Goal: Information Seeking & Learning: Learn about a topic

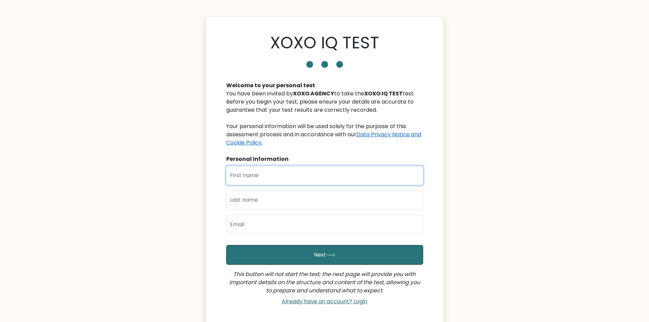
click at [271, 181] on input "text" at bounding box center [324, 175] width 197 height 19
type input "Ron Carlo"
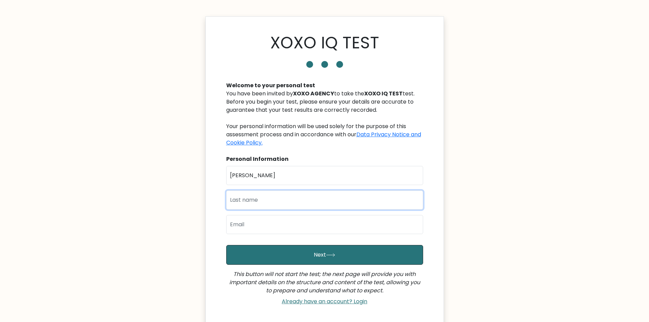
click at [281, 202] on input "text" at bounding box center [324, 200] width 197 height 19
type input "Aquino"
click at [262, 225] on input "email" at bounding box center [324, 224] width 197 height 19
type input "[EMAIL_ADDRESS][DOMAIN_NAME]"
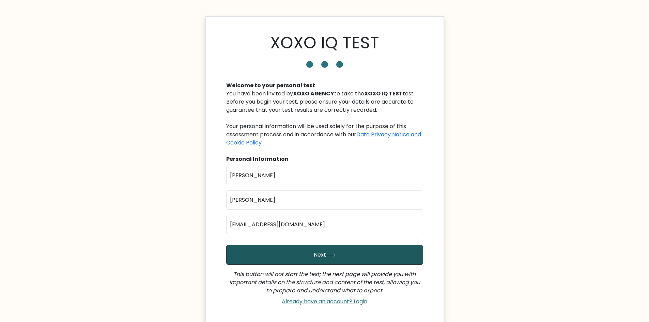
click at [264, 254] on button "Next" at bounding box center [324, 255] width 197 height 20
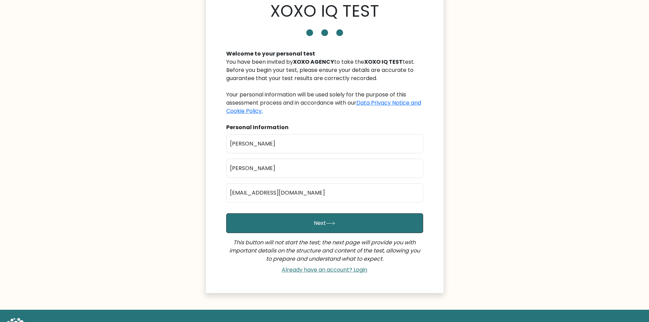
scroll to position [61, 0]
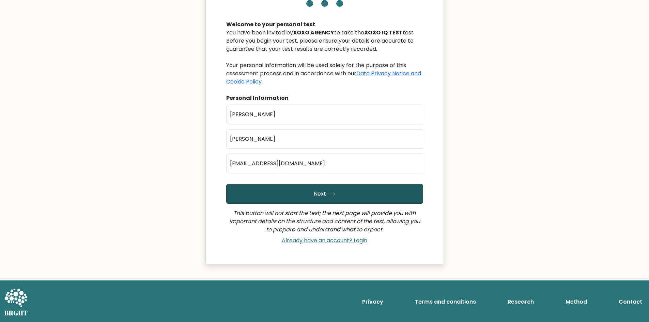
click at [294, 191] on button "Next" at bounding box center [324, 194] width 197 height 20
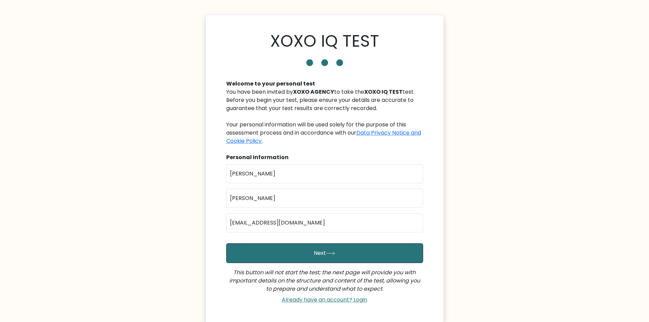
scroll to position [0, 0]
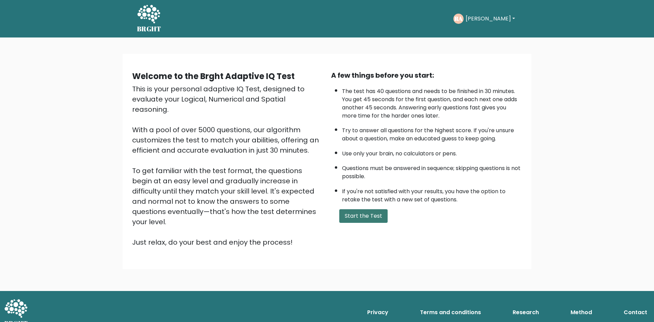
click at [364, 213] on button "Start the Test" at bounding box center [363, 216] width 48 height 14
click at [379, 215] on button "Start the Test" at bounding box center [363, 216] width 48 height 14
click at [366, 212] on button "Start the Test" at bounding box center [363, 216] width 48 height 14
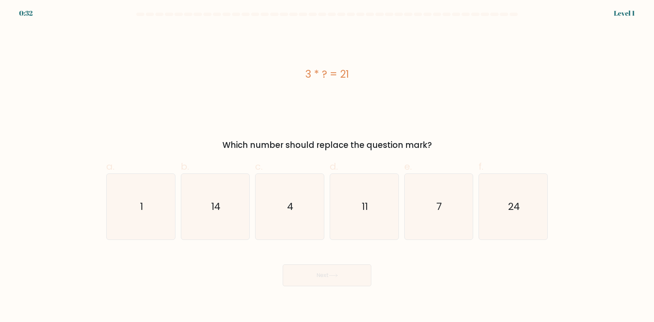
drag, startPoint x: 305, startPoint y: 71, endPoint x: 364, endPoint y: 146, distance: 95.9
click at [435, 137] on div "3 * ? = 21 Which number should replace the question mark?" at bounding box center [327, 88] width 450 height 125
copy div "3 * ? = 21 Which number should replace the question mark?"
click at [481, 277] on div "Next" at bounding box center [327, 267] width 450 height 38
click at [446, 222] on icon "7" at bounding box center [439, 207] width 66 height 66
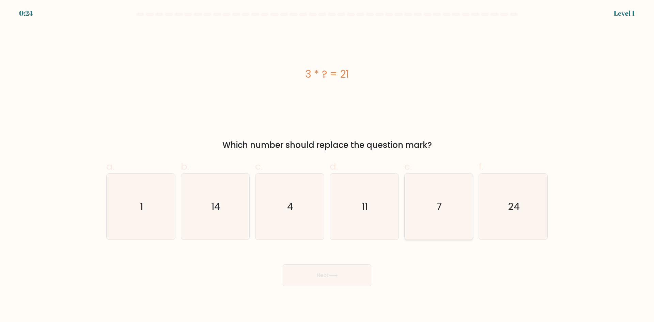
click at [328, 166] on input "e. 7" at bounding box center [327, 163] width 0 height 4
radio input "true"
click at [338, 272] on button "Next" at bounding box center [327, 275] width 89 height 22
click at [327, 275] on button "Next" at bounding box center [327, 275] width 89 height 22
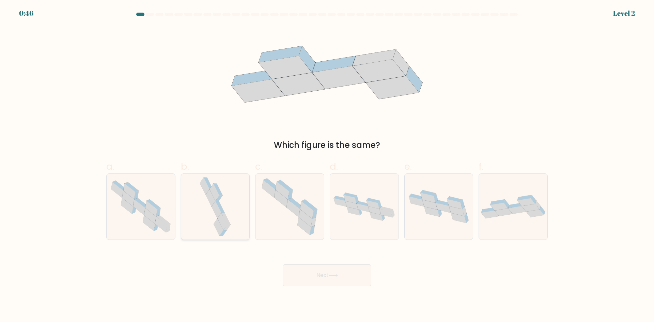
click at [223, 204] on icon at bounding box center [215, 207] width 34 height 66
click at [327, 166] on input "b." at bounding box center [327, 163] width 0 height 4
radio input "true"
click at [326, 279] on button "Next" at bounding box center [327, 275] width 89 height 22
click at [315, 277] on button "Next" at bounding box center [327, 275] width 89 height 22
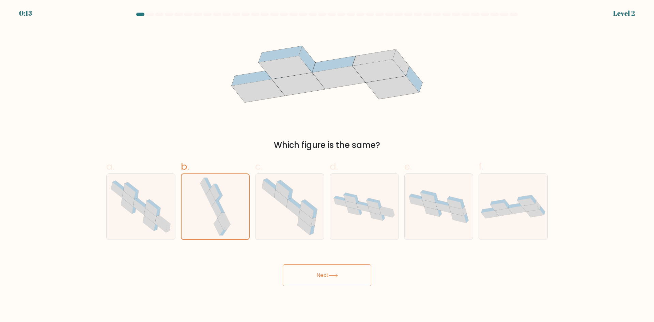
click at [312, 283] on button "Next" at bounding box center [327, 275] width 89 height 22
click at [312, 282] on button "Next" at bounding box center [327, 275] width 89 height 22
click at [283, 264] on button "Next" at bounding box center [327, 275] width 89 height 22
click at [223, 213] on icon at bounding box center [224, 221] width 13 height 17
click at [327, 166] on input "b." at bounding box center [327, 163] width 0 height 4
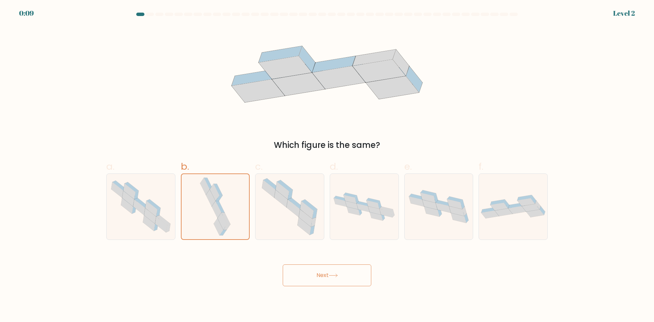
click at [310, 275] on button "Next" at bounding box center [327, 275] width 89 height 22
click at [283, 264] on button "Next" at bounding box center [327, 275] width 89 height 22
click at [199, 262] on div "Next" at bounding box center [327, 267] width 450 height 38
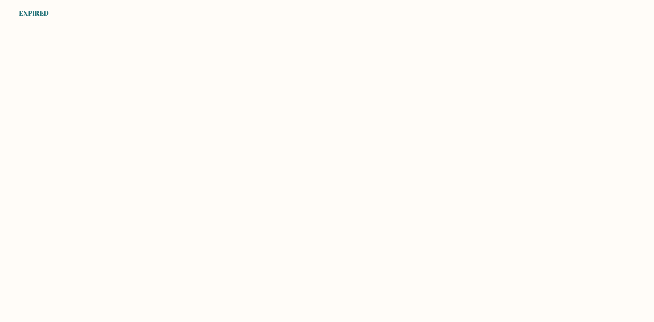
click at [126, 44] on body "EXPIRED" at bounding box center [327, 161] width 654 height 322
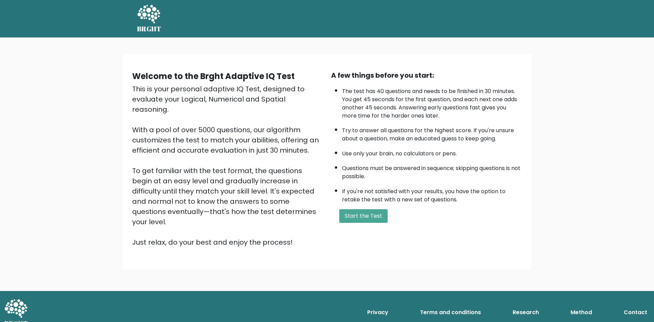
click at [502, 207] on div "A few things before you start: The test has 40 questions and needs to be finish…" at bounding box center [426, 158] width 199 height 177
click at [373, 216] on button "Start the Test" at bounding box center [363, 216] width 48 height 14
click at [511, 122] on ul "The test has 40 questions and needs to be finished in 30 minutes. You get 45 se…" at bounding box center [426, 144] width 191 height 120
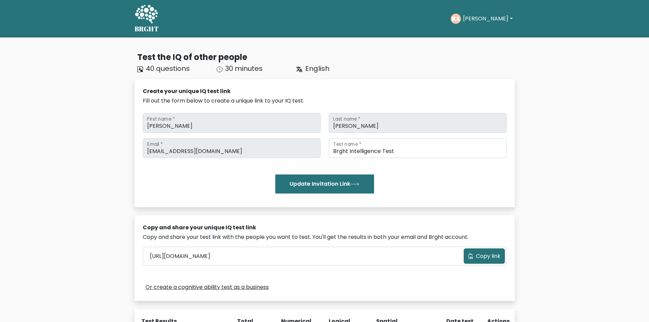
click at [483, 18] on button "Ron Carlo" at bounding box center [488, 18] width 54 height 9
click at [153, 14] on icon at bounding box center [146, 14] width 23 height 18
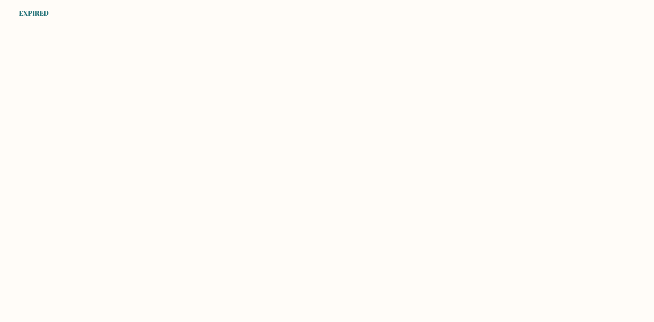
click at [66, 130] on body "EXPIRED" at bounding box center [327, 161] width 654 height 322
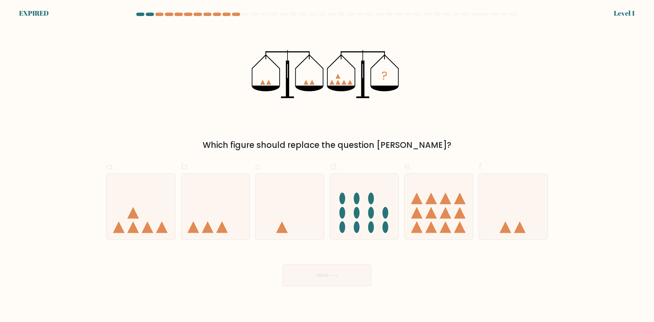
click at [60, 141] on form at bounding box center [327, 150] width 654 height 274
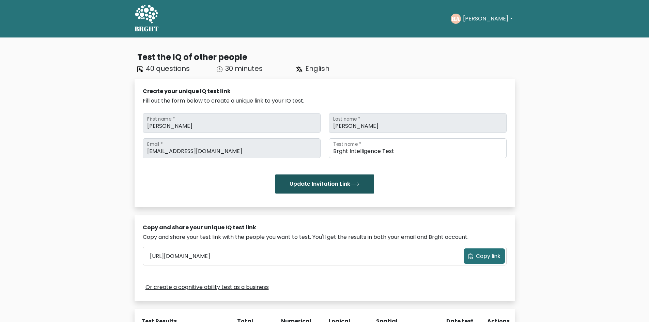
click at [312, 181] on button "Update Invitation Link" at bounding box center [324, 184] width 99 height 19
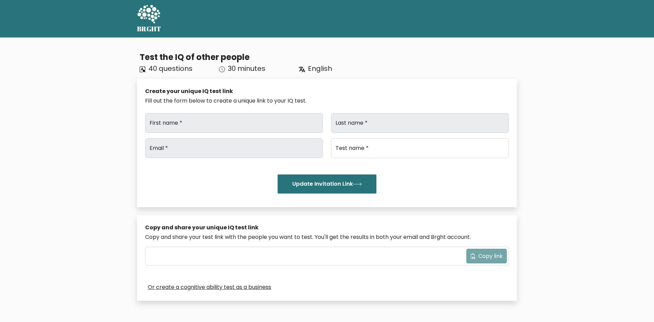
type input "[PERSON_NAME]"
type input "[EMAIL_ADDRESS][DOMAIN_NAME]"
type input "Brght Intelligence Test"
type input "[URL][DOMAIN_NAME]"
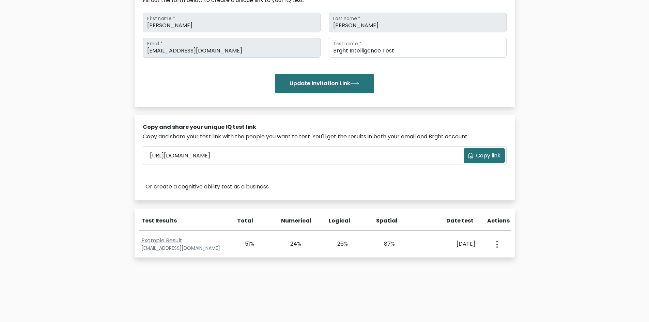
scroll to position [102, 0]
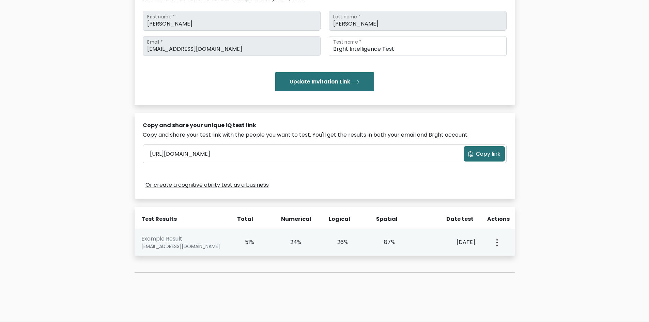
drag, startPoint x: 298, startPoint y: 244, endPoint x: 296, endPoint y: 241, distance: 4.0
click at [298, 243] on div "24%" at bounding box center [291, 242] width 19 height 8
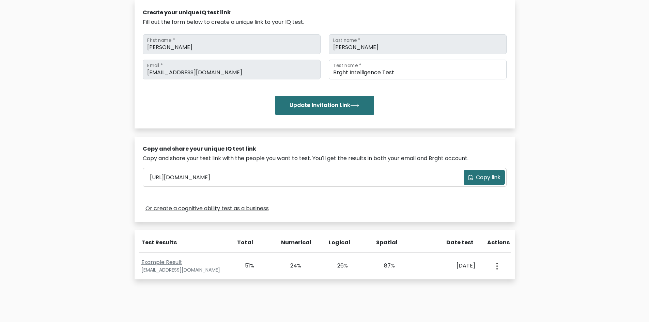
scroll to position [68, 0]
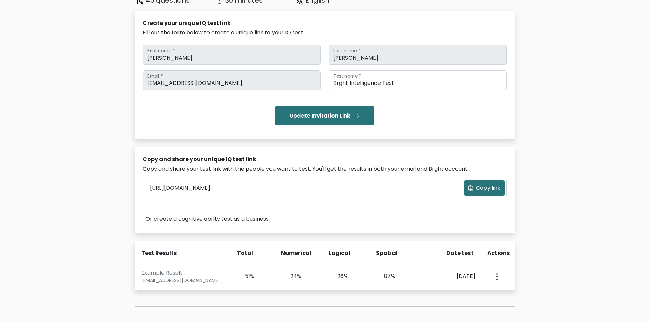
click at [477, 189] on span "Copy link" at bounding box center [488, 188] width 25 height 8
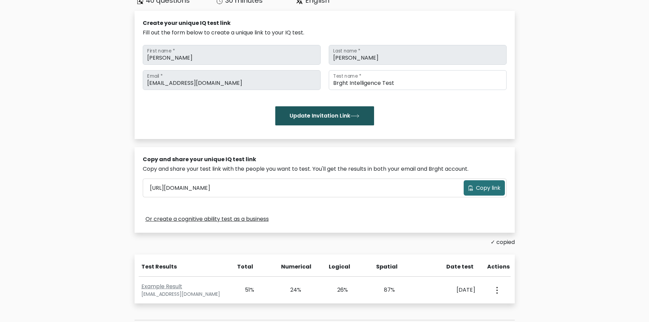
click at [318, 111] on button "Update Invitation Link" at bounding box center [324, 115] width 99 height 19
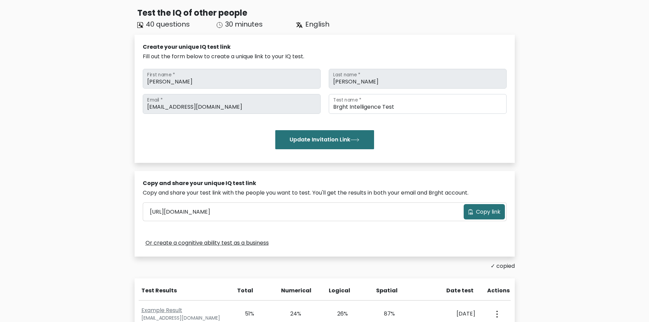
scroll to position [34, 0]
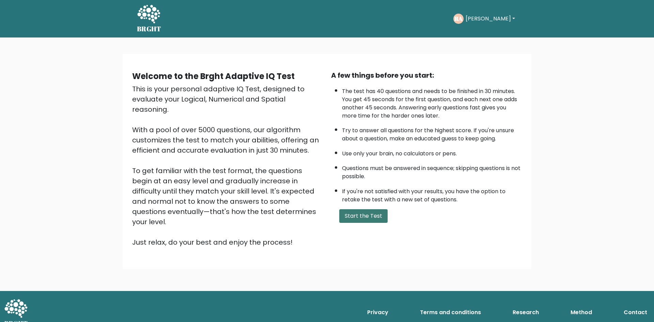
click at [373, 212] on button "Start the Test" at bounding box center [363, 216] width 48 height 14
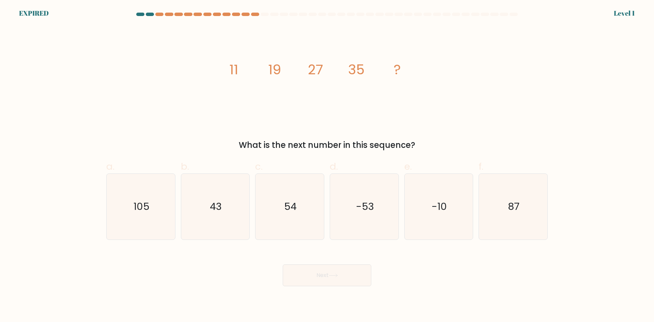
click at [250, 13] on at bounding box center [327, 14] width 383 height 3
click at [186, 14] on div at bounding box center [188, 14] width 8 height 3
click at [154, 15] on at bounding box center [327, 14] width 383 height 3
click at [149, 17] on div at bounding box center [327, 16] width 450 height 6
click at [146, 17] on div at bounding box center [327, 16] width 450 height 6
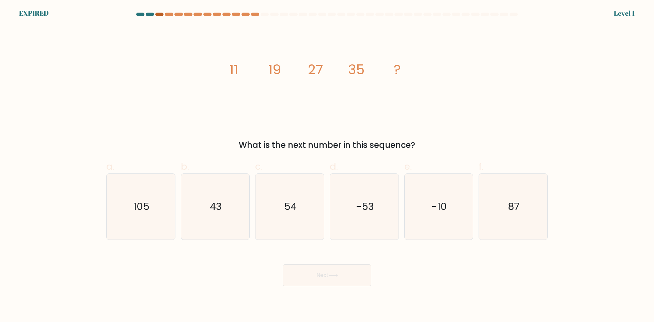
click at [158, 13] on div at bounding box center [159, 14] width 8 height 3
click at [149, 14] on div at bounding box center [150, 14] width 8 height 3
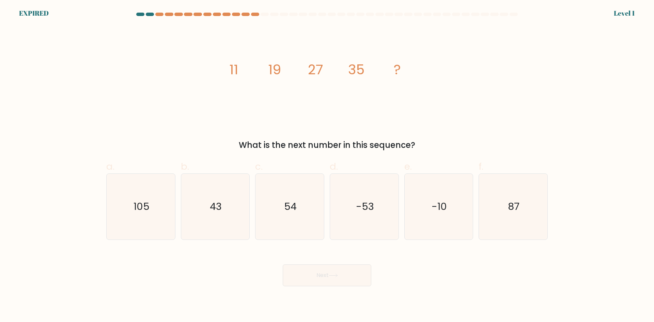
click at [149, 14] on div at bounding box center [150, 14] width 8 height 3
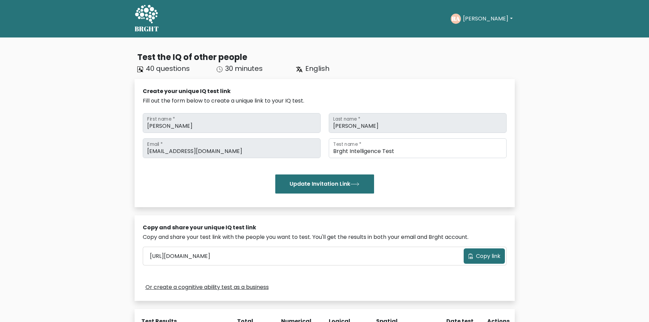
click at [496, 15] on button "[PERSON_NAME]" at bounding box center [488, 18] width 54 height 9
click at [56, 117] on div "Test the IQ of other people 40 questions 30 minutes English Create your unique …" at bounding box center [324, 230] width 649 height 386
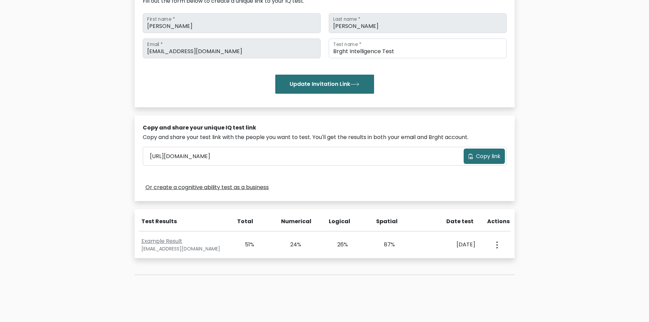
scroll to position [136, 0]
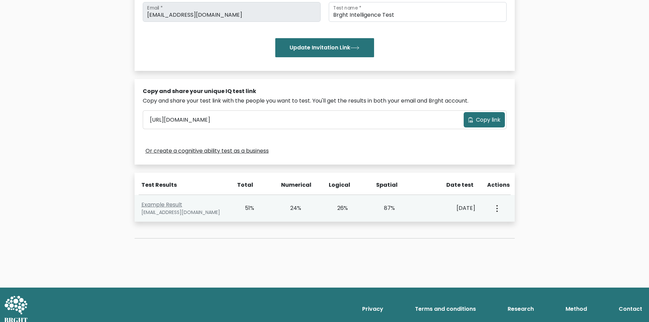
click at [496, 209] on button "button" at bounding box center [496, 208] width 5 height 21
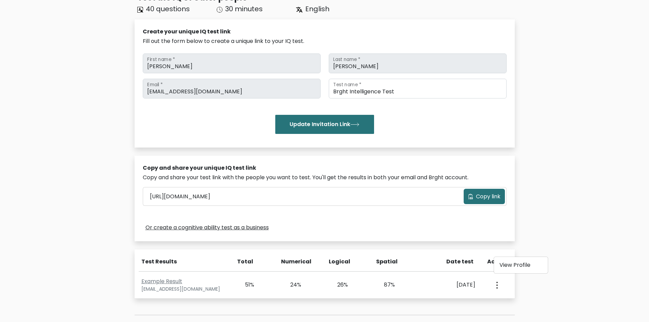
scroll to position [0, 0]
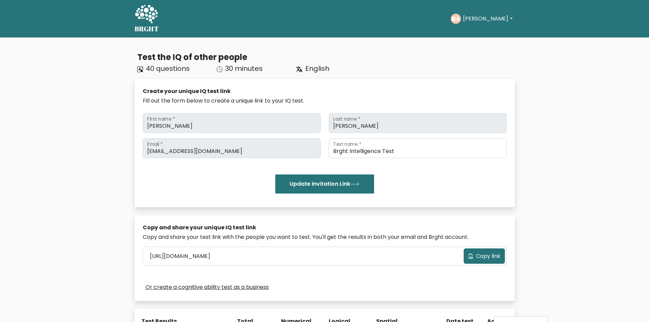
drag, startPoint x: 570, startPoint y: 143, endPoint x: 547, endPoint y: 142, distance: 22.2
click at [569, 143] on div "Test the IQ of other people 40 questions 30 minutes English Create your unique …" at bounding box center [324, 230] width 649 height 386
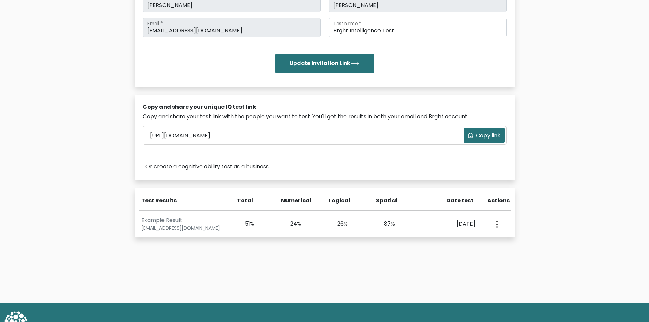
scroll to position [143, 0]
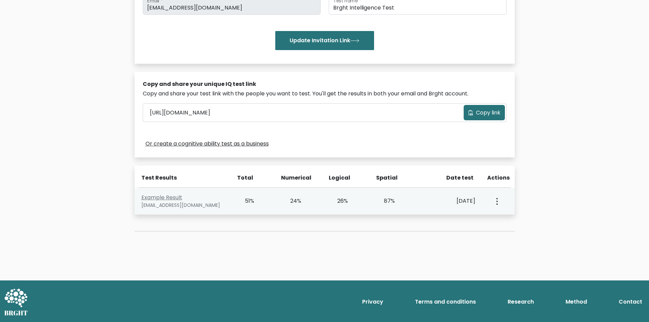
click at [497, 202] on icon "button" at bounding box center [497, 201] width 1 height 7
click at [506, 218] on link "View Profile" at bounding box center [521, 220] width 54 height 11
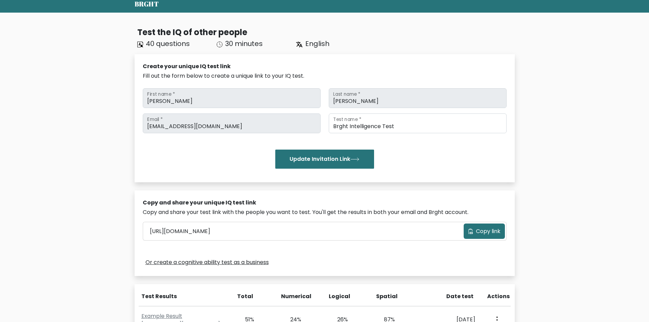
scroll to position [0, 0]
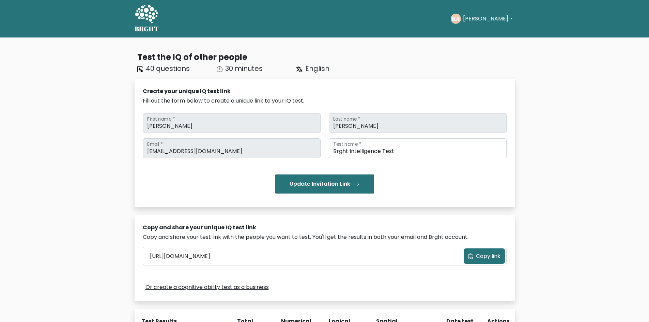
click at [59, 162] on div "Test the IQ of other people 40 questions 30 minutes English Create your unique …" at bounding box center [324, 230] width 649 height 386
click at [480, 21] on button "[PERSON_NAME]" at bounding box center [488, 18] width 54 height 9
click at [470, 39] on link "Profile" at bounding box center [478, 44] width 54 height 11
click at [576, 111] on div "Test the IQ of other people 40 questions 30 minutes English Create your unique …" at bounding box center [324, 230] width 649 height 386
click at [479, 19] on button "[PERSON_NAME]" at bounding box center [488, 18] width 54 height 9
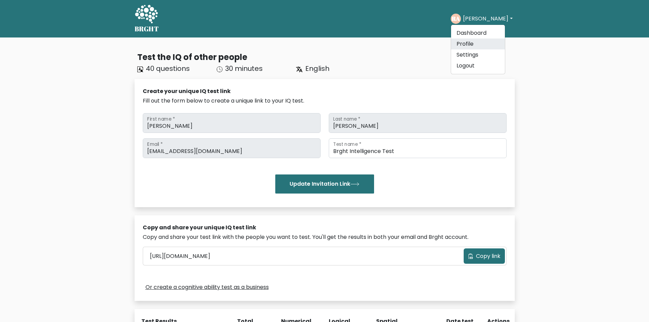
click at [469, 43] on link "Profile" at bounding box center [478, 44] width 54 height 11
click at [480, 19] on button "[PERSON_NAME]" at bounding box center [488, 18] width 54 height 9
click at [482, 58] on link "Settings" at bounding box center [478, 54] width 54 height 11
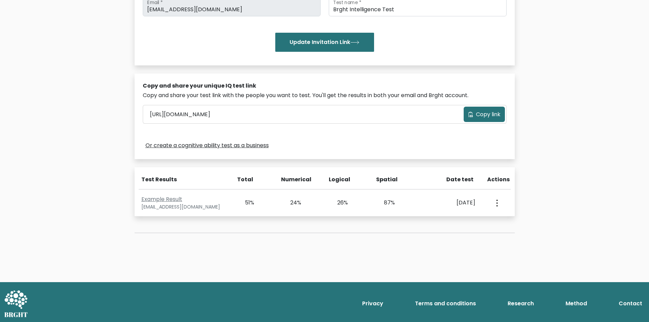
scroll to position [143, 0]
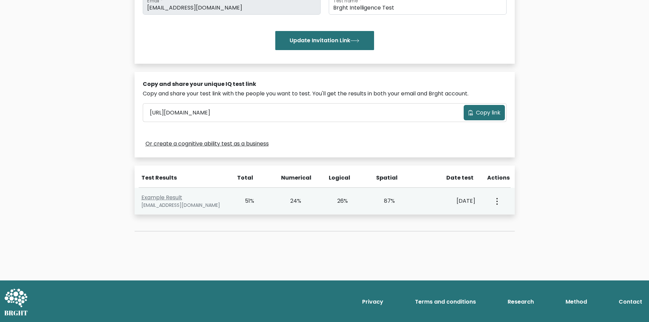
click at [493, 200] on div "View Profile" at bounding box center [496, 201] width 23 height 21
click at [501, 201] on div "View Profile" at bounding box center [496, 201] width 23 height 21
click at [497, 199] on icon "button" at bounding box center [497, 201] width 1 height 7
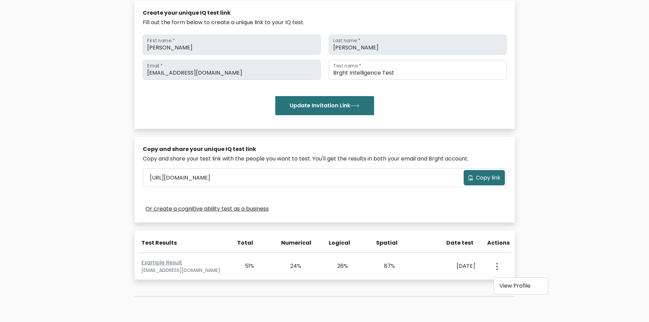
scroll to position [7, 0]
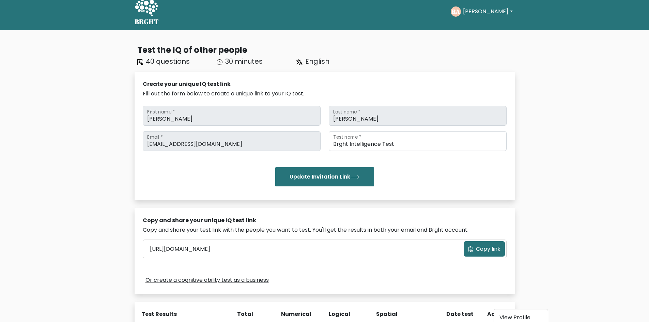
click at [473, 3] on ul "Take the test RA [PERSON_NAME] Dashboard Profile Settings Logout Dashboard Prof…" at bounding box center [483, 11] width 64 height 21
click at [472, 8] on button "[PERSON_NAME]" at bounding box center [488, 11] width 54 height 9
click at [474, 26] on link "Dashboard" at bounding box center [478, 25] width 54 height 11
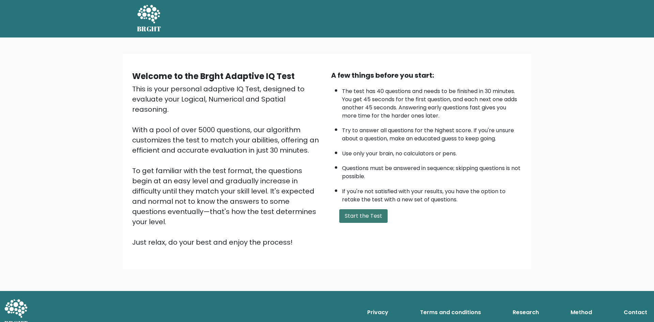
click at [366, 216] on button "Start the Test" at bounding box center [363, 216] width 48 height 14
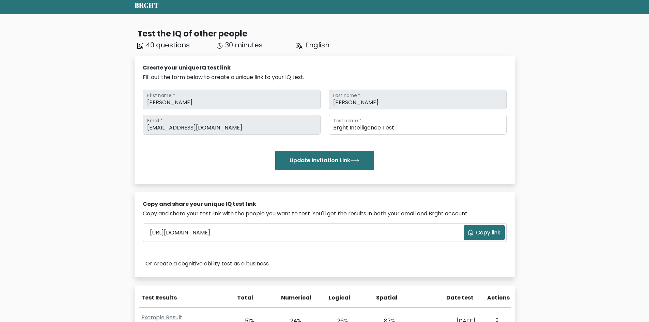
scroll to position [34, 0]
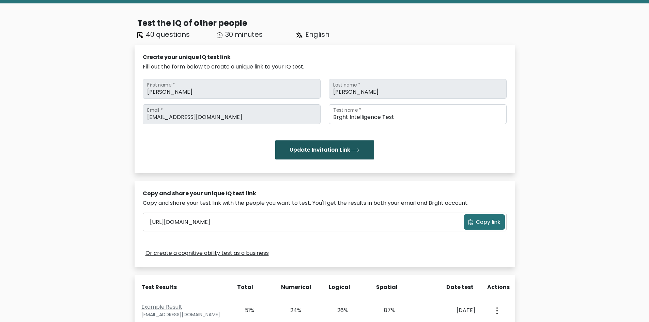
click at [330, 149] on button "Update Invitation Link" at bounding box center [324, 149] width 99 height 19
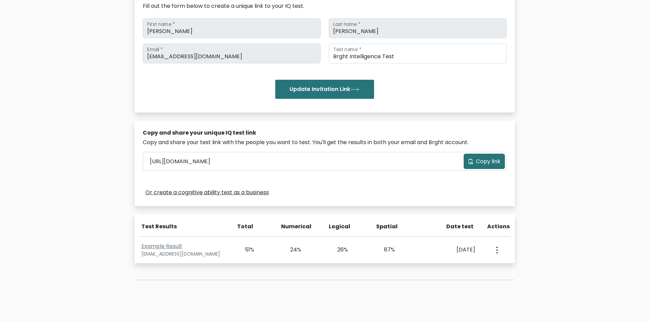
scroll to position [102, 0]
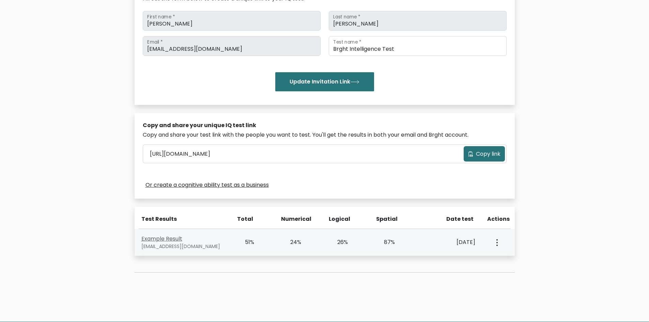
click at [178, 236] on link "Example Result" at bounding box center [161, 239] width 41 height 8
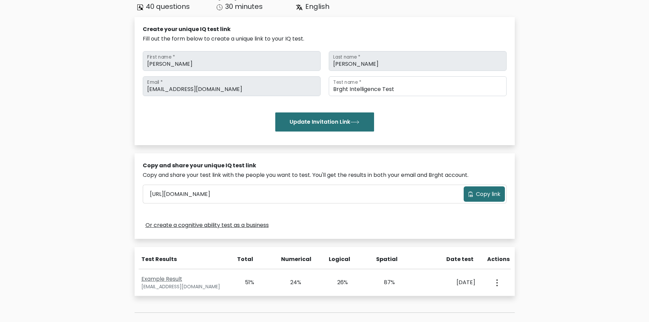
scroll to position [0, 0]
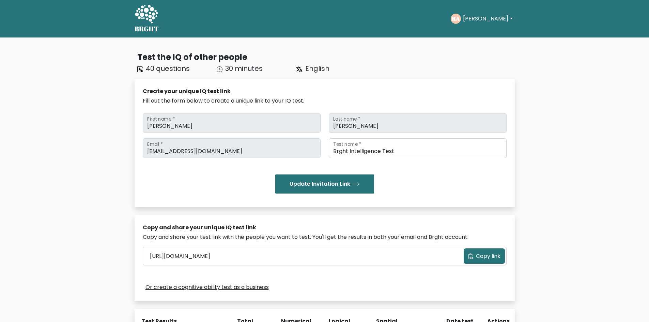
click at [477, 20] on button "[PERSON_NAME]" at bounding box center [488, 18] width 54 height 9
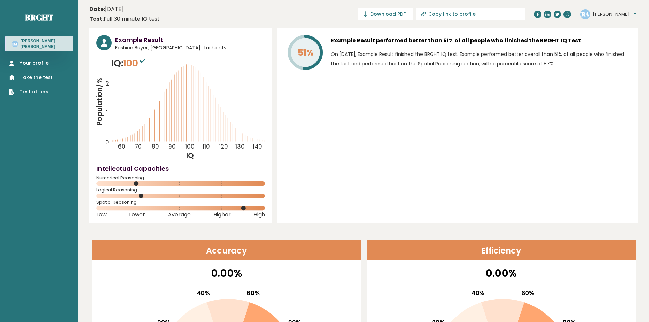
click at [607, 16] on button "[PERSON_NAME]" at bounding box center [614, 14] width 43 height 7
click at [39, 74] on link "Take the test" at bounding box center [31, 77] width 44 height 7
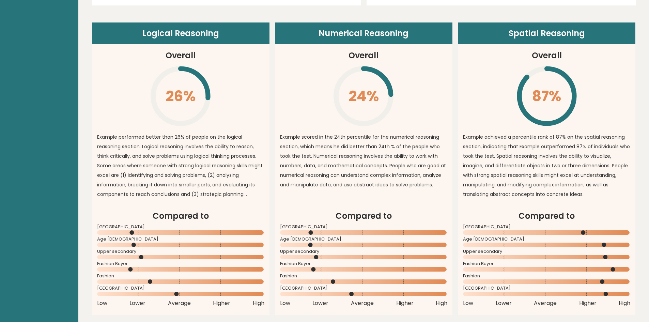
scroll to position [477, 0]
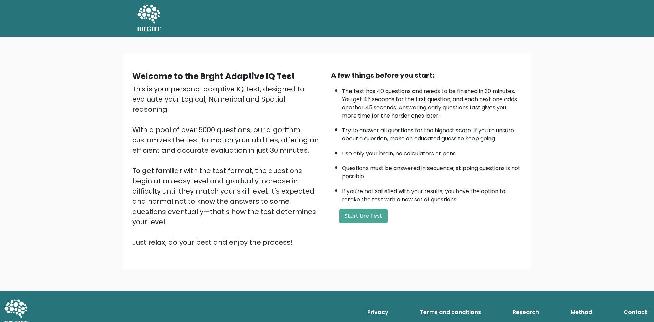
click at [633, 90] on div "Welcome to the Brght Adaptive IQ Test This is your personal adaptive IQ Test, d…" at bounding box center [327, 164] width 654 height 254
click at [365, 216] on button "Start the Test" at bounding box center [363, 216] width 48 height 14
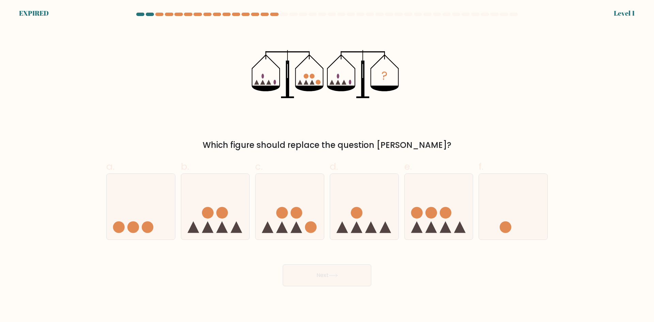
click at [55, 107] on form at bounding box center [327, 150] width 654 height 274
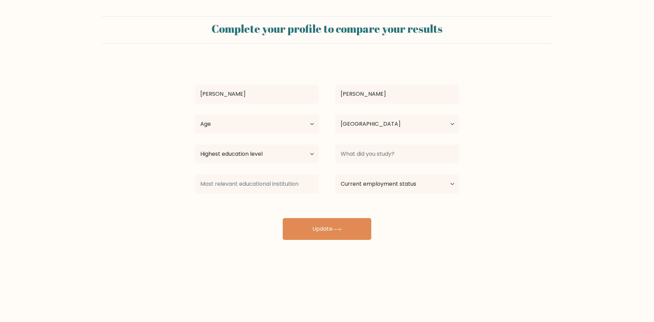
select select "PH"
click at [272, 152] on select "Highest education level No schooling Primary Lower Secondary Upper Secondary Oc…" at bounding box center [257, 154] width 124 height 19
click at [304, 155] on select "Highest education level No schooling Primary Lower Secondary Upper Secondary Oc…" at bounding box center [257, 154] width 124 height 19
select select "bachelors_degree"
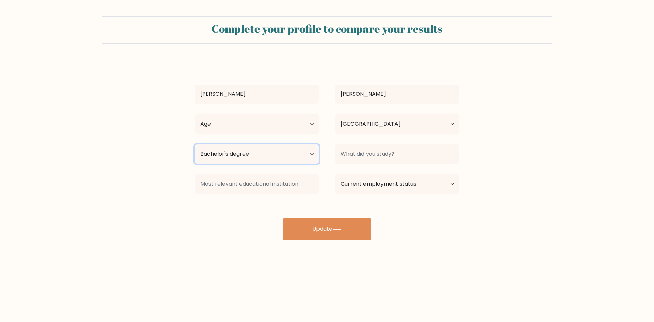
click at [195, 145] on select "Highest education level No schooling Primary Lower Secondary Upper Secondary Oc…" at bounding box center [257, 154] width 124 height 19
click at [379, 161] on input at bounding box center [397, 154] width 124 height 19
click at [259, 179] on input at bounding box center [257, 184] width 124 height 19
click at [361, 186] on select "Current employment status Employed Student Retired Other / prefer not to answer" at bounding box center [397, 184] width 124 height 19
click at [360, 186] on select "Current employment status Employed Student Retired Other / prefer not to answer" at bounding box center [397, 184] width 124 height 19
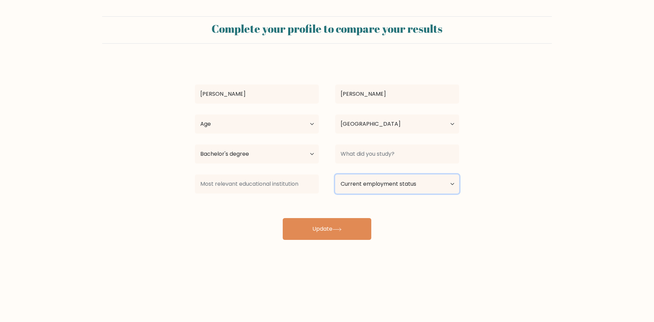
click at [353, 185] on select "Current employment status Employed Student Retired Other / prefer not to answer" at bounding box center [397, 184] width 124 height 19
click at [357, 185] on select "Current employment status Employed Student Retired Other / prefer not to answer" at bounding box center [397, 184] width 124 height 19
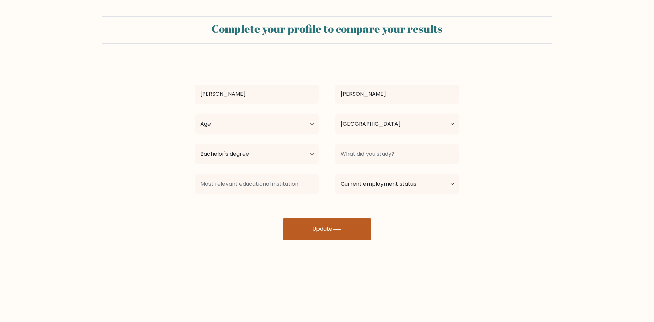
click at [331, 220] on button "Update" at bounding box center [327, 229] width 89 height 22
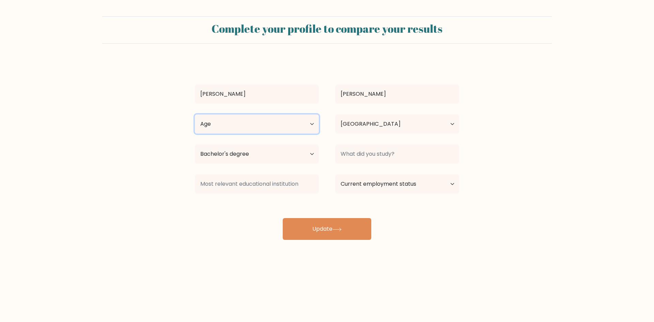
click at [255, 121] on select "Age Under [DEMOGRAPHIC_DATA] [DEMOGRAPHIC_DATA] [DEMOGRAPHIC_DATA] [DEMOGRAPHIC…" at bounding box center [257, 124] width 124 height 19
select select "25_34"
click at [195, 115] on select "Age Under [DEMOGRAPHIC_DATA] [DEMOGRAPHIC_DATA] [DEMOGRAPHIC_DATA] [DEMOGRAPHIC…" at bounding box center [257, 124] width 124 height 19
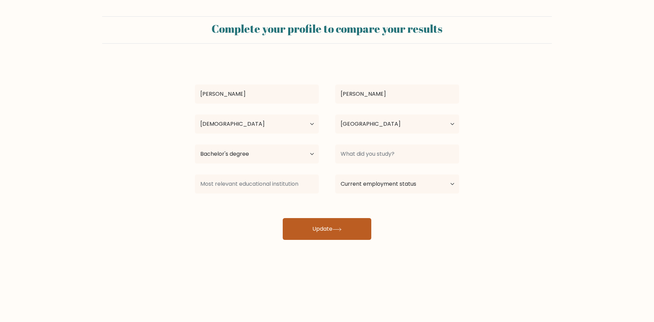
click at [333, 229] on button "Update" at bounding box center [327, 229] width 89 height 22
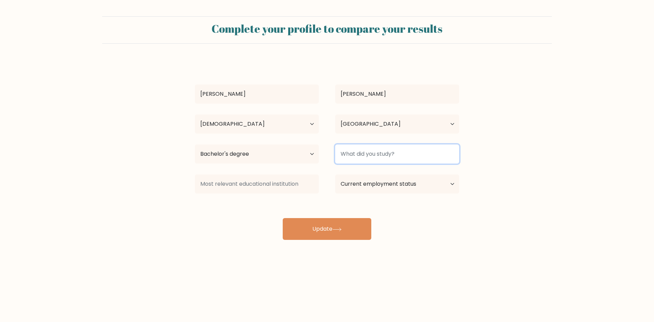
click at [363, 150] on input at bounding box center [397, 154] width 124 height 19
type input "BSIT"
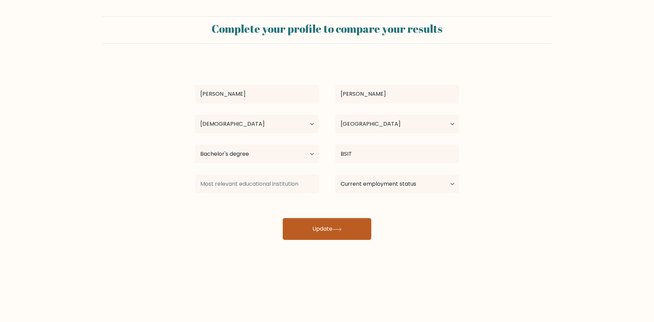
click at [336, 220] on button "Update" at bounding box center [327, 229] width 89 height 22
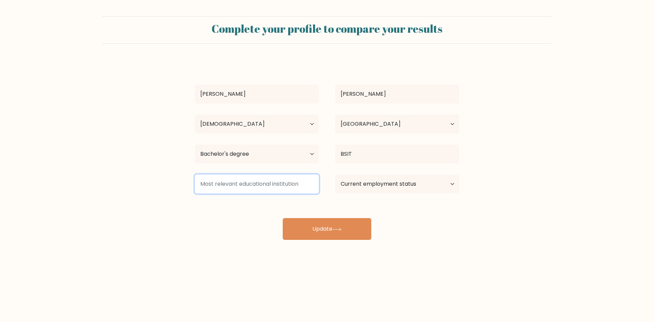
drag, startPoint x: 284, startPoint y: 187, endPoint x: 278, endPoint y: 187, distance: 6.1
click at [278, 187] on input at bounding box center [257, 184] width 124 height 19
type input "none"
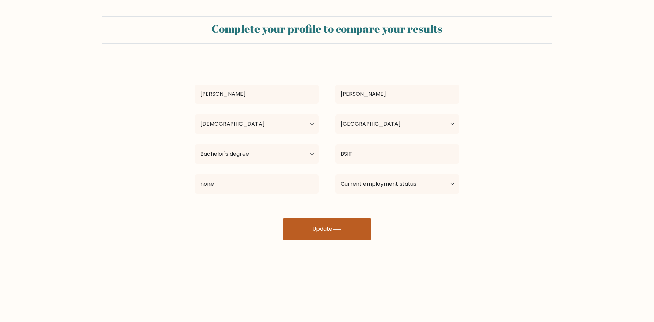
drag, startPoint x: 319, startPoint y: 216, endPoint x: 318, endPoint y: 224, distance: 7.3
click at [319, 216] on div "[PERSON_NAME] [PERSON_NAME] Age Under [DEMOGRAPHIC_DATA] [DEMOGRAPHIC_DATA] [DE…" at bounding box center [327, 150] width 273 height 180
click at [318, 227] on button "Update" at bounding box center [327, 229] width 89 height 22
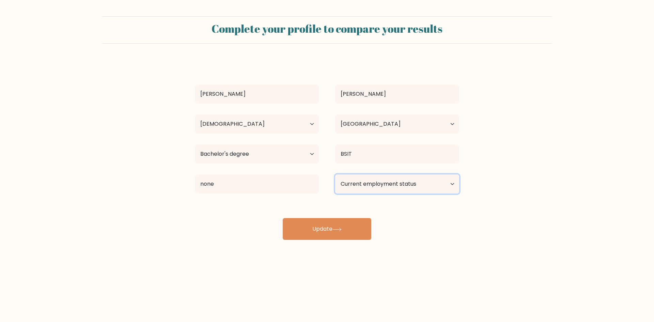
click at [371, 179] on select "Current employment status Employed Student Retired Other / prefer not to answer" at bounding box center [397, 184] width 124 height 19
select select "other"
click at [335, 175] on select "Current employment status Employed Student Retired Other / prefer not to answer" at bounding box center [397, 184] width 124 height 19
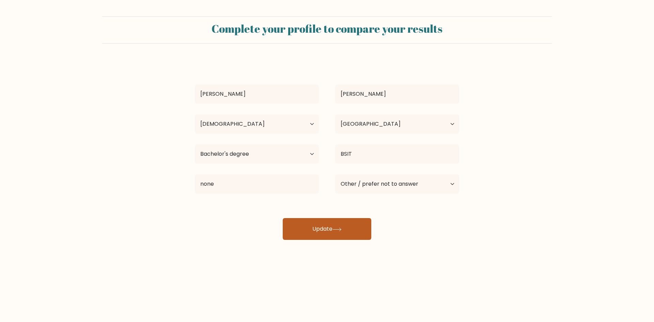
click at [324, 228] on button "Update" at bounding box center [327, 229] width 89 height 22
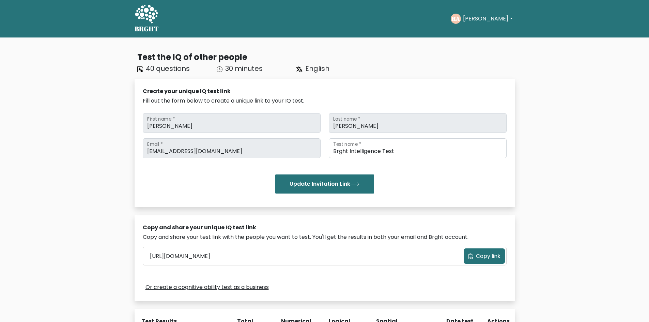
click at [490, 20] on button "[PERSON_NAME]" at bounding box center [488, 18] width 54 height 9
click at [480, 30] on link "Dashboard" at bounding box center [478, 33] width 54 height 11
click at [471, 16] on button "[PERSON_NAME]" at bounding box center [488, 18] width 54 height 9
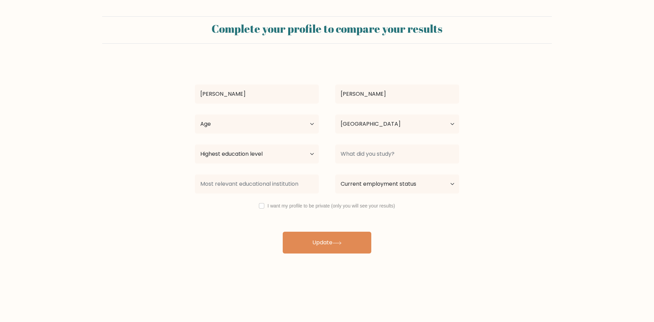
select select "PH"
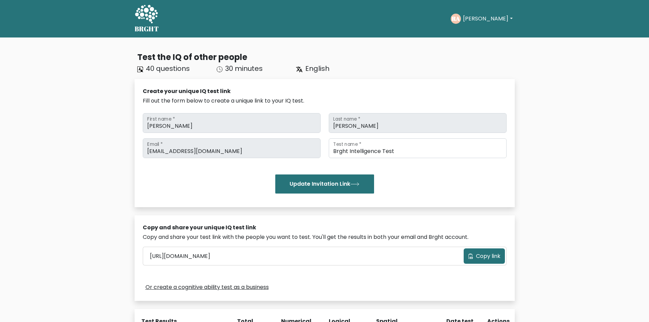
click at [475, 21] on button "[PERSON_NAME]" at bounding box center [488, 18] width 54 height 9
click at [470, 43] on link "Profile" at bounding box center [478, 44] width 54 height 11
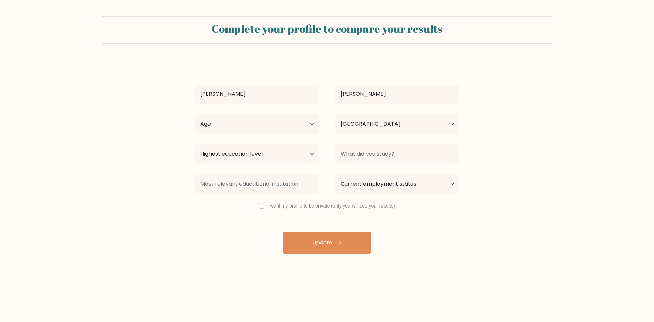
select select "PH"
drag, startPoint x: 277, startPoint y: 33, endPoint x: 105, endPoint y: 14, distance: 173.1
click at [269, 32] on h2 "Complete your profile to compare your results" at bounding box center [327, 28] width 442 height 13
drag, startPoint x: 201, startPoint y: 20, endPoint x: 111, endPoint y: 0, distance: 91.9
click at [198, 20] on div "Complete your profile to compare your results" at bounding box center [327, 29] width 450 height 27
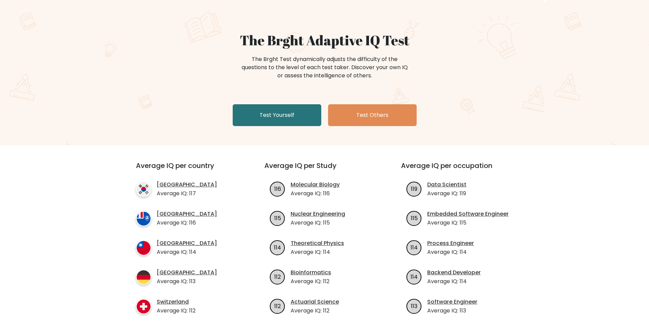
scroll to position [34, 0]
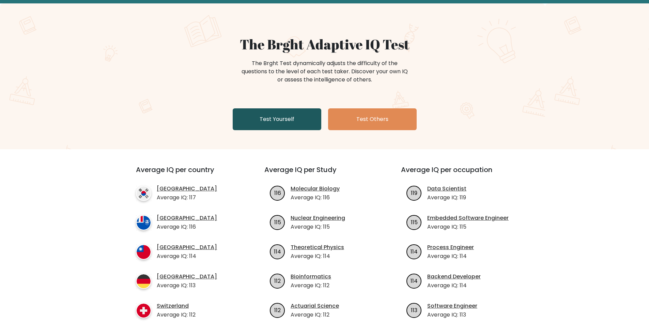
click at [260, 111] on link "Test Yourself" at bounding box center [277, 119] width 89 height 22
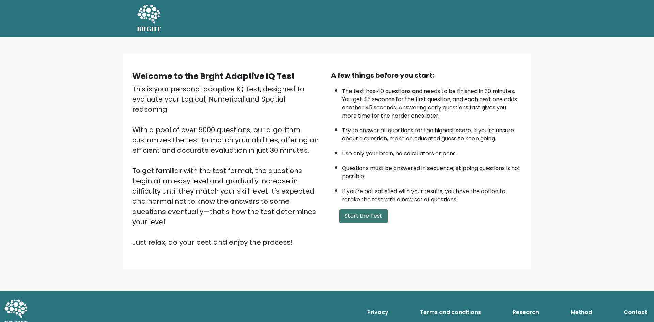
click at [367, 215] on button "Start the Test" at bounding box center [363, 216] width 48 height 14
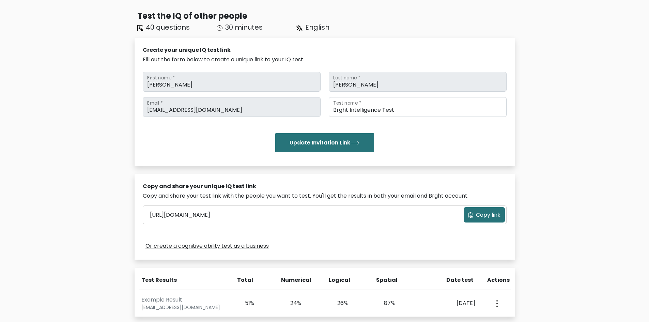
scroll to position [7, 0]
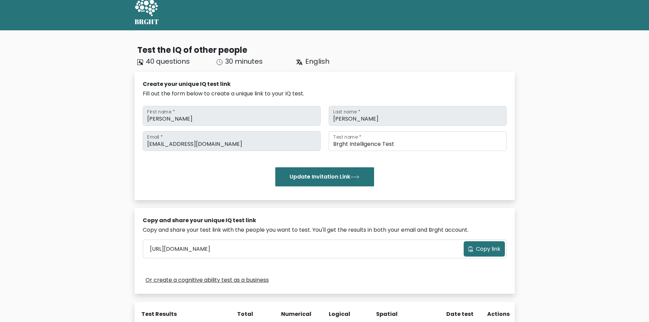
click at [311, 62] on span "English" at bounding box center [317, 62] width 24 height 10
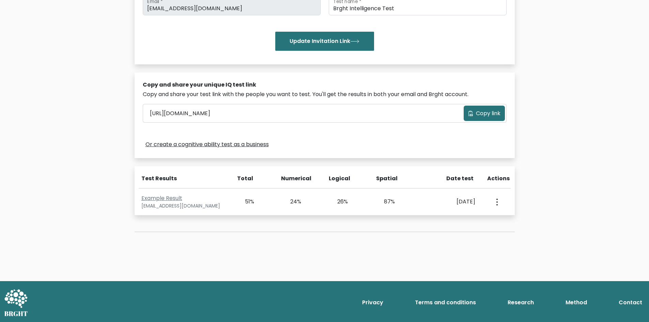
scroll to position [143, 0]
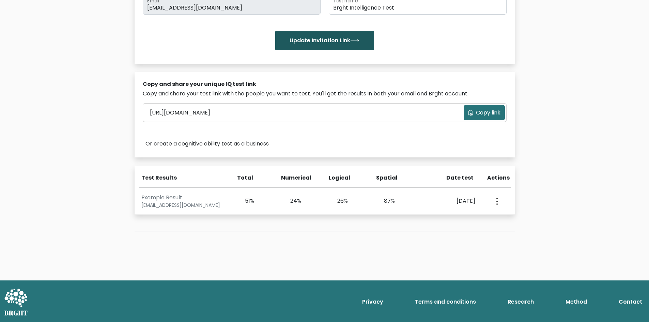
click at [358, 44] on button "Update Invitation Link" at bounding box center [324, 40] width 99 height 19
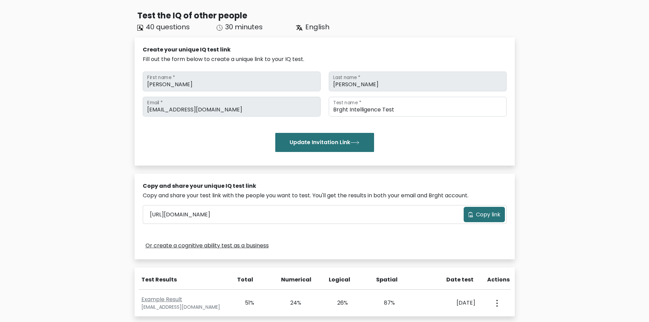
scroll to position [41, 0]
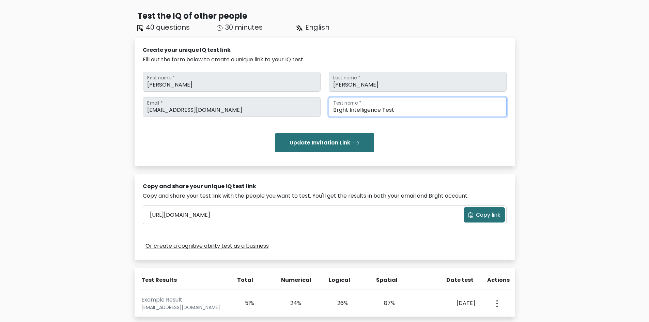
drag, startPoint x: 396, startPoint y: 110, endPoint x: 380, endPoint y: 110, distance: 16.7
click at [380, 110] on input "Brght Intelligence Test" at bounding box center [418, 107] width 178 height 20
click at [409, 126] on div "roncarloaquino04@gmail.com Email * Brght Intelligence Test Test name * Update I…" at bounding box center [325, 124] width 364 height 55
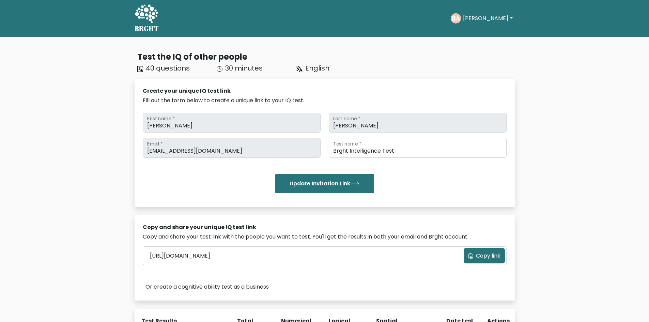
scroll to position [0, 0]
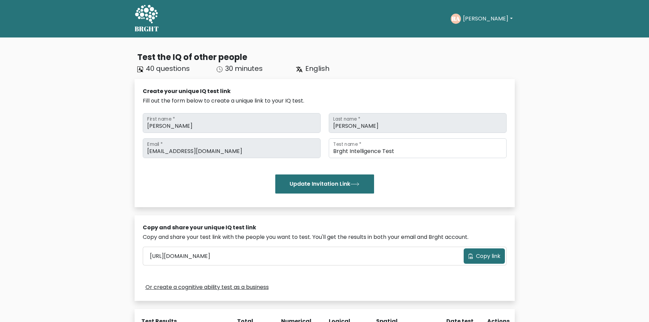
click at [487, 21] on button "Ron Carlo" at bounding box center [488, 18] width 54 height 9
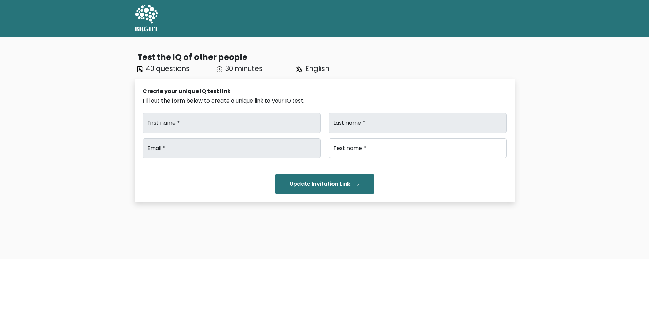
type input "Ron Carlo"
type input "Aquino"
type input "roncarloaquino04@gmail.com"
type input "Brght Intelligence Test"
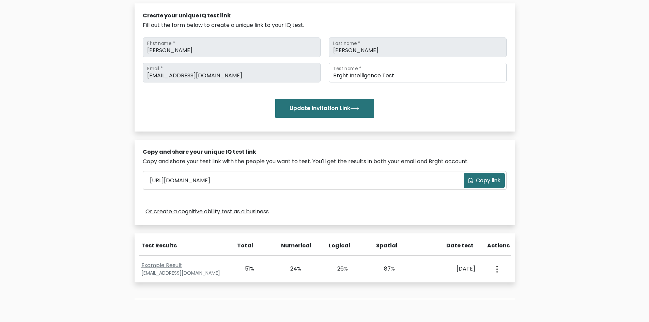
scroll to position [75, 0]
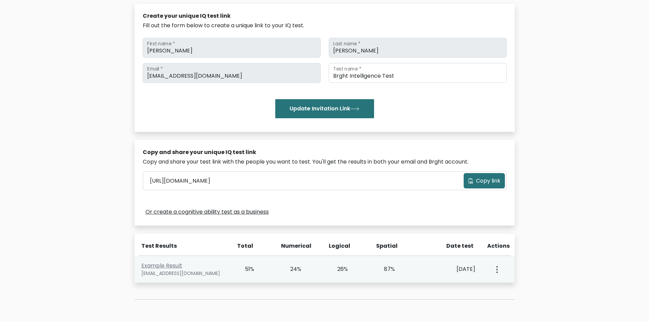
click at [493, 269] on div "View Profile" at bounding box center [496, 269] width 23 height 21
click at [495, 268] on button "button" at bounding box center [496, 269] width 5 height 21
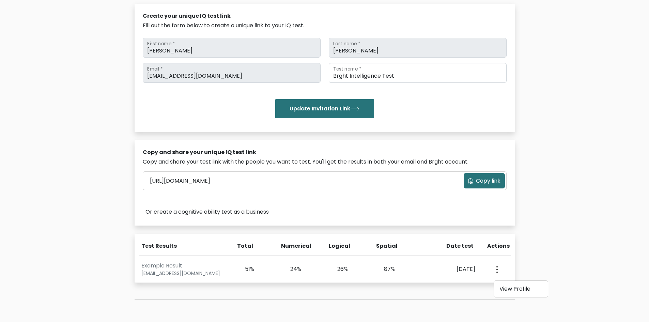
click at [542, 242] on div "Test the IQ of other people 40 questions 30 minutes English Create your unique …" at bounding box center [324, 155] width 649 height 386
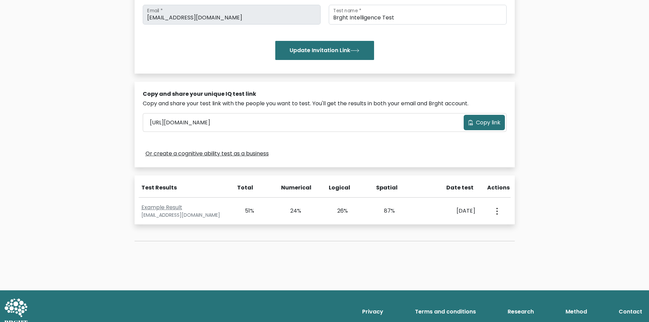
scroll to position [136, 0]
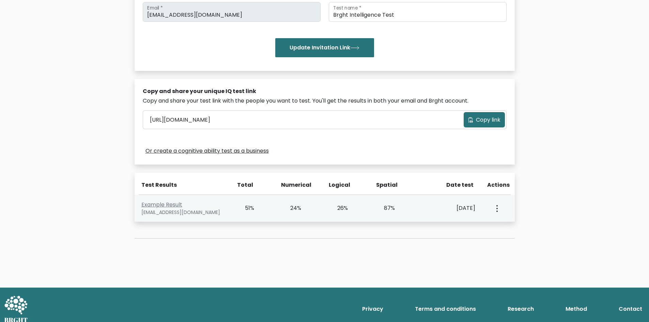
click at [501, 213] on div "View Profile" at bounding box center [496, 208] width 23 height 21
click at [495, 209] on button "button" at bounding box center [496, 208] width 5 height 21
click at [501, 226] on link "View Profile" at bounding box center [521, 228] width 54 height 11
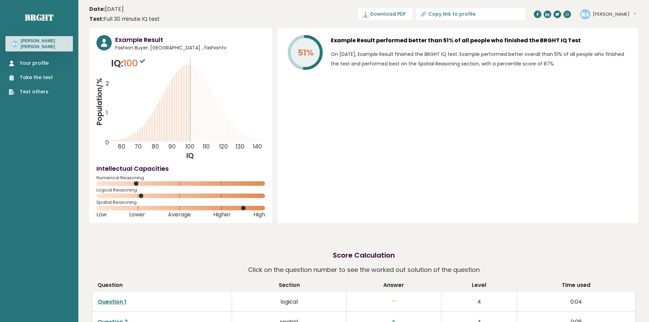
click at [40, 75] on link "Take the test" at bounding box center [31, 77] width 44 height 7
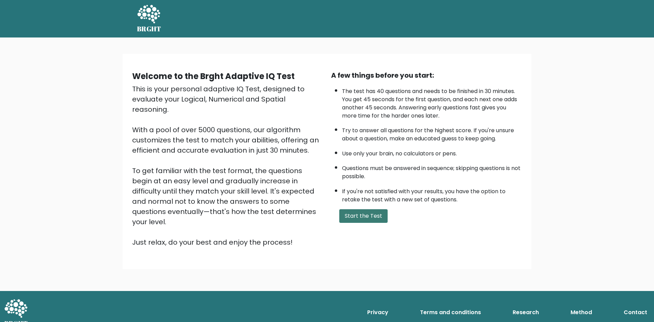
click at [372, 212] on button "Start the Test" at bounding box center [363, 216] width 48 height 14
click at [495, 17] on button "[PERSON_NAME]" at bounding box center [491, 18] width 54 height 9
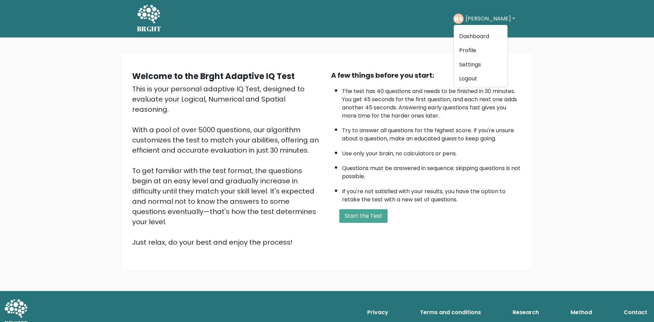
click at [494, 17] on button "[PERSON_NAME]" at bounding box center [491, 18] width 54 height 9
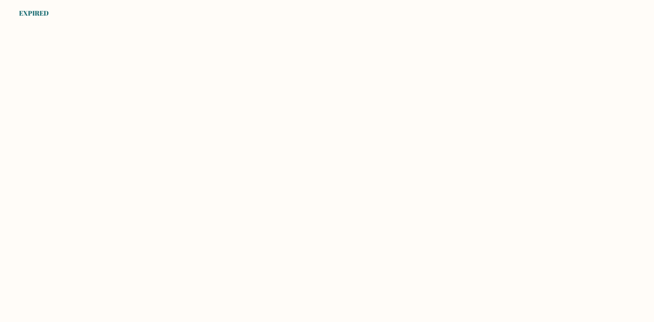
click at [212, 84] on body "EXPIRED" at bounding box center [327, 161] width 654 height 322
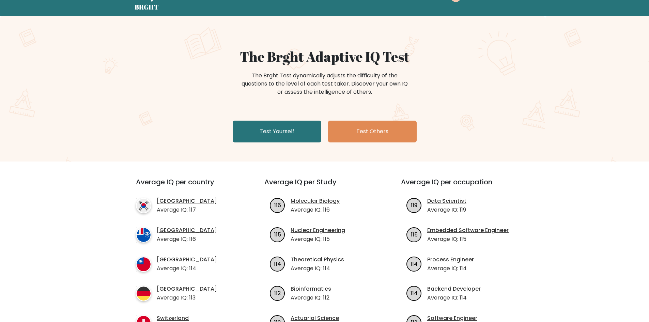
scroll to position [34, 0]
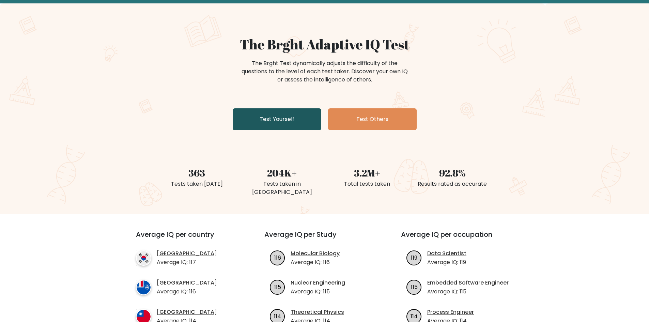
click at [276, 121] on link "Test Yourself" at bounding box center [277, 119] width 89 height 22
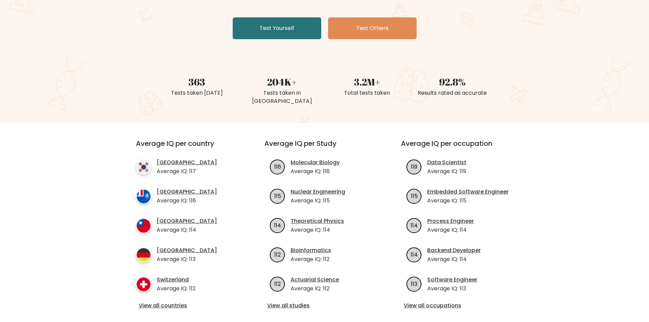
scroll to position [136, 0]
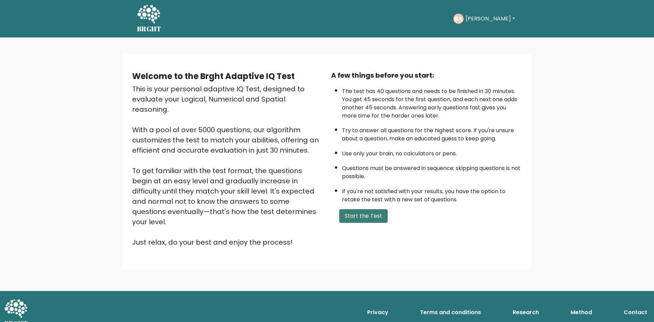
click at [375, 220] on button "Start the Test" at bounding box center [363, 216] width 48 height 14
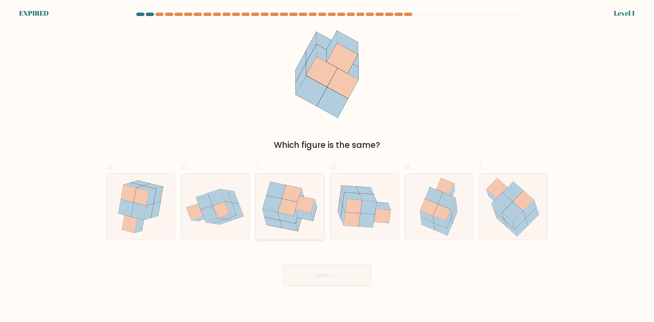
click at [271, 193] on icon at bounding box center [276, 190] width 19 height 17
click at [327, 166] on input "c." at bounding box center [327, 163] width 0 height 4
radio input "true"
click at [359, 197] on icon at bounding box center [353, 197] width 17 height 8
click at [328, 166] on input "d." at bounding box center [327, 163] width 0 height 4
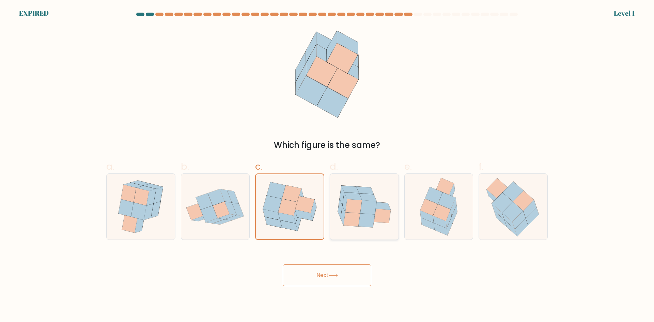
radio input "true"
click at [424, 201] on icon at bounding box center [438, 207] width 51 height 66
click at [328, 166] on input "e." at bounding box center [327, 163] width 0 height 4
radio input "true"
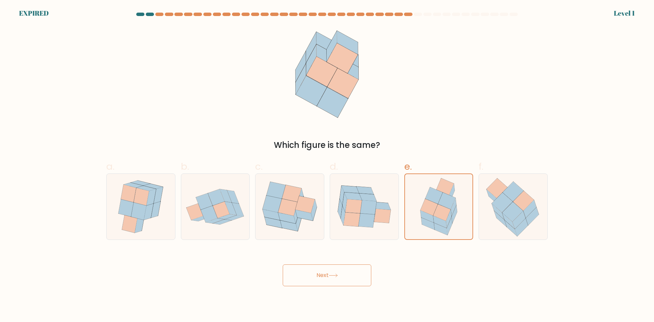
click at [476, 205] on div "f." at bounding box center [513, 200] width 75 height 80
click at [484, 206] on icon at bounding box center [514, 207] width 62 height 66
click at [328, 166] on input "f." at bounding box center [327, 163] width 0 height 4
radio input "true"
click at [442, 207] on icon at bounding box center [438, 207] width 51 height 66
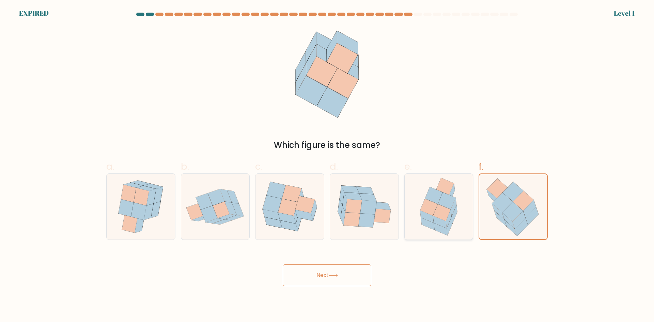
click at [328, 166] on input "e." at bounding box center [327, 163] width 0 height 4
radio input "true"
click at [377, 208] on icon at bounding box center [381, 206] width 17 height 8
click at [328, 166] on input "d." at bounding box center [327, 163] width 0 height 4
radio input "true"
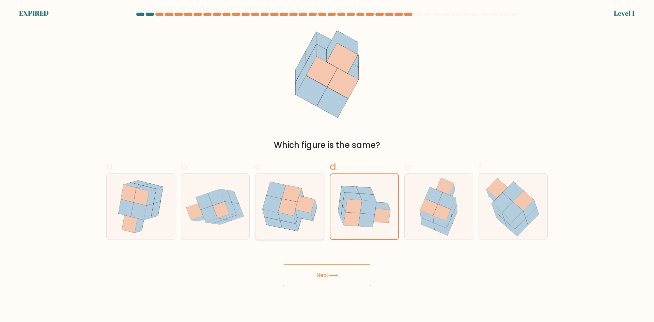
drag, startPoint x: 319, startPoint y: 206, endPoint x: 312, endPoint y: 206, distance: 7.2
click at [316, 206] on icon at bounding box center [290, 206] width 69 height 59
click at [327, 166] on input "c." at bounding box center [327, 163] width 0 height 4
radio input "true"
click at [263, 204] on icon at bounding box center [290, 206] width 68 height 59
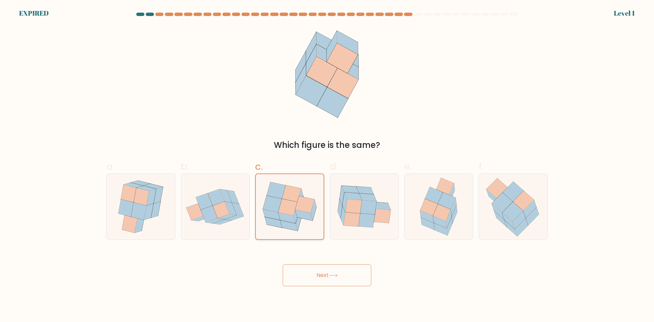
click at [327, 166] on input "c." at bounding box center [327, 163] width 0 height 4
click at [181, 195] on div at bounding box center [215, 206] width 69 height 66
click at [327, 166] on input "b." at bounding box center [327, 163] width 0 height 4
radio input "true"
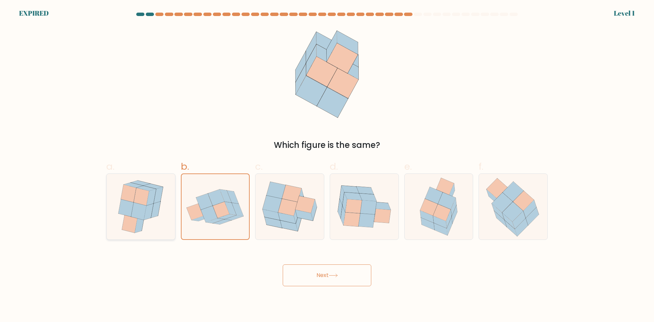
click at [162, 193] on icon at bounding box center [140, 207] width 55 height 66
click at [327, 166] on input "a." at bounding box center [327, 163] width 0 height 4
radio input "true"
click at [225, 195] on icon at bounding box center [226, 195] width 12 height 13
click at [327, 166] on input "b." at bounding box center [327, 163] width 0 height 4
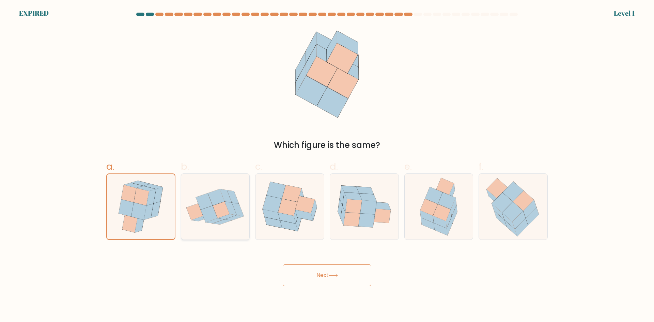
radio input "true"
click at [299, 196] on icon at bounding box center [291, 193] width 19 height 17
click at [327, 166] on input "c." at bounding box center [327, 163] width 0 height 4
radio input "true"
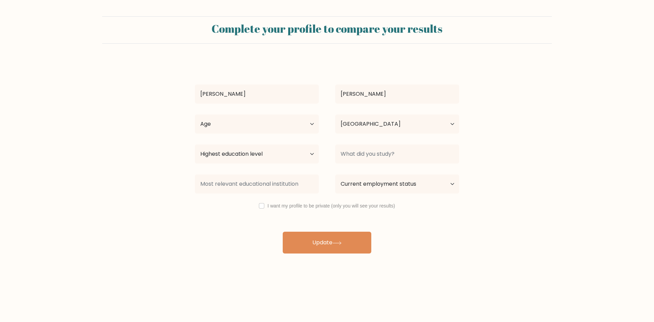
select select "PH"
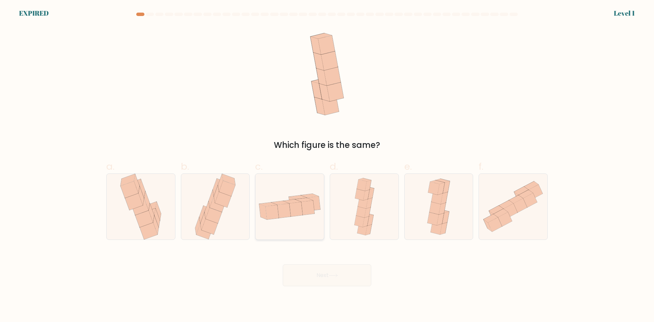
click at [306, 199] on icon at bounding box center [304, 200] width 18 height 4
click at [327, 166] on input "c." at bounding box center [327, 163] width 0 height 4
radio input "true"
click at [337, 274] on div "Next" at bounding box center [327, 267] width 450 height 38
click at [336, 277] on div "Next" at bounding box center [327, 267] width 450 height 38
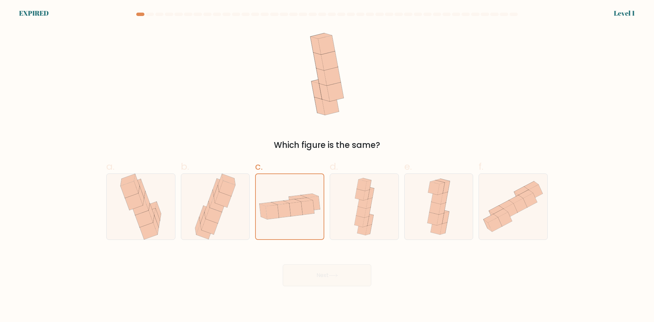
click at [336, 275] on div "Next" at bounding box center [327, 267] width 450 height 38
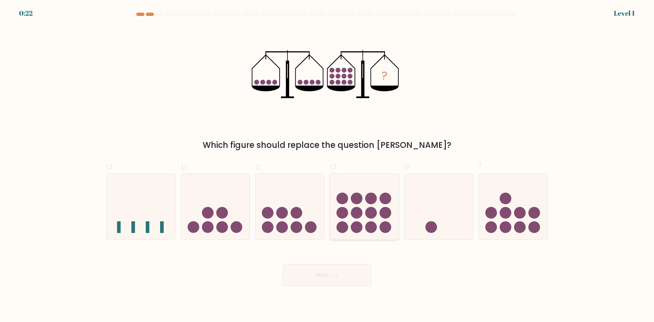
click at [368, 219] on icon at bounding box center [364, 206] width 69 height 57
click at [328, 166] on input "d." at bounding box center [327, 163] width 0 height 4
radio input "true"
click at [342, 271] on button "Next" at bounding box center [327, 275] width 89 height 22
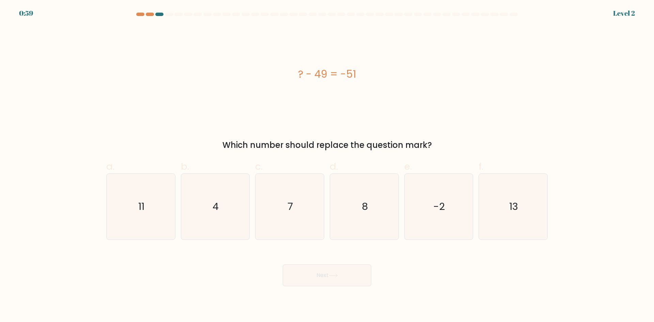
drag, startPoint x: 293, startPoint y: 71, endPoint x: 369, endPoint y: 78, distance: 75.7
click at [369, 78] on div "? - 49 = -51" at bounding box center [327, 73] width 442 height 15
copy div "? - 49 = -51"
click at [215, 85] on div "? - 49 = -51" at bounding box center [327, 74] width 442 height 97
click at [424, 200] on icon "-2" at bounding box center [439, 207] width 66 height 66
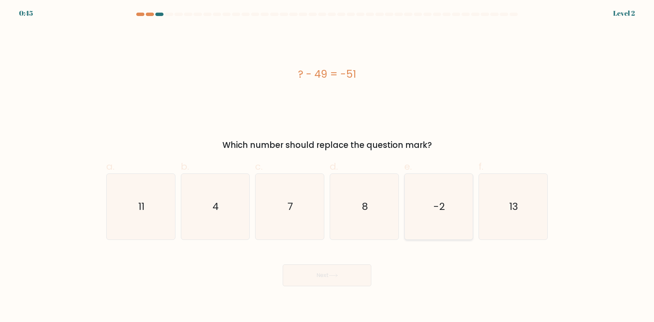
click at [328, 166] on input "e. -2" at bounding box center [327, 163] width 0 height 4
radio input "true"
click at [338, 276] on icon at bounding box center [333, 276] width 9 height 4
click at [333, 277] on button "Next" at bounding box center [327, 275] width 89 height 22
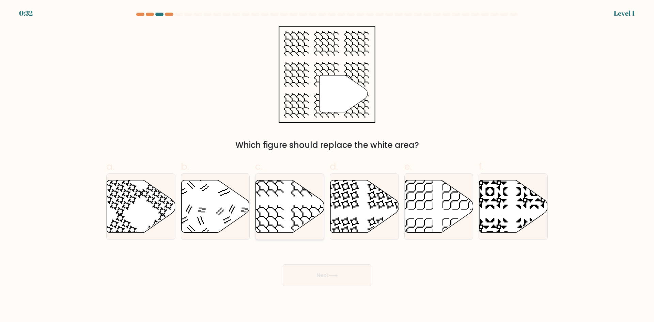
click at [289, 201] on icon at bounding box center [290, 206] width 69 height 52
click at [327, 166] on input "c." at bounding box center [327, 163] width 0 height 4
radio input "true"
click at [333, 275] on icon at bounding box center [333, 275] width 8 height 3
click at [334, 275] on icon at bounding box center [333, 275] width 8 height 3
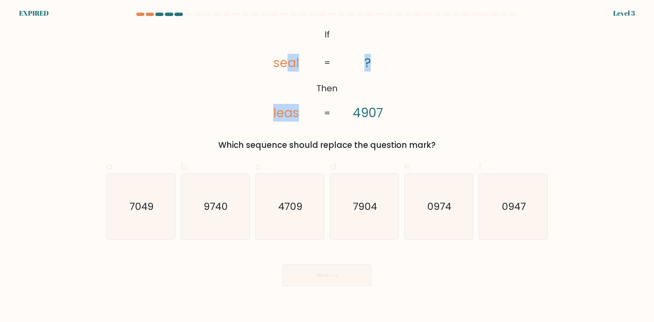
drag, startPoint x: 290, startPoint y: 33, endPoint x: 355, endPoint y: 68, distance: 73.3
click at [373, 79] on icon "@import url('https://fonts.googleapis.com/css?family=Abril+Fatface:400,100,100i…" at bounding box center [327, 74] width 157 height 97
click at [300, 48] on icon "@import url('https://fonts.googleapis.com/css?family=Abril+Fatface:400,100,100i…" at bounding box center [327, 74] width 157 height 97
drag, startPoint x: 293, startPoint y: 31, endPoint x: 353, endPoint y: 72, distance: 72.0
click at [352, 72] on icon "@import url('https://fonts.googleapis.com/css?family=Abril+Fatface:400,100,100i…" at bounding box center [327, 74] width 157 height 97
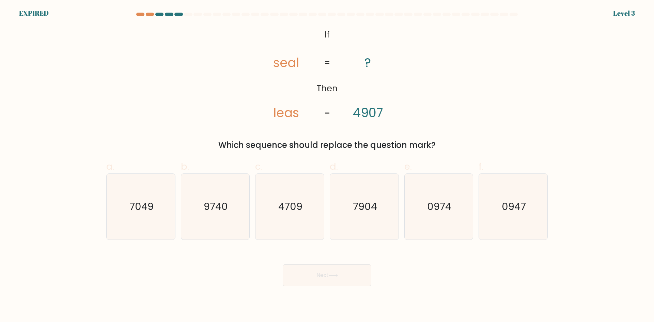
drag, startPoint x: 392, startPoint y: 96, endPoint x: 398, endPoint y: 111, distance: 16.8
click at [392, 96] on icon "@import url('https://fonts.googleapis.com/css?family=Abril+Fatface:400,100,100i…" at bounding box center [327, 74] width 157 height 97
drag, startPoint x: 386, startPoint y: 112, endPoint x: 417, endPoint y: 90, distance: 38.0
click at [399, 80] on icon "@import url('https://fonts.googleapis.com/css?family=Abril+Fatface:400,100,100i…" at bounding box center [327, 74] width 157 height 97
click at [421, 92] on div "@import url('https://fonts.googleapis.com/css?family=Abril+Fatface:400,100,100i…" at bounding box center [327, 88] width 450 height 125
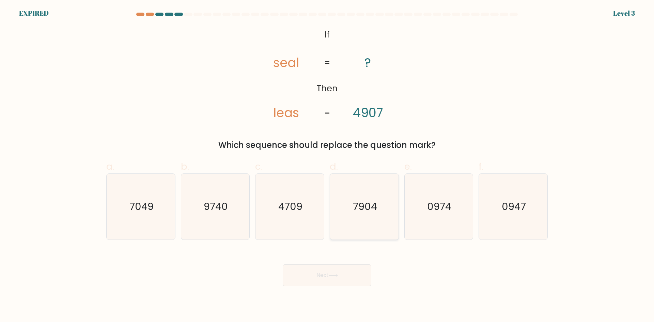
click at [363, 208] on text "7904" at bounding box center [365, 207] width 24 height 14
click at [328, 166] on input "d. 7904" at bounding box center [327, 163] width 0 height 4
radio input "true"
click at [343, 275] on button "Next" at bounding box center [327, 275] width 89 height 22
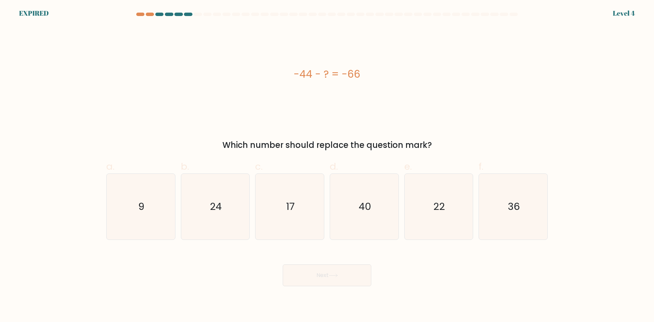
drag, startPoint x: 287, startPoint y: 69, endPoint x: 365, endPoint y: 73, distance: 78.1
click at [365, 73] on div "-44 - ? = -66" at bounding box center [327, 73] width 442 height 15
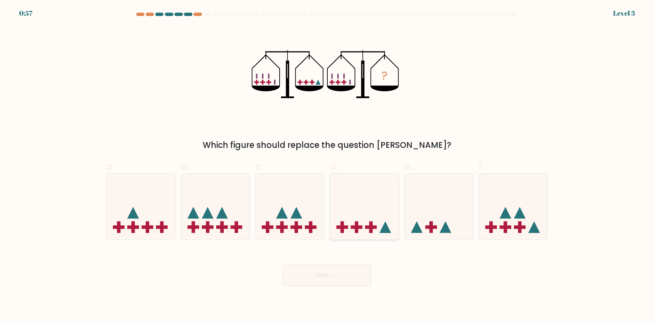
click at [370, 202] on icon at bounding box center [364, 206] width 69 height 57
click at [328, 166] on input "d." at bounding box center [327, 163] width 0 height 4
radio input "true"
drag, startPoint x: 335, startPoint y: 281, endPoint x: 313, endPoint y: 270, distance: 24.2
click at [335, 281] on button "Next" at bounding box center [327, 275] width 89 height 22
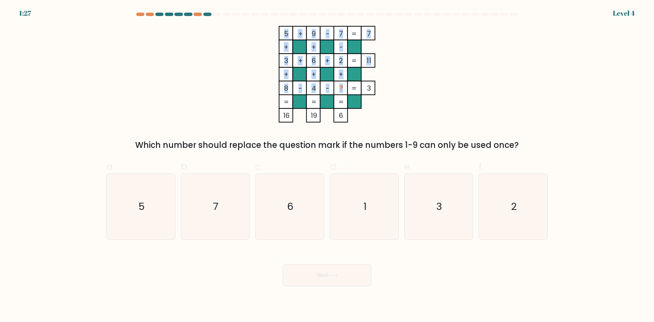
drag, startPoint x: 281, startPoint y: 86, endPoint x: 342, endPoint y: 86, distance: 61.3
click at [342, 86] on icon "5 + 9 - 7 7 + + - 3 + 6 + 2 11 + + + 8 - 4 - ? = 3 = = = = 16 19 6 =" at bounding box center [327, 74] width 204 height 97
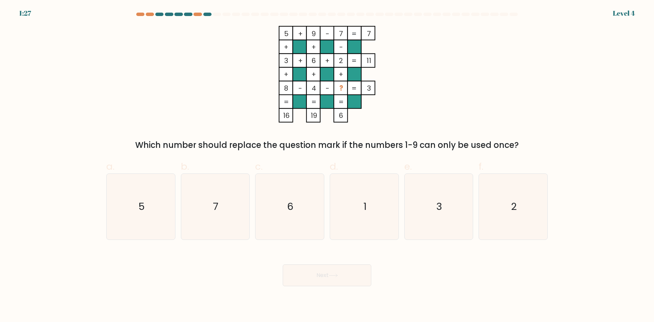
click at [365, 89] on rect at bounding box center [368, 88] width 14 height 14
click at [357, 200] on icon "1" at bounding box center [365, 207] width 66 height 66
click at [328, 166] on input "d. 1" at bounding box center [327, 163] width 0 height 4
radio input "true"
click at [348, 281] on button "Next" at bounding box center [327, 275] width 89 height 22
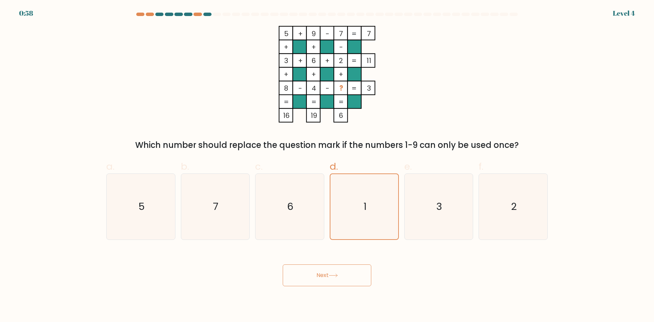
click at [334, 274] on icon at bounding box center [333, 276] width 9 height 4
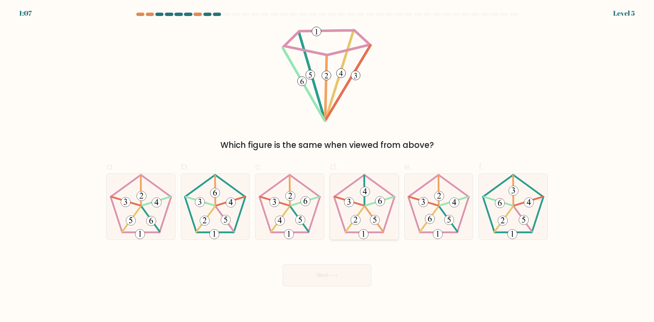
click at [362, 212] on icon at bounding box center [365, 207] width 66 height 66
click at [328, 166] on input "d." at bounding box center [327, 163] width 0 height 4
radio input "true"
click at [293, 208] on icon at bounding box center [290, 207] width 66 height 66
click at [327, 166] on input "c." at bounding box center [327, 163] width 0 height 4
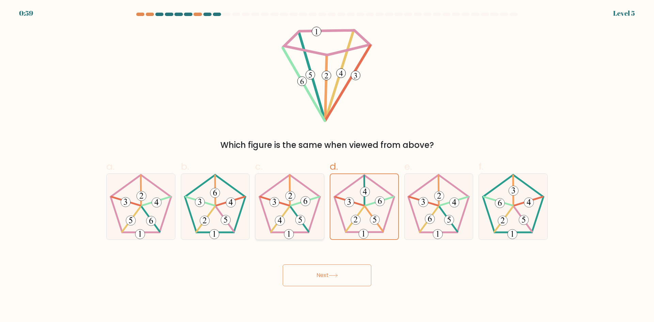
radio input "true"
click at [327, 277] on button "Next" at bounding box center [327, 275] width 89 height 22
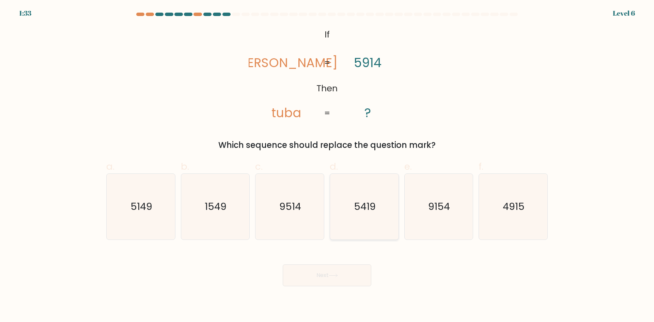
click at [367, 213] on text "5419" at bounding box center [365, 207] width 22 height 14
click at [328, 166] on input "d. 5419" at bounding box center [327, 163] width 0 height 4
radio input "true"
click at [340, 278] on button "Next" at bounding box center [327, 275] width 89 height 22
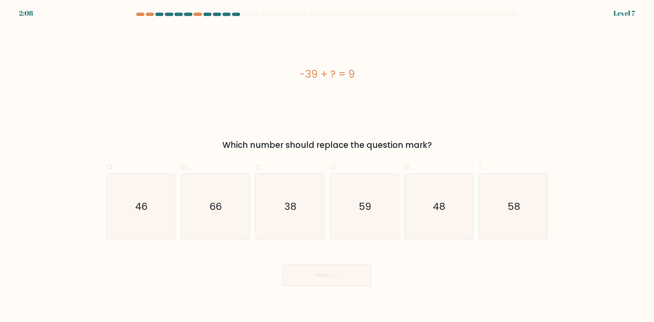
drag, startPoint x: 300, startPoint y: 73, endPoint x: 371, endPoint y: 77, distance: 72.0
click at [371, 77] on div "-39 + ? = 9" at bounding box center [327, 73] width 442 height 15
copy div "-39 + ? = 9"
click at [438, 204] on text "48" at bounding box center [440, 207] width 12 height 14
click at [328, 166] on input "e. 48" at bounding box center [327, 163] width 0 height 4
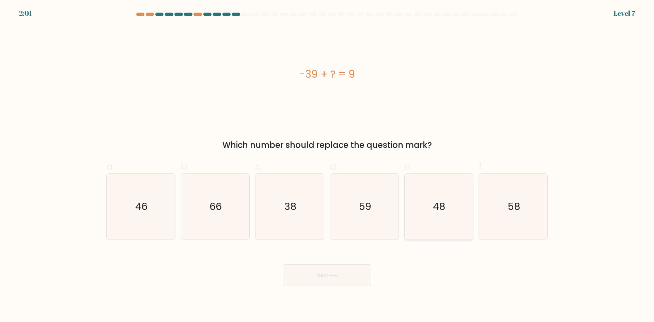
radio input "true"
click at [335, 273] on button "Next" at bounding box center [327, 275] width 89 height 22
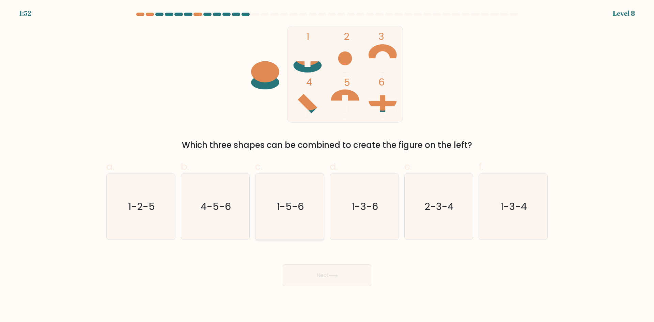
click at [297, 196] on icon "1-5-6" at bounding box center [290, 207] width 66 height 66
click at [327, 166] on input "c. 1-5-6" at bounding box center [327, 163] width 0 height 4
radio input "true"
click at [336, 276] on icon at bounding box center [333, 276] width 9 height 4
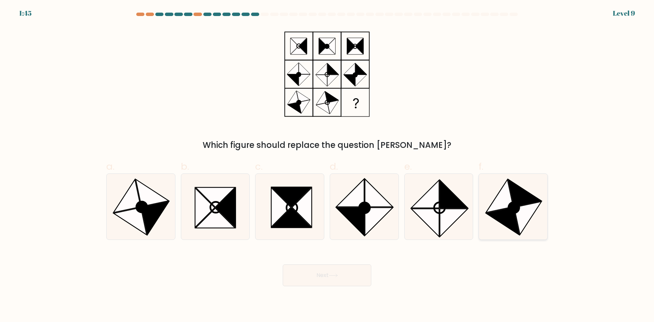
click at [499, 209] on icon at bounding box center [499, 196] width 27 height 33
click at [328, 166] on input "f." at bounding box center [327, 163] width 0 height 4
radio input "true"
click at [349, 275] on button "Next" at bounding box center [327, 275] width 89 height 22
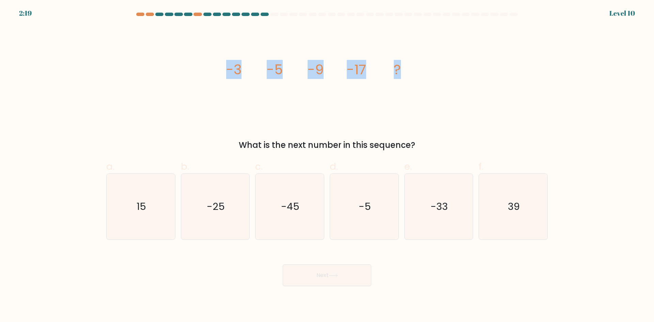
drag, startPoint x: 222, startPoint y: 66, endPoint x: 401, endPoint y: 75, distance: 179.2
click at [401, 75] on div "image/svg+xml -3 -5 -9 -17 ? What is the next number in this sequence?" at bounding box center [327, 88] width 450 height 125
copy g "-3 -5 -9 -17 ?"
click at [421, 198] on icon "-33" at bounding box center [439, 207] width 66 height 66
click at [328, 166] on input "e. -33" at bounding box center [327, 163] width 0 height 4
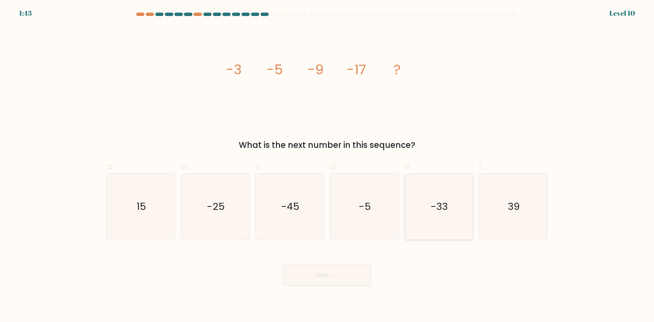
radio input "true"
click at [347, 277] on button "Next" at bounding box center [327, 275] width 89 height 22
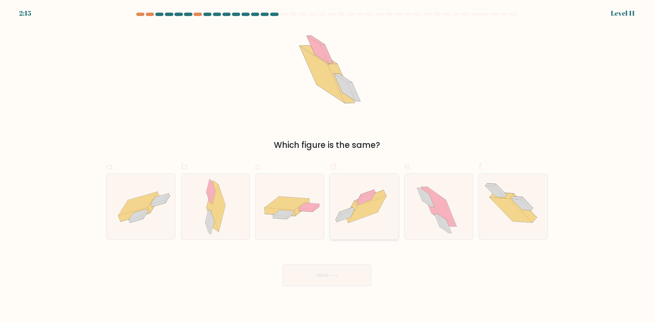
click at [368, 210] on icon at bounding box center [368, 209] width 38 height 27
click at [328, 166] on input "d." at bounding box center [327, 163] width 0 height 4
radio input "true"
click at [345, 271] on button "Next" at bounding box center [327, 275] width 89 height 22
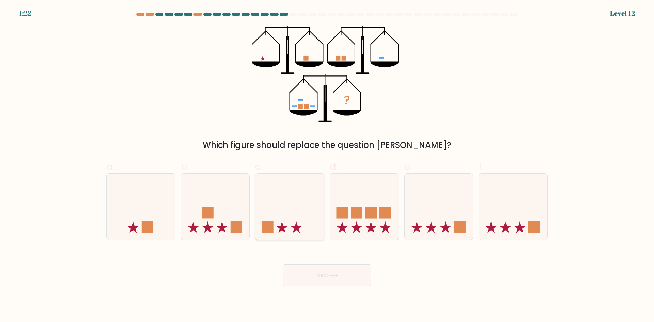
click at [277, 212] on icon at bounding box center [290, 206] width 69 height 57
click at [327, 166] on input "c." at bounding box center [327, 163] width 0 height 4
radio input "true"
click at [207, 213] on rect at bounding box center [208, 213] width 12 height 12
click at [327, 166] on input "b." at bounding box center [327, 163] width 0 height 4
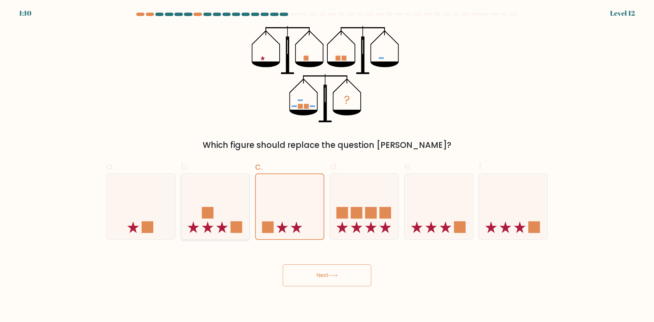
radio input "true"
click at [312, 273] on button "Next" at bounding box center [327, 275] width 89 height 22
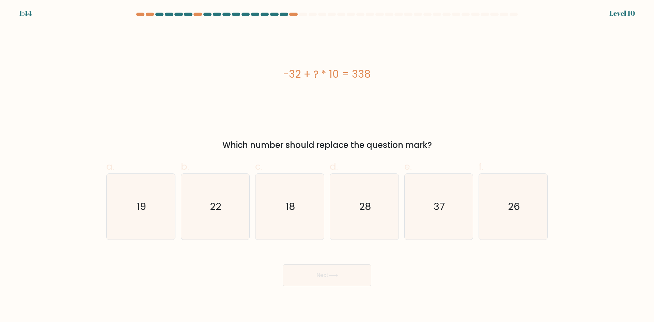
drag, startPoint x: 283, startPoint y: 75, endPoint x: 374, endPoint y: 75, distance: 90.7
click at [374, 75] on div "-32 + ? * 10 = 338" at bounding box center [327, 73] width 442 height 15
copy div "-32 + ? * 10 = 338"
click at [422, 203] on icon "37" at bounding box center [439, 207] width 66 height 66
click at [328, 166] on input "e. 37" at bounding box center [327, 163] width 0 height 4
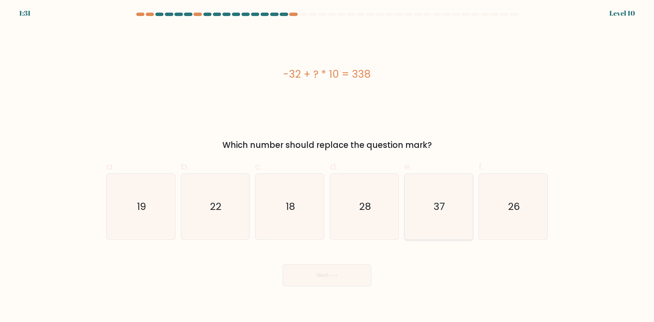
radio input "true"
click at [334, 278] on button "Next" at bounding box center [327, 275] width 89 height 22
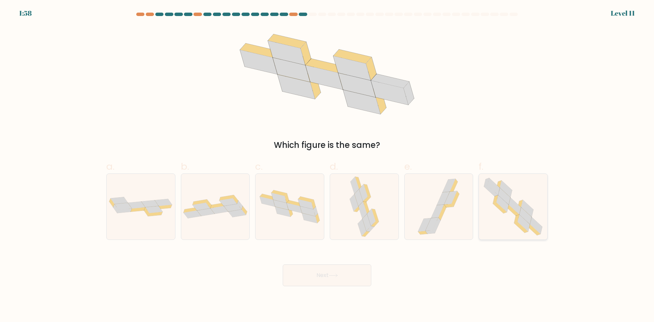
click at [511, 201] on icon at bounding box center [515, 206] width 12 height 17
click at [328, 166] on input "f." at bounding box center [327, 163] width 0 height 4
radio input "true"
click at [335, 278] on button "Next" at bounding box center [327, 275] width 89 height 22
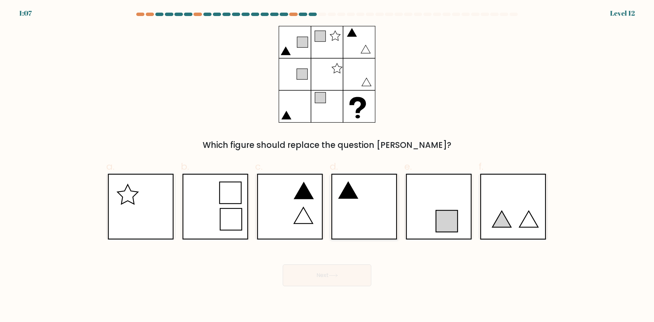
click at [358, 202] on icon at bounding box center [364, 207] width 66 height 66
click at [328, 166] on input "d." at bounding box center [327, 163] width 0 height 4
radio input "true"
click at [336, 276] on icon at bounding box center [333, 276] width 9 height 4
click at [330, 277] on button "Next" at bounding box center [327, 275] width 89 height 22
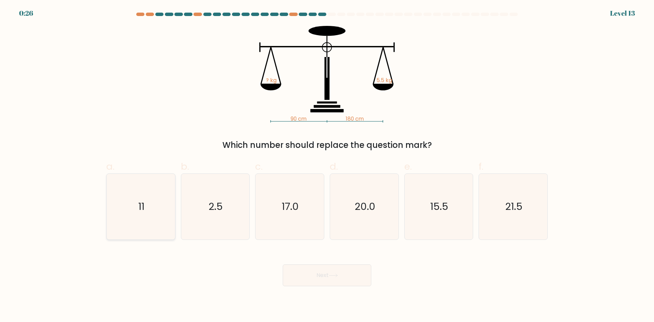
click at [127, 211] on icon "11" at bounding box center [141, 207] width 66 height 66
click at [327, 166] on input "a. 11" at bounding box center [327, 163] width 0 height 4
radio input "true"
click at [327, 276] on button "Next" at bounding box center [327, 275] width 89 height 22
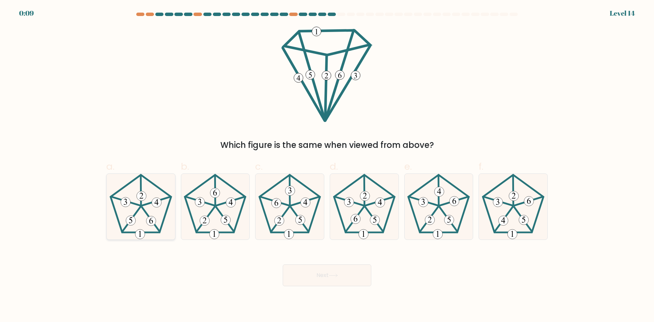
click at [134, 203] on 448 at bounding box center [125, 201] width 29 height 9
click at [327, 166] on input "a." at bounding box center [327, 163] width 0 height 4
radio input "true"
drag, startPoint x: 313, startPoint y: 273, endPoint x: 177, endPoint y: 241, distance: 139.7
click at [312, 273] on button "Next" at bounding box center [327, 275] width 89 height 22
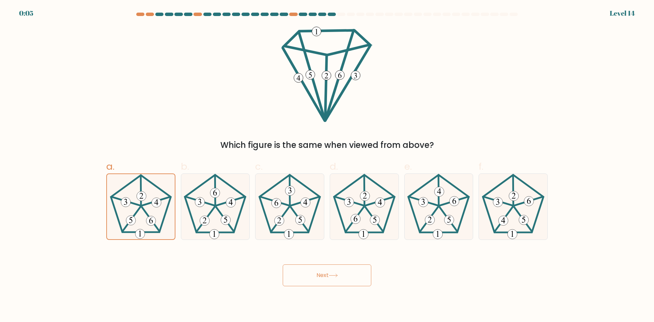
drag, startPoint x: 333, startPoint y: 275, endPoint x: 211, endPoint y: 257, distance: 123.1
click at [333, 275] on icon at bounding box center [333, 276] width 9 height 4
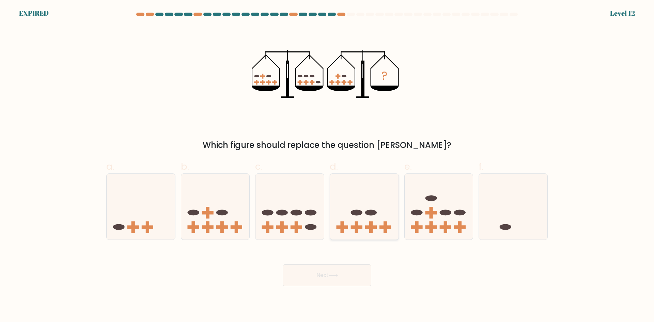
click at [350, 214] on icon at bounding box center [364, 206] width 69 height 57
click at [328, 166] on input "d." at bounding box center [327, 163] width 0 height 4
radio input "true"
click at [338, 276] on icon at bounding box center [333, 276] width 9 height 4
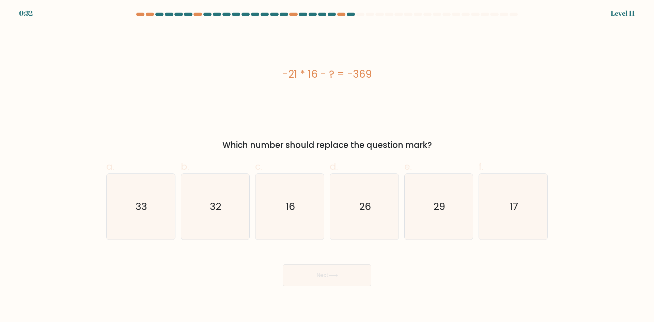
drag, startPoint x: 274, startPoint y: 79, endPoint x: 370, endPoint y: 77, distance: 95.8
click at [370, 77] on div "-21 * 16 - ? = -369" at bounding box center [327, 73] width 442 height 15
copy div "-21 * 16 - ? = -369"
click at [143, 197] on icon "33" at bounding box center [141, 207] width 66 height 66
click at [327, 166] on input "a. 33" at bounding box center [327, 163] width 0 height 4
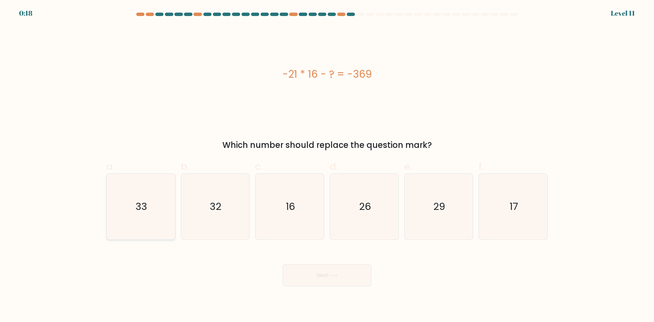
radio input "true"
click at [348, 279] on button "Next" at bounding box center [327, 275] width 89 height 22
click at [342, 272] on button "Next" at bounding box center [327, 275] width 89 height 22
click at [315, 273] on button "Next" at bounding box center [327, 275] width 89 height 22
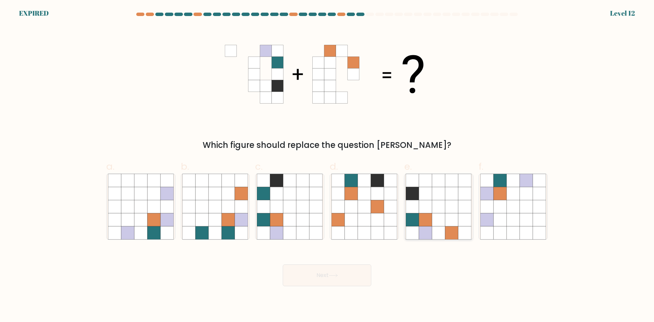
click at [437, 218] on icon at bounding box center [439, 219] width 13 height 13
click at [328, 166] on input "e." at bounding box center [327, 163] width 0 height 4
radio input "true"
click at [334, 285] on button "Next" at bounding box center [327, 275] width 89 height 22
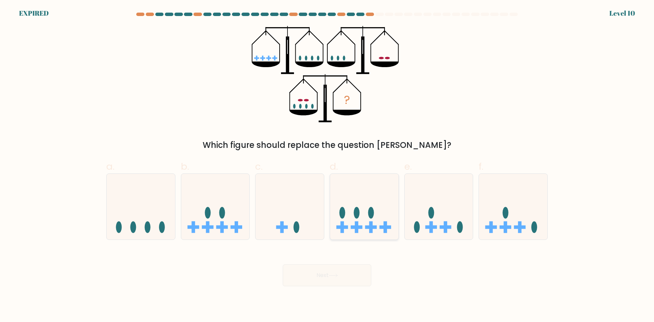
click at [364, 218] on icon at bounding box center [364, 206] width 69 height 57
click at [328, 166] on input "d." at bounding box center [327, 163] width 0 height 4
radio input "true"
click at [334, 278] on div "Next" at bounding box center [327, 267] width 450 height 38
click at [333, 278] on div "Next" at bounding box center [327, 267] width 450 height 38
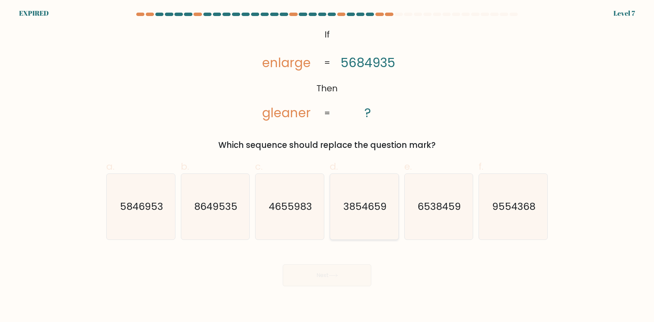
click at [349, 214] on icon "3854659" at bounding box center [365, 207] width 66 height 66
click at [328, 166] on input "d. 3854659" at bounding box center [327, 163] width 0 height 4
radio input "true"
click at [324, 277] on div "Next" at bounding box center [327, 267] width 450 height 38
click at [324, 275] on div "Next" at bounding box center [327, 267] width 450 height 38
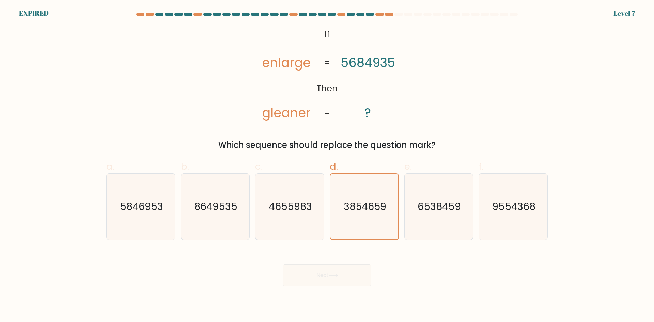
click at [324, 275] on div "Next" at bounding box center [327, 267] width 450 height 38
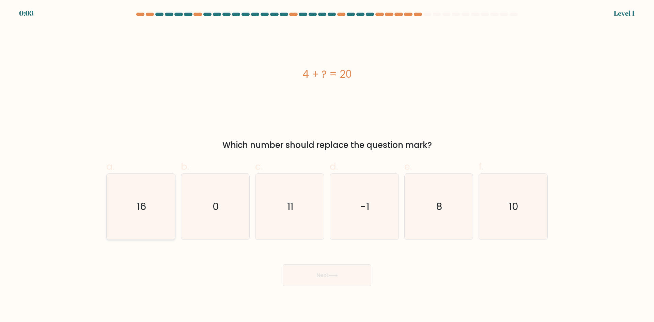
click at [147, 205] on icon "16" at bounding box center [141, 207] width 66 height 66
click at [327, 166] on input "a. 16" at bounding box center [327, 163] width 0 height 4
radio input "true"
click at [317, 283] on button "Next" at bounding box center [327, 275] width 89 height 22
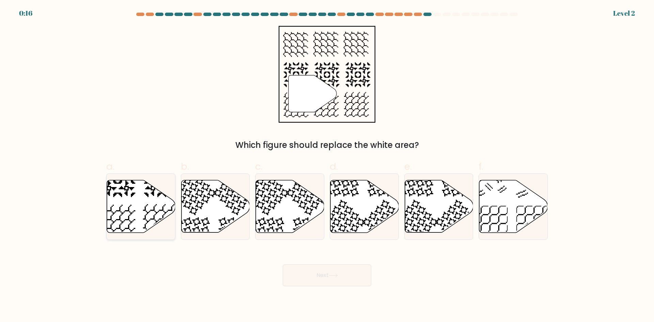
click at [134, 208] on icon at bounding box center [141, 206] width 69 height 52
click at [327, 166] on input "a." at bounding box center [327, 163] width 0 height 4
radio input "true"
click at [321, 278] on button "Next" at bounding box center [327, 275] width 89 height 22
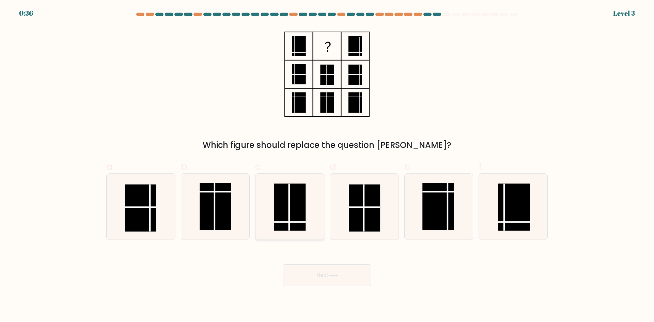
click at [290, 210] on rect at bounding box center [289, 206] width 31 height 47
click at [327, 166] on input "c." at bounding box center [327, 163] width 0 height 4
radio input "true"
click at [305, 277] on button "Next" at bounding box center [327, 275] width 89 height 22
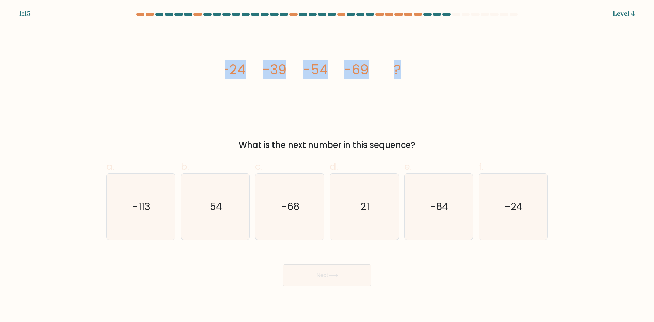
drag, startPoint x: 224, startPoint y: 69, endPoint x: 407, endPoint y: 66, distance: 183.0
click at [407, 66] on div "image/svg+xml -24 -39 -54 -69 ? What is the next number in this sequence?" at bounding box center [327, 88] width 450 height 125
copy g "-24 -39 -54 -69 ?"
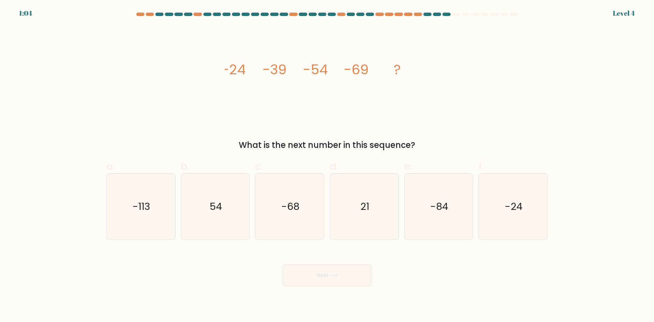
drag, startPoint x: 438, startPoint y: 205, endPoint x: 400, endPoint y: 228, distance: 44.8
click at [437, 205] on text "-84" at bounding box center [439, 207] width 18 height 14
click at [328, 166] on input "e. -84" at bounding box center [327, 163] width 0 height 4
radio input "true"
click at [340, 270] on button "Next" at bounding box center [327, 275] width 89 height 22
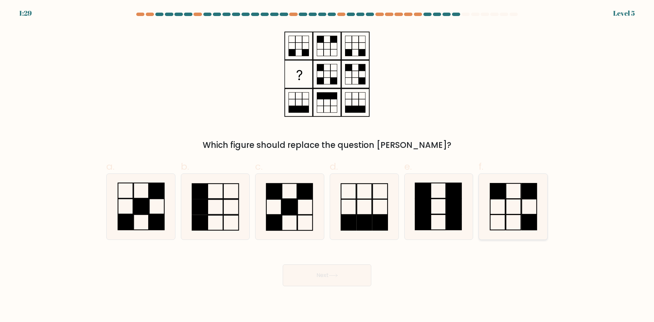
drag, startPoint x: 511, startPoint y: 206, endPoint x: 495, endPoint y: 211, distance: 16.8
click at [508, 208] on icon at bounding box center [514, 207] width 66 height 66
click at [328, 166] on input "f." at bounding box center [327, 163] width 0 height 4
radio input "true"
click at [343, 271] on button "Next" at bounding box center [327, 275] width 89 height 22
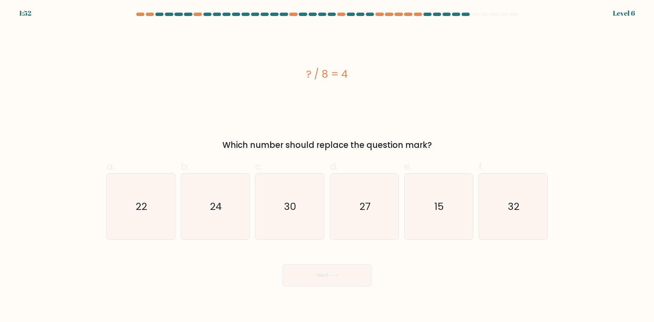
drag, startPoint x: 303, startPoint y: 75, endPoint x: 361, endPoint y: 78, distance: 58.0
click at [361, 78] on div "? / 8 = 4" at bounding box center [327, 73] width 442 height 15
copy div "? / 8 = 4"
click at [505, 201] on icon "32" at bounding box center [514, 207] width 66 height 66
click at [328, 166] on input "f. 32" at bounding box center [327, 163] width 0 height 4
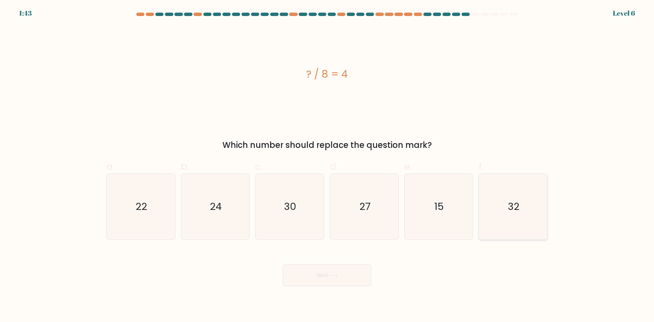
radio input "true"
click at [343, 275] on button "Next" at bounding box center [327, 275] width 89 height 22
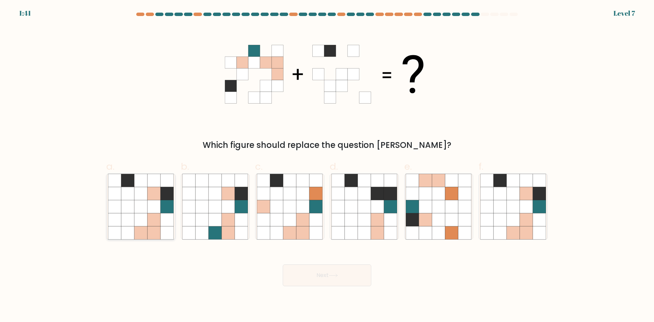
click at [159, 194] on icon at bounding box center [154, 193] width 13 height 13
click at [327, 166] on input "a." at bounding box center [327, 163] width 0 height 4
radio input "true"
click at [305, 276] on button "Next" at bounding box center [327, 275] width 89 height 22
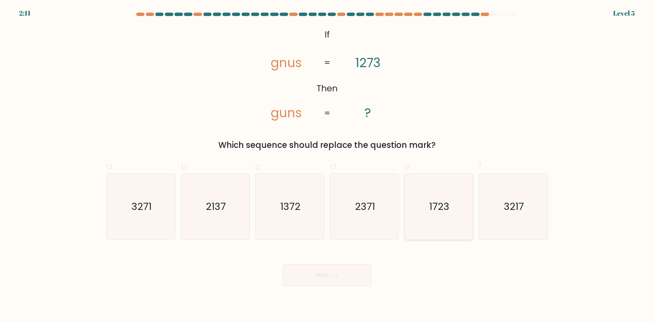
click at [441, 206] on text "1723" at bounding box center [439, 207] width 20 height 14
click at [328, 166] on input "e. 1723" at bounding box center [327, 163] width 0 height 4
radio input "true"
click at [333, 275] on icon at bounding box center [333, 276] width 9 height 4
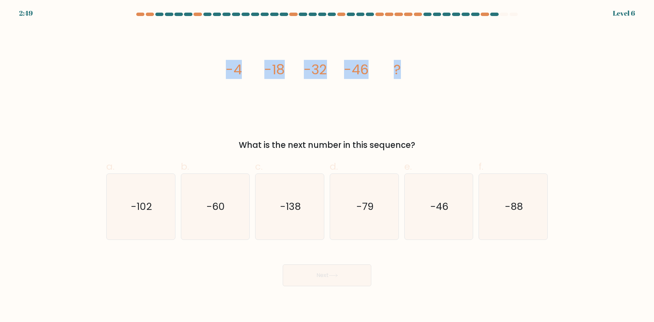
drag, startPoint x: 223, startPoint y: 67, endPoint x: 358, endPoint y: 77, distance: 135.3
click at [403, 67] on div "image/svg+xml -4 -18 -32 -46 ? What is the next number in this sequence?" at bounding box center [327, 88] width 450 height 125
copy g "-4 -18 -32 -46 ?"
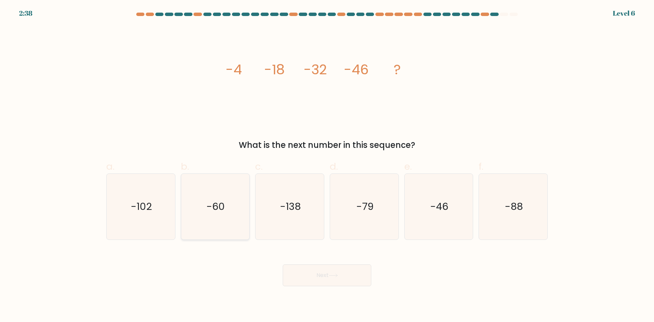
click at [201, 206] on icon "-60" at bounding box center [215, 207] width 66 height 66
click at [327, 166] on input "b. -60" at bounding box center [327, 163] width 0 height 4
radio input "true"
click at [318, 278] on button "Next" at bounding box center [327, 275] width 89 height 22
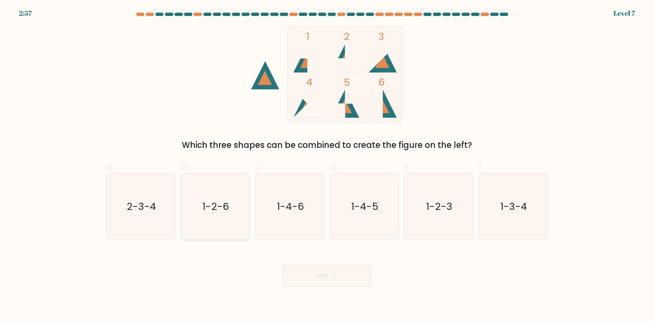
click at [214, 206] on text "1-2-6" at bounding box center [216, 207] width 27 height 14
click at [327, 166] on input "b. 1-2-6" at bounding box center [327, 163] width 0 height 4
radio input "true"
click at [322, 278] on button "Next" at bounding box center [327, 275] width 89 height 22
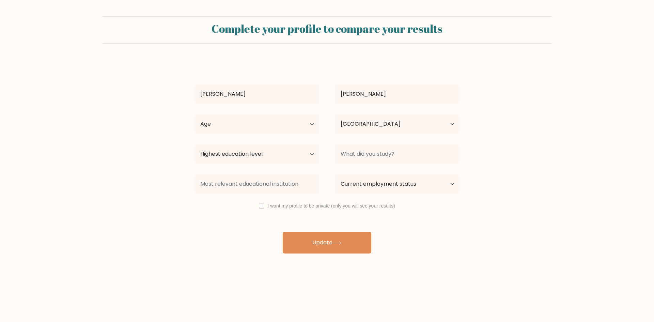
select select "PH"
click at [266, 203] on div "I want my profile to be private (only you will see your results)" at bounding box center [327, 206] width 281 height 8
click at [261, 204] on input "checkbox" at bounding box center [261, 205] width 5 height 5
checkbox input "true"
click at [301, 239] on button "Update" at bounding box center [327, 243] width 89 height 22
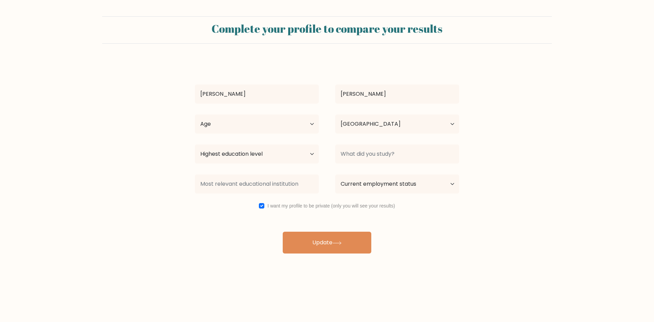
click at [184, 211] on form "Complete your profile to compare your results Ron Carlo Aquino Age Under 18 yea…" at bounding box center [327, 134] width 654 height 237
click at [374, 186] on select "Current employment status Employed Student Retired Other / prefer not to answer" at bounding box center [397, 184] width 124 height 19
select select "other"
click at [335, 175] on select "Current employment status Employed Student Retired Other / prefer not to answer" at bounding box center [397, 184] width 124 height 19
click at [362, 153] on input at bounding box center [397, 154] width 124 height 19
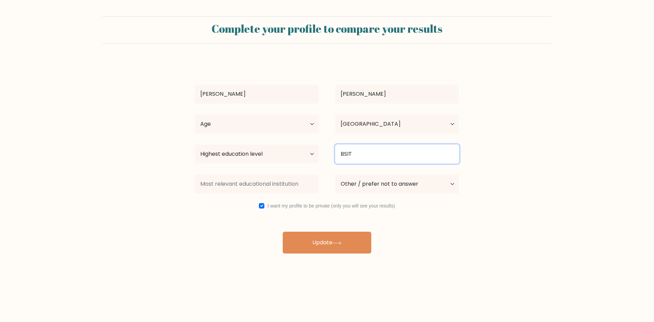
type input "BSIT"
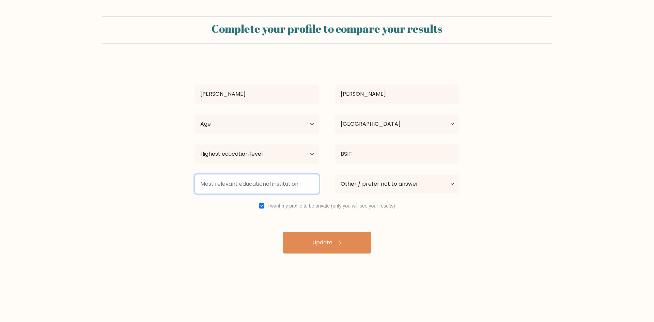
click at [233, 183] on input at bounding box center [257, 184] width 124 height 19
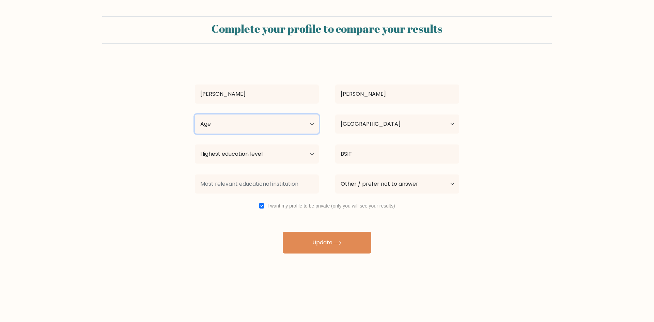
click at [264, 124] on select "Age Under 18 years old 18-24 years old 25-34 years old 35-44 years old 45-54 ye…" at bounding box center [257, 124] width 124 height 19
select select "25_34"
click at [195, 115] on select "Age Under 18 years old 18-24 years old 25-34 years old 35-44 years old 45-54 ye…" at bounding box center [257, 124] width 124 height 19
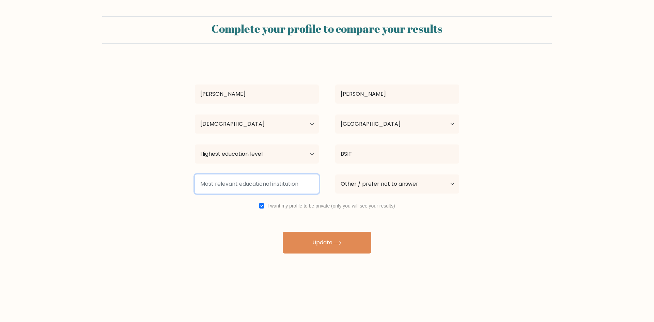
click at [282, 187] on input at bounding box center [257, 184] width 124 height 19
type input "asd"
click at [330, 230] on div "Ron Carlo Aquino Age Under 18 years old 18-24 years old 25-34 years old 35-44 y…" at bounding box center [327, 157] width 273 height 194
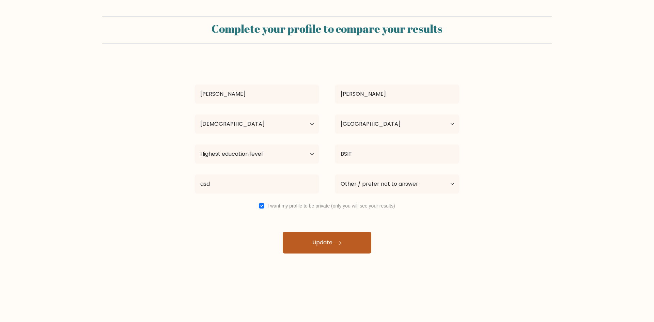
click at [328, 242] on button "Update" at bounding box center [327, 243] width 89 height 22
click at [219, 157] on select "Highest education level No schooling Primary Lower Secondary Upper Secondary Oc…" at bounding box center [257, 154] width 124 height 19
select select "bachelors_degree"
click at [195, 145] on select "Highest education level No schooling Primary Lower Secondary Upper Secondary Oc…" at bounding box center [257, 154] width 124 height 19
click at [320, 237] on button "Update" at bounding box center [327, 243] width 89 height 22
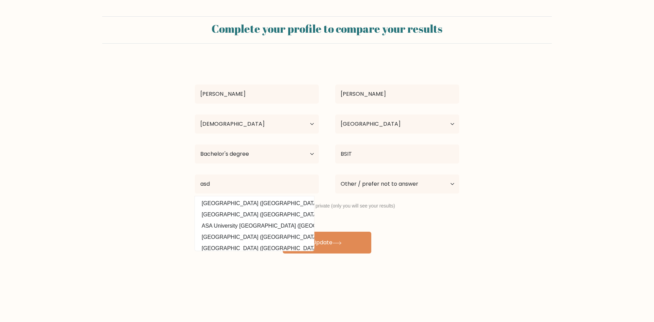
click at [173, 141] on form "Complete your profile to compare your results Ron Carlo Aquino Age Under 18 yea…" at bounding box center [327, 134] width 654 height 237
click at [314, 208] on div "Ron Carlo Aquino Age Under 18 years old 18-24 years old 25-34 years old 35-44 y…" at bounding box center [327, 157] width 273 height 194
drag, startPoint x: 320, startPoint y: 194, endPoint x: 315, endPoint y: 189, distance: 7.7
click at [320, 193] on div "asd Aswan University (Egypt) Assosa University (Ethiopia) ASA University Bangla…" at bounding box center [257, 184] width 140 height 25
click at [312, 187] on input "asd" at bounding box center [257, 184] width 124 height 19
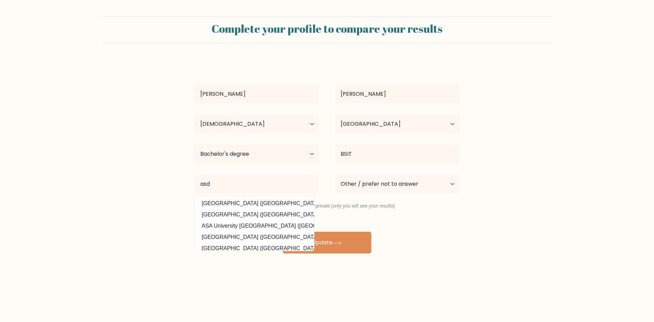
drag, startPoint x: 336, startPoint y: 209, endPoint x: 328, endPoint y: 206, distance: 8.9
click at [336, 208] on div "I want my profile to be private (only you will see your results)" at bounding box center [327, 206] width 281 height 8
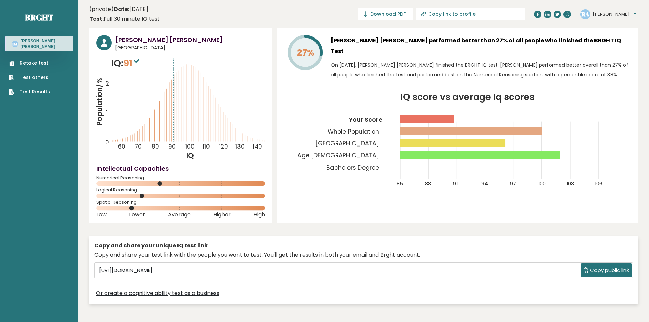
click at [34, 60] on link "Retake test" at bounding box center [29, 63] width 41 height 7
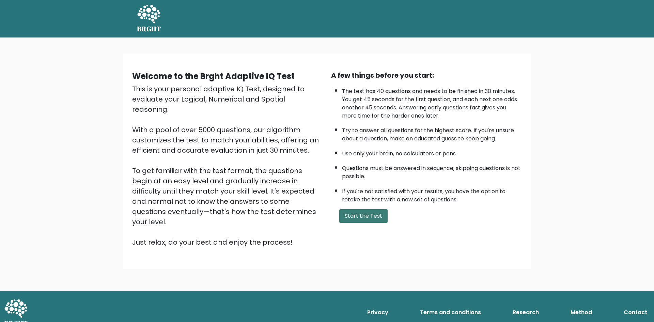
click at [361, 215] on button "Start the Test" at bounding box center [363, 216] width 48 height 14
click at [371, 214] on button "Start the Test" at bounding box center [363, 216] width 48 height 14
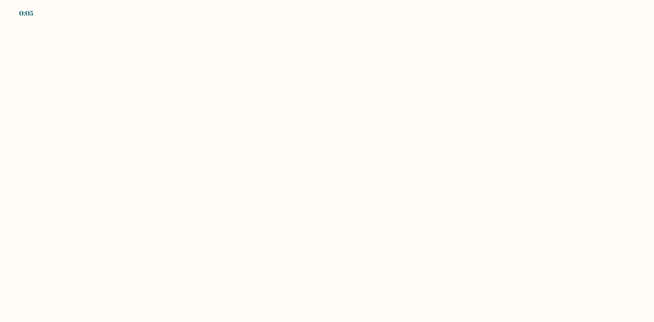
click at [280, 108] on body "0:05" at bounding box center [327, 161] width 654 height 322
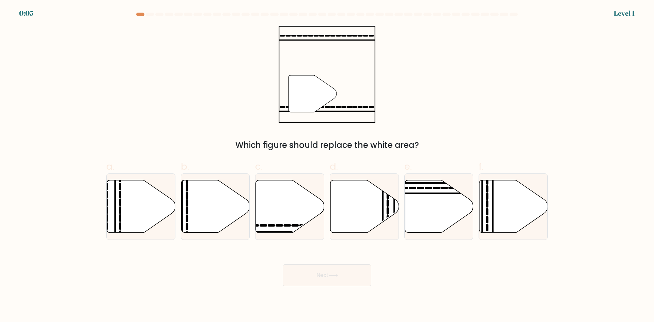
click at [266, 105] on div "" Which figure should replace the white area?" at bounding box center [327, 88] width 450 height 125
click at [277, 213] on icon at bounding box center [290, 206] width 69 height 52
click at [327, 166] on input "c." at bounding box center [327, 163] width 0 height 4
radio input "true"
click at [334, 276] on icon at bounding box center [333, 276] width 9 height 4
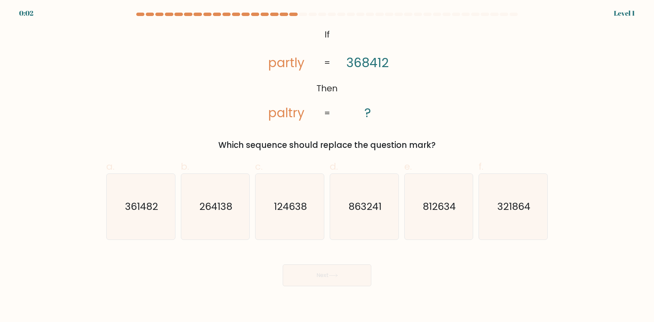
click at [451, 117] on div "@import url('[URL][DOMAIN_NAME]); If Then partly paltry 368412 ? = = Which sequ…" at bounding box center [327, 88] width 450 height 125
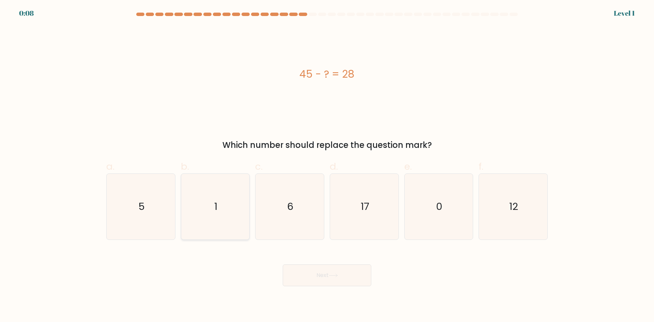
click at [214, 197] on icon "1" at bounding box center [215, 207] width 66 height 66
click at [327, 166] on input "b. 1" at bounding box center [327, 163] width 0 height 4
radio input "true"
click at [317, 276] on button "Next" at bounding box center [327, 275] width 89 height 22
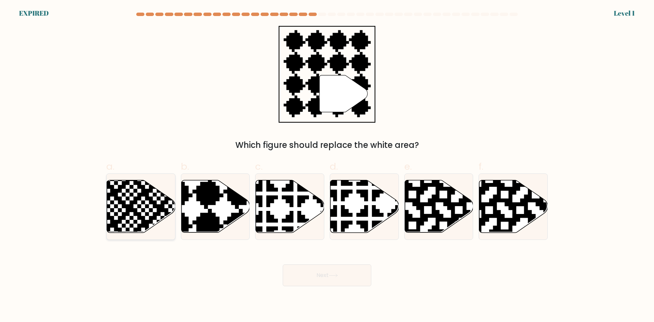
click at [145, 208] on icon at bounding box center [118, 235] width 124 height 124
click at [327, 166] on input "a." at bounding box center [327, 163] width 0 height 4
radio input "true"
click at [317, 278] on button "Next" at bounding box center [327, 275] width 89 height 22
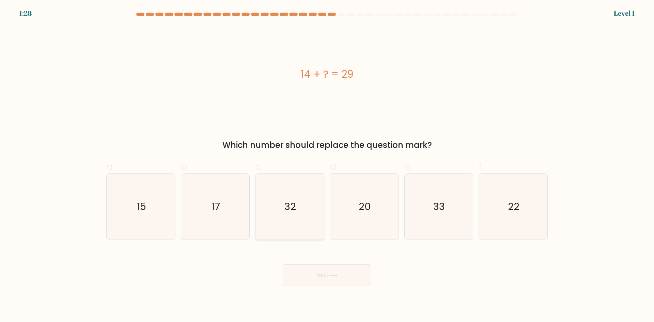
click at [290, 208] on text "32" at bounding box center [291, 207] width 12 height 14
click at [327, 166] on input "c. 32" at bounding box center [327, 163] width 0 height 4
radio input "true"
click at [318, 272] on button "Next" at bounding box center [327, 275] width 89 height 22
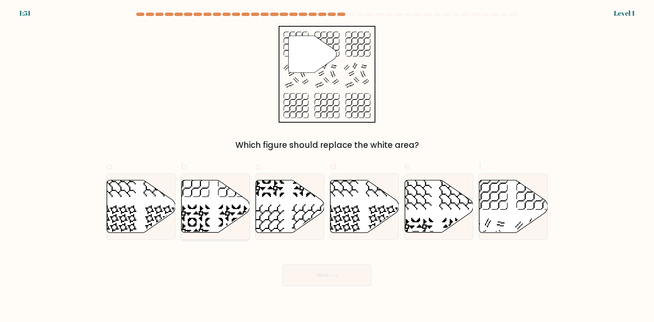
click at [229, 208] on icon at bounding box center [215, 206] width 69 height 52
click at [327, 166] on input "b." at bounding box center [327, 163] width 0 height 4
radio input "true"
click at [312, 274] on button "Next" at bounding box center [327, 275] width 89 height 22
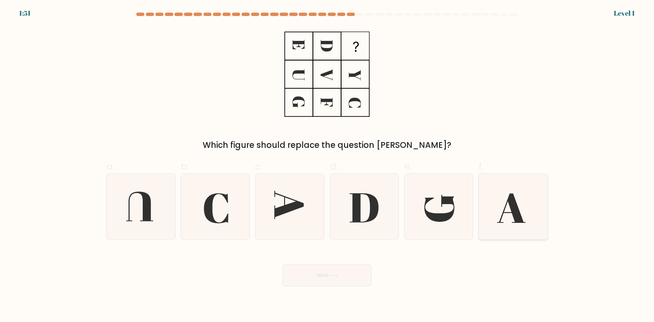
click at [518, 222] on icon at bounding box center [511, 208] width 28 height 29
click at [328, 166] on input "f." at bounding box center [327, 163] width 0 height 4
radio input "true"
click at [344, 274] on button "Next" at bounding box center [327, 275] width 89 height 22
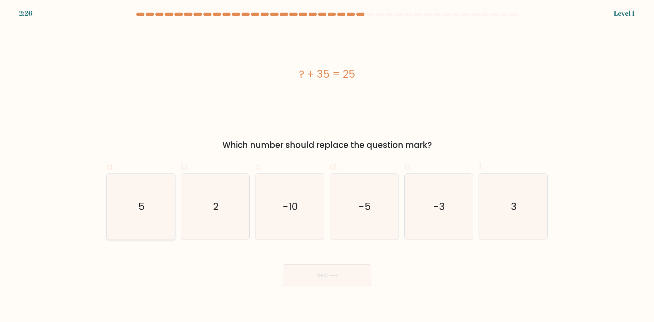
click at [151, 214] on icon "5" at bounding box center [141, 207] width 66 height 66
click at [327, 166] on input "a. 5" at bounding box center [327, 163] width 0 height 4
radio input "true"
click at [323, 279] on button "Next" at bounding box center [327, 275] width 89 height 22
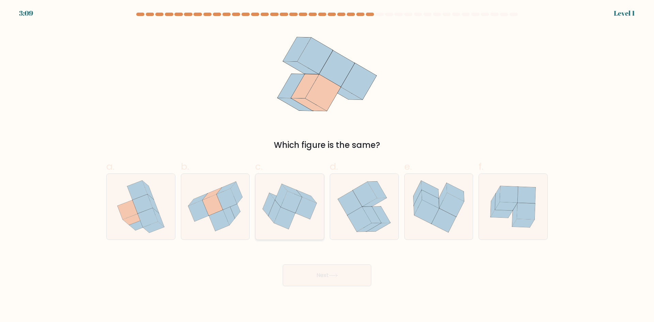
click at [289, 221] on icon at bounding box center [284, 218] width 21 height 22
click at [327, 166] on input "c." at bounding box center [327, 163] width 0 height 4
radio input "true"
click at [319, 266] on button "Next" at bounding box center [327, 275] width 89 height 22
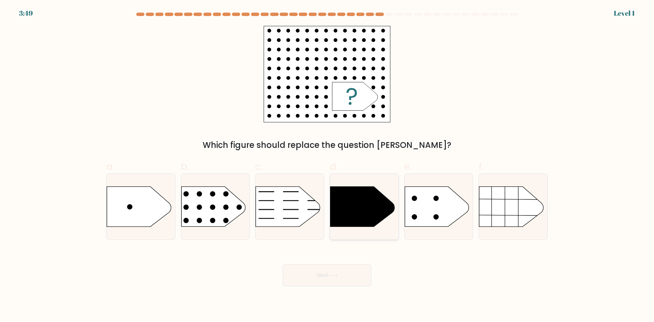
click at [339, 213] on icon at bounding box center [363, 207] width 64 height 40
click at [328, 166] on input "d." at bounding box center [327, 163] width 0 height 4
radio input "true"
click at [329, 266] on button "Next" at bounding box center [327, 275] width 89 height 22
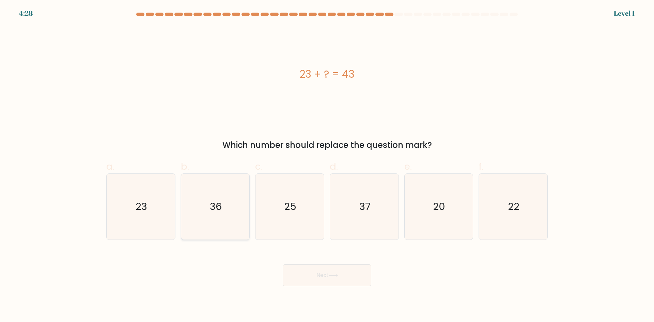
click at [211, 213] on text "36" at bounding box center [216, 207] width 12 height 14
click at [327, 166] on input "b. 36" at bounding box center [327, 163] width 0 height 4
radio input "true"
click at [335, 274] on icon at bounding box center [333, 276] width 9 height 4
click at [339, 282] on button "Next" at bounding box center [327, 275] width 89 height 22
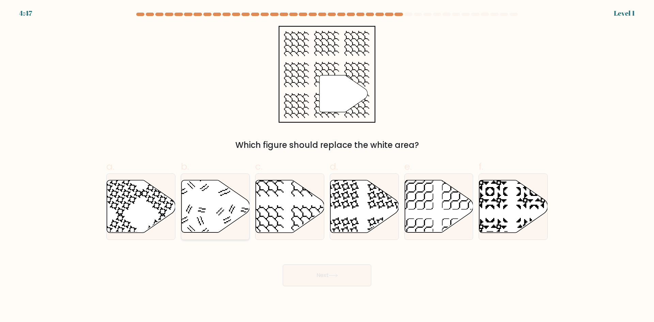
click at [203, 203] on icon at bounding box center [215, 206] width 69 height 52
click at [327, 166] on input "b." at bounding box center [327, 163] width 0 height 4
radio input "true"
click at [320, 276] on button "Next" at bounding box center [327, 275] width 89 height 22
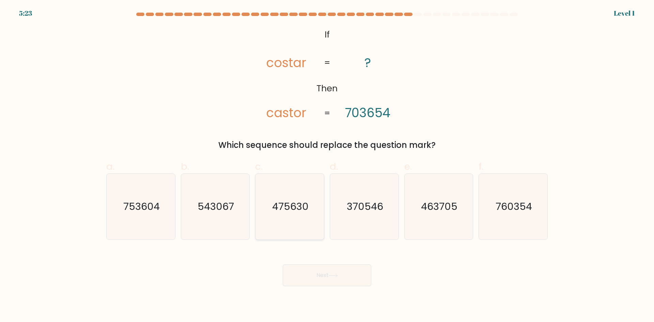
click at [289, 194] on icon "475630" at bounding box center [290, 207] width 66 height 66
click at [327, 166] on input "c. 475630" at bounding box center [327, 163] width 0 height 4
radio input "true"
click at [325, 274] on button "Next" at bounding box center [327, 275] width 89 height 22
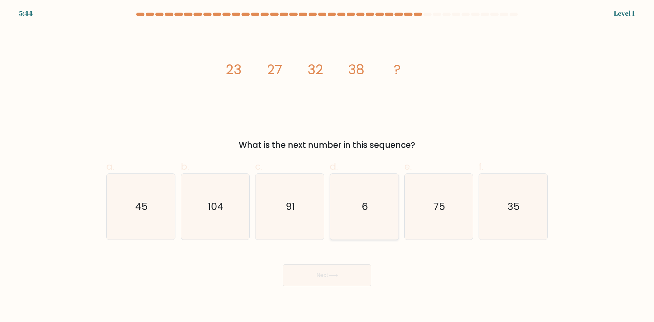
click at [359, 213] on icon "6" at bounding box center [365, 207] width 66 height 66
click at [328, 166] on input "d. 6" at bounding box center [327, 163] width 0 height 4
radio input "true"
click at [351, 280] on button "Next" at bounding box center [327, 275] width 89 height 22
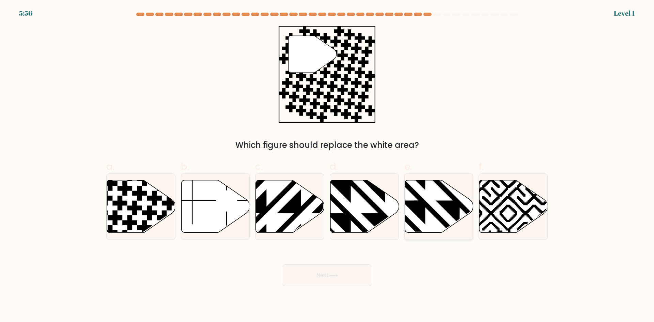
click at [436, 194] on icon at bounding box center [439, 206] width 69 height 52
click at [328, 166] on input "e." at bounding box center [327, 163] width 0 height 4
radio input "true"
click at [321, 276] on button "Next" at bounding box center [327, 275] width 89 height 22
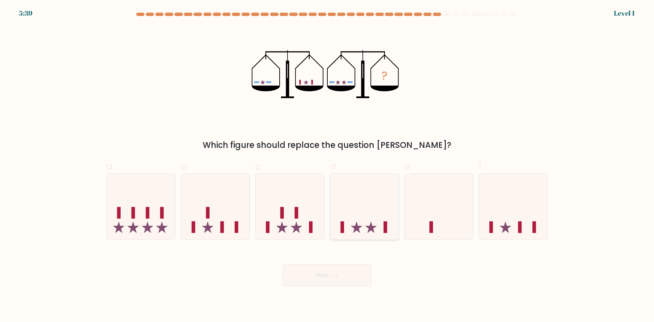
click at [362, 219] on icon at bounding box center [364, 206] width 69 height 57
click at [328, 166] on input "d." at bounding box center [327, 163] width 0 height 4
radio input "true"
click at [348, 282] on button "Next" at bounding box center [327, 275] width 89 height 22
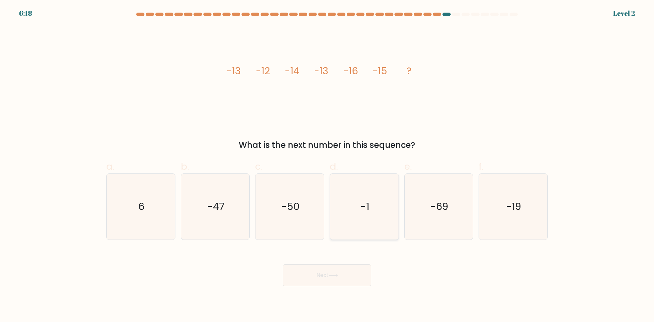
click at [351, 215] on icon "-1" at bounding box center [365, 207] width 66 height 66
click at [328, 166] on input "d. -1" at bounding box center [327, 163] width 0 height 4
radio input "true"
click at [346, 271] on button "Next" at bounding box center [327, 275] width 89 height 22
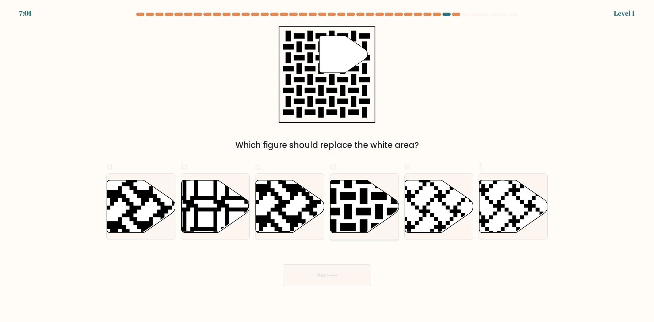
click at [351, 218] on icon at bounding box center [340, 235] width 124 height 124
click at [328, 166] on input "d." at bounding box center [327, 163] width 0 height 4
radio input "true"
click at [425, 216] on icon at bounding box center [415, 179] width 124 height 124
click at [328, 166] on input "e." at bounding box center [327, 163] width 0 height 4
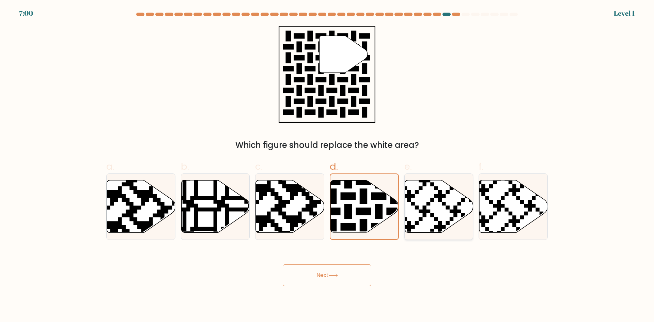
radio input "true"
click at [354, 278] on button "Next" at bounding box center [327, 275] width 89 height 22
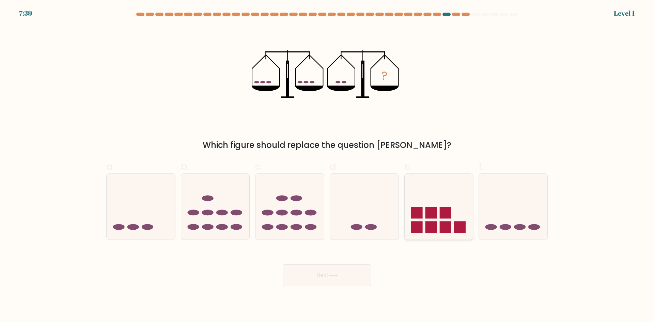
click at [418, 226] on rect at bounding box center [417, 228] width 12 height 12
click at [328, 166] on input "e." at bounding box center [327, 163] width 0 height 4
radio input "true"
click at [341, 270] on button "Next" at bounding box center [327, 275] width 89 height 22
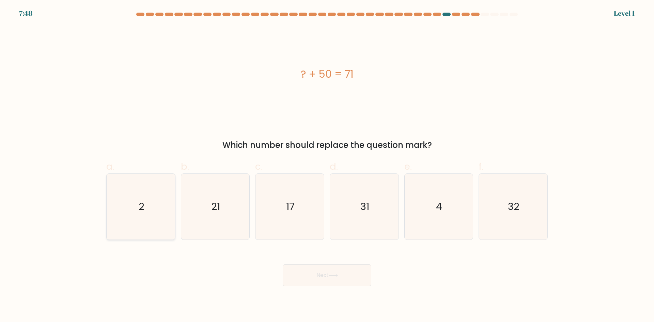
click at [171, 210] on icon "2" at bounding box center [141, 207] width 66 height 66
click at [327, 166] on input "a. 2" at bounding box center [327, 163] width 0 height 4
radio input "true"
click at [325, 273] on button "Next" at bounding box center [327, 275] width 89 height 22
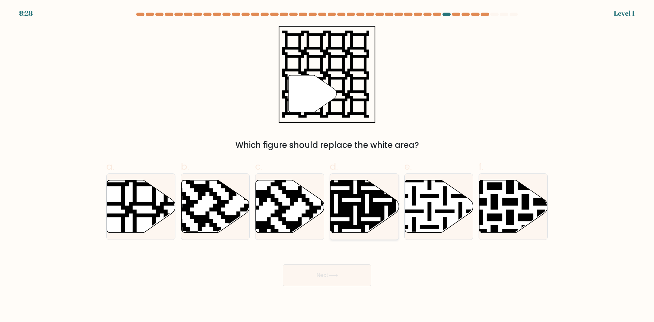
click at [360, 202] on icon at bounding box center [384, 179] width 124 height 124
click at [328, 166] on input "d." at bounding box center [327, 163] width 0 height 4
radio input "true"
click at [345, 274] on button "Next" at bounding box center [327, 275] width 89 height 22
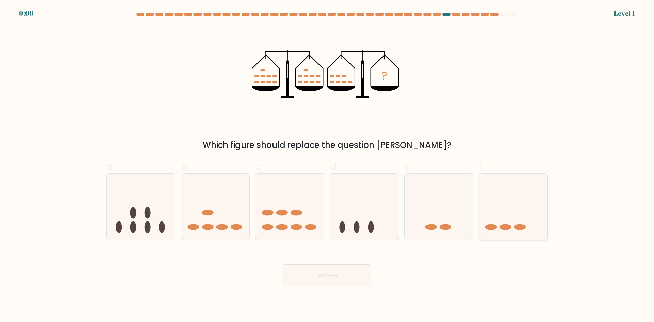
click at [497, 222] on icon at bounding box center [513, 206] width 69 height 57
click at [328, 166] on input "f." at bounding box center [327, 163] width 0 height 4
radio input "true"
click at [324, 273] on button "Next" at bounding box center [327, 275] width 89 height 22
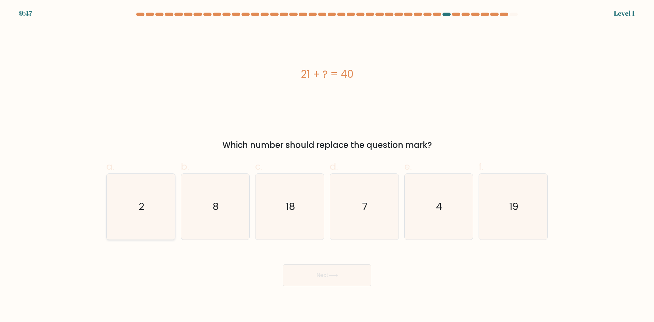
click at [150, 211] on icon "2" at bounding box center [141, 207] width 66 height 66
click at [327, 166] on input "a. 2" at bounding box center [327, 163] width 0 height 4
radio input "true"
click at [312, 274] on button "Next" at bounding box center [327, 275] width 89 height 22
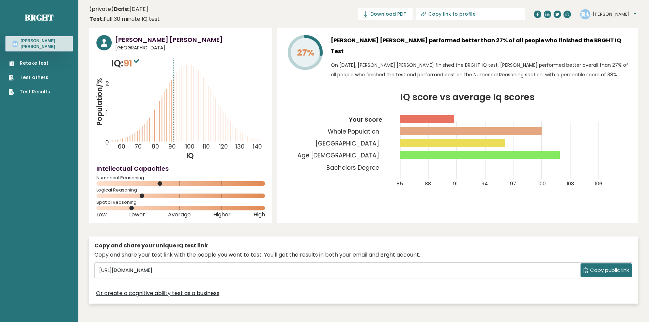
click at [40, 60] on link "Retake test" at bounding box center [29, 63] width 41 height 7
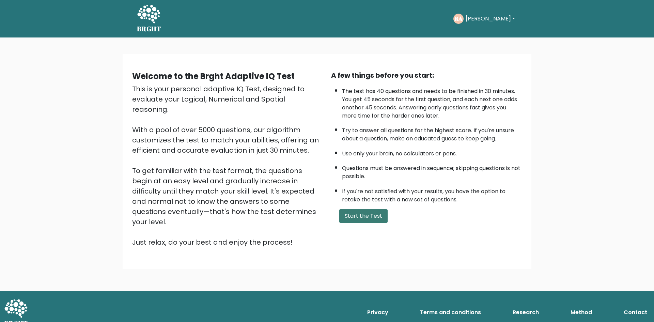
drag, startPoint x: 359, startPoint y: 215, endPoint x: 351, endPoint y: 215, distance: 7.5
click at [359, 215] on button "Start the Test" at bounding box center [363, 216] width 48 height 14
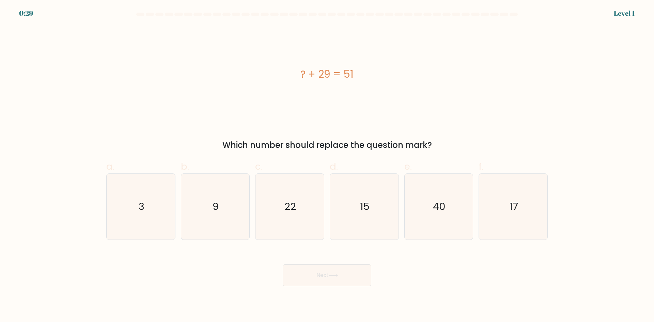
drag, startPoint x: 297, startPoint y: 74, endPoint x: 382, endPoint y: 79, distance: 86.0
click at [382, 79] on div "? + 29 = 51" at bounding box center [327, 73] width 442 height 15
copy div "? + 29 = 51"
click at [376, 111] on div "? + 29 = 51" at bounding box center [327, 74] width 442 height 97
click at [286, 197] on icon "22" at bounding box center [290, 207] width 66 height 66
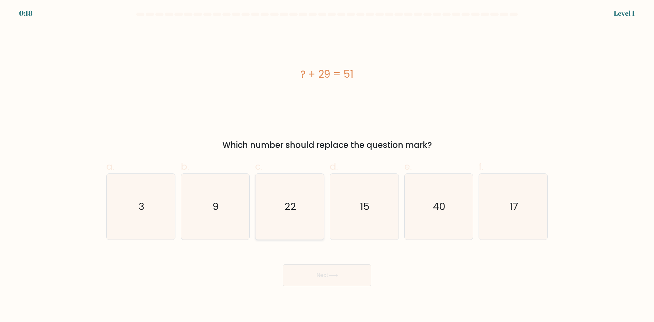
click at [327, 166] on input "c. 22" at bounding box center [327, 163] width 0 height 4
radio input "true"
click at [328, 278] on button "Next" at bounding box center [327, 275] width 89 height 22
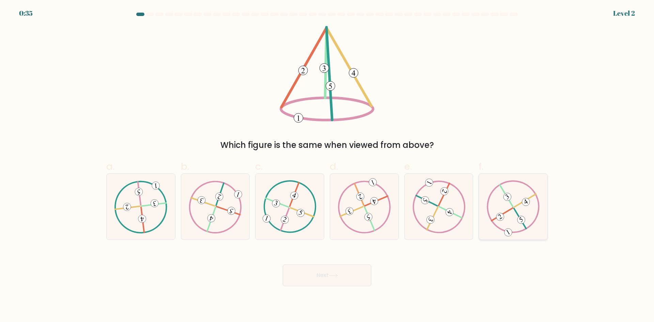
click at [520, 207] on icon at bounding box center [513, 206] width 53 height 52
click at [328, 166] on input "f." at bounding box center [327, 163] width 0 height 4
radio input "true"
click at [337, 275] on icon at bounding box center [333, 276] width 9 height 4
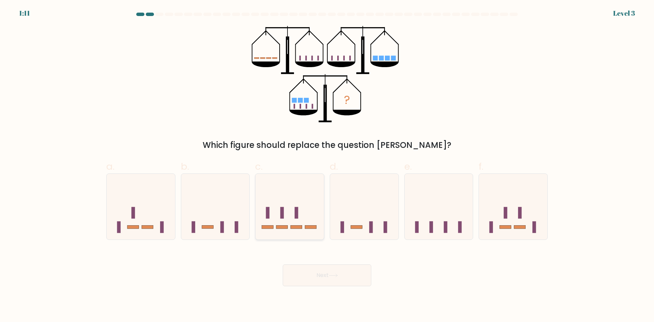
click at [290, 206] on icon at bounding box center [290, 206] width 69 height 57
click at [327, 166] on input "c." at bounding box center [327, 163] width 0 height 4
radio input "true"
click at [327, 275] on button "Next" at bounding box center [327, 275] width 89 height 22
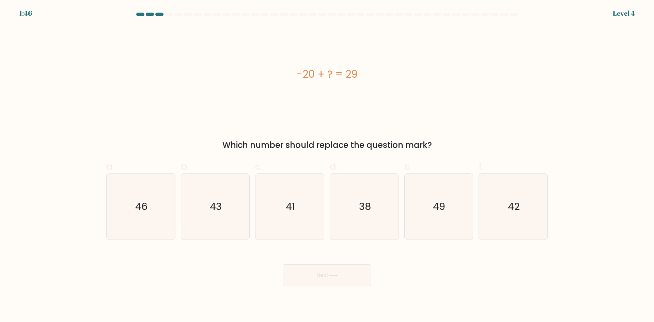
drag, startPoint x: 298, startPoint y: 75, endPoint x: 365, endPoint y: 76, distance: 67.1
click at [365, 76] on div "-20 + ? = 29" at bounding box center [327, 73] width 442 height 15
copy div "-20 + ? = 29"
click at [433, 204] on icon "49" at bounding box center [439, 207] width 66 height 66
click at [328, 166] on input "e. 49" at bounding box center [327, 163] width 0 height 4
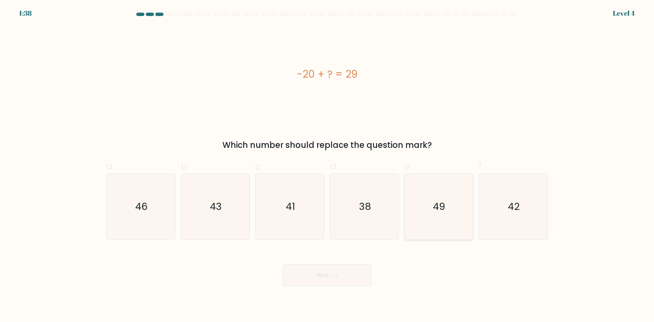
radio input "true"
click at [326, 275] on button "Next" at bounding box center [327, 275] width 89 height 22
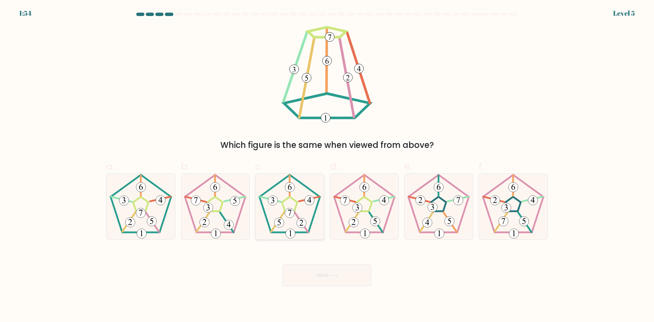
click at [291, 204] on icon at bounding box center [290, 207] width 66 height 66
click at [327, 166] on input "c." at bounding box center [327, 163] width 0 height 4
radio input "true"
click at [329, 277] on button "Next" at bounding box center [327, 275] width 89 height 22
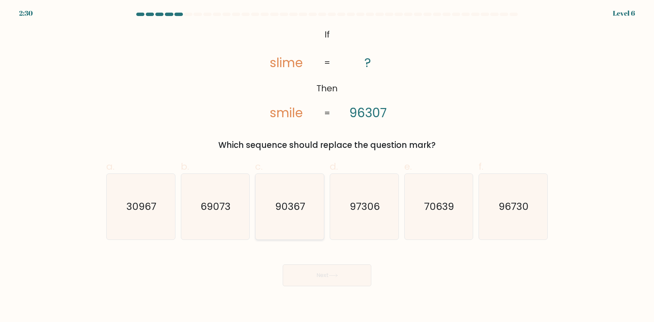
click at [300, 205] on text "90367" at bounding box center [291, 207] width 30 height 14
click at [327, 166] on input "c. 90367" at bounding box center [327, 163] width 0 height 4
radio input "true"
click at [332, 276] on icon at bounding box center [333, 276] width 9 height 4
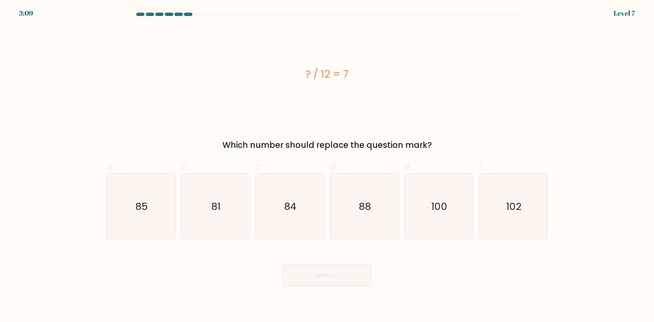
drag, startPoint x: 297, startPoint y: 74, endPoint x: 370, endPoint y: 76, distance: 73.7
click at [370, 76] on div "? / 12 = 7" at bounding box center [327, 73] width 442 height 15
copy div "? / 12 = 7"
click at [304, 196] on icon "84" at bounding box center [290, 207] width 66 height 66
click at [327, 166] on input "c. 84" at bounding box center [327, 163] width 0 height 4
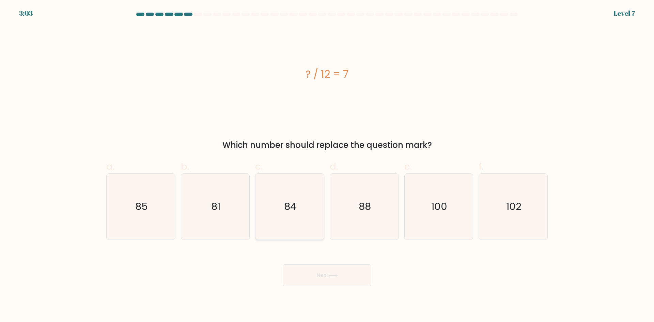
radio input "true"
click at [320, 275] on button "Next" at bounding box center [327, 275] width 89 height 22
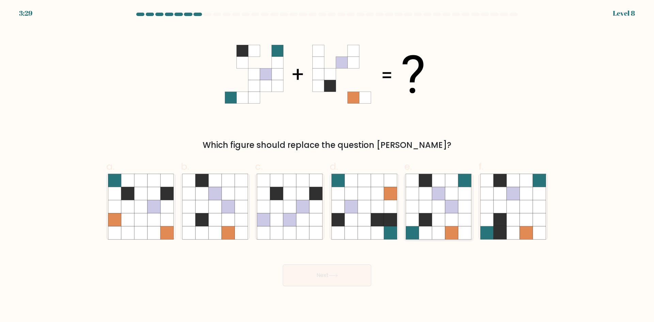
click at [445, 220] on icon at bounding box center [439, 219] width 13 height 13
click at [328, 166] on input "e." at bounding box center [327, 163] width 0 height 4
radio input "true"
click at [344, 273] on button "Next" at bounding box center [327, 275] width 89 height 22
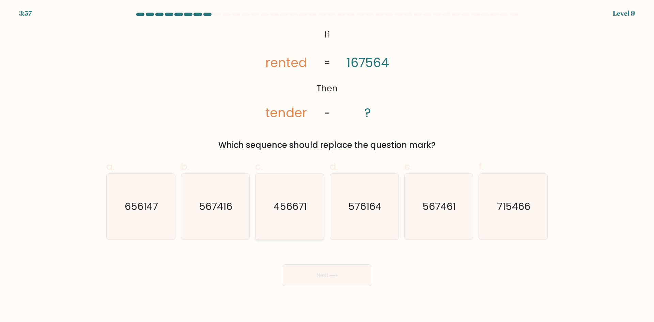
click at [300, 201] on text "456671" at bounding box center [290, 207] width 33 height 14
click at [327, 166] on input "c. 456671" at bounding box center [327, 163] width 0 height 4
radio input "true"
click at [366, 197] on icon "576164" at bounding box center [365, 207] width 66 height 66
click at [328, 166] on input "d. 576164" at bounding box center [327, 163] width 0 height 4
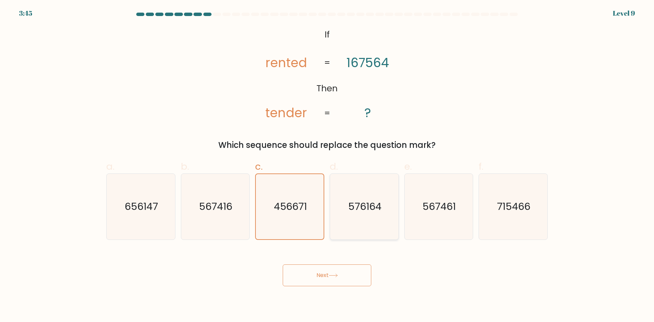
radio input "true"
click at [436, 203] on text "567461" at bounding box center [439, 207] width 33 height 14
click at [328, 166] on input "e. 567461" at bounding box center [327, 163] width 0 height 4
radio input "true"
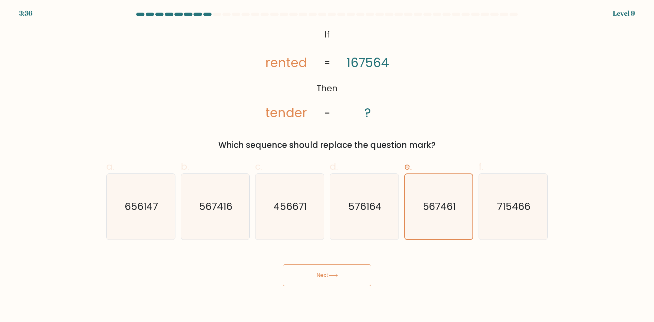
click at [347, 278] on button "Next" at bounding box center [327, 275] width 89 height 22
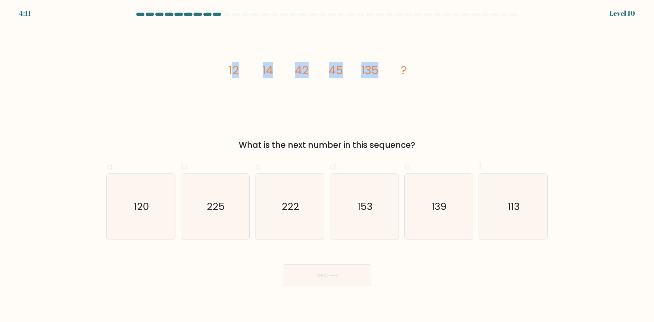
drag, startPoint x: 231, startPoint y: 71, endPoint x: 388, endPoint y: 75, distance: 157.5
click at [388, 75] on icon "image/svg+xml 12 14 42 45 135 ?" at bounding box center [327, 74] width 204 height 97
drag, startPoint x: 415, startPoint y: 79, endPoint x: 418, endPoint y: 72, distance: 8.2
click at [415, 79] on icon "image/svg+xml 12 14 42 45 135 ?" at bounding box center [327, 74] width 204 height 97
drag, startPoint x: 420, startPoint y: 70, endPoint x: 225, endPoint y: 75, distance: 194.7
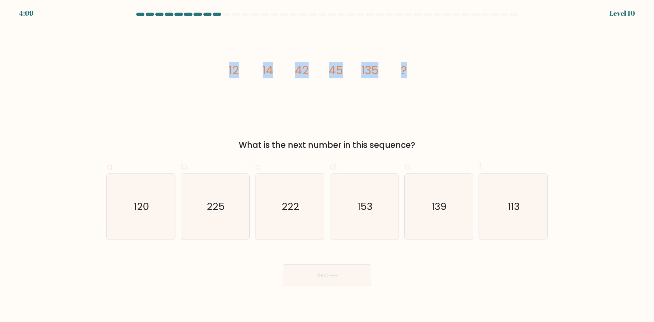
click at [226, 73] on icon "image/svg+xml 12 14 42 45 135 ?" at bounding box center [327, 74] width 204 height 97
copy g "12 14 42 45 135 ?"
click at [445, 208] on text "139" at bounding box center [439, 207] width 15 height 14
click at [328, 166] on input "e. 139" at bounding box center [327, 163] width 0 height 4
radio input "true"
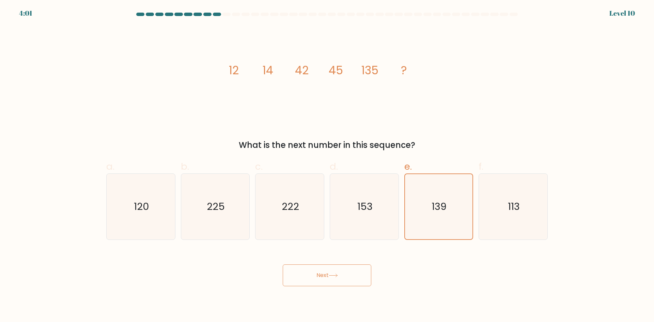
click at [339, 272] on button "Next" at bounding box center [327, 275] width 89 height 22
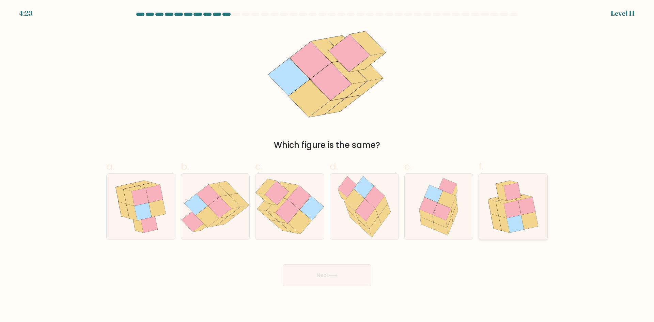
click at [525, 207] on icon at bounding box center [527, 206] width 17 height 18
click at [328, 166] on input "f." at bounding box center [327, 163] width 0 height 4
radio input "true"
click at [324, 279] on button "Next" at bounding box center [327, 275] width 89 height 22
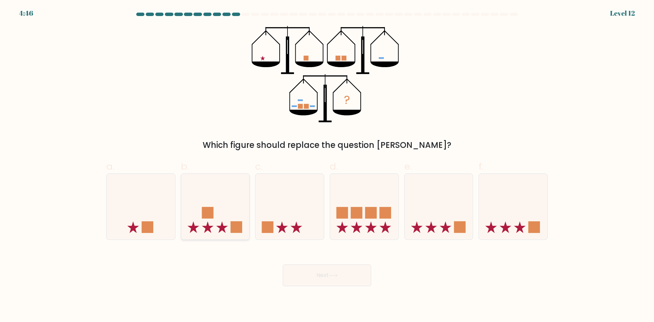
click at [213, 211] on rect at bounding box center [208, 213] width 12 height 12
click at [327, 166] on input "b." at bounding box center [327, 163] width 0 height 4
radio input "true"
click at [344, 277] on button "Next" at bounding box center [327, 275] width 89 height 22
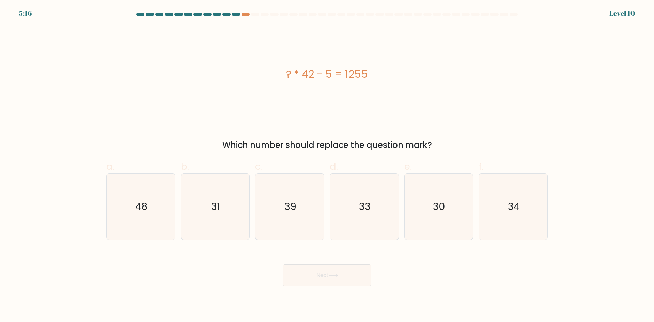
drag, startPoint x: 277, startPoint y: 75, endPoint x: 370, endPoint y: 74, distance: 93.1
click at [370, 74] on div "? * 42 - 5 = 1255" at bounding box center [327, 73] width 442 height 15
copy div "? * 42 - 5 = 1255"
click at [428, 212] on icon "30" at bounding box center [439, 207] width 66 height 66
click at [328, 166] on input "e. 30" at bounding box center [327, 163] width 0 height 4
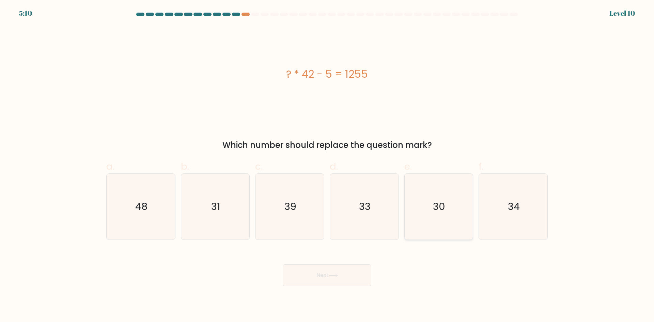
radio input "true"
click at [344, 277] on button "Next" at bounding box center [327, 275] width 89 height 22
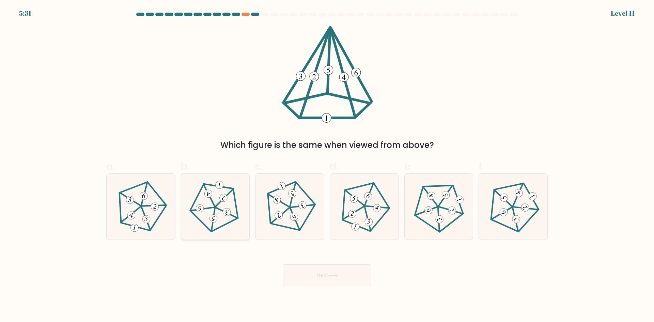
click at [213, 208] on 624 at bounding box center [203, 209] width 24 height 11
click at [327, 166] on input "b." at bounding box center [327, 163] width 0 height 4
radio input "true"
click at [315, 273] on button "Next" at bounding box center [327, 275] width 89 height 22
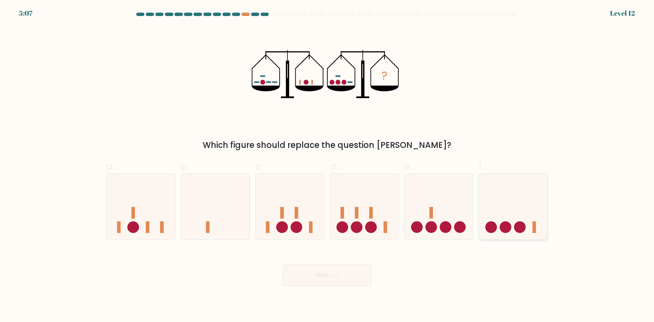
click at [513, 215] on icon at bounding box center [513, 206] width 69 height 57
click at [328, 166] on input "f." at bounding box center [327, 163] width 0 height 4
radio input "true"
click at [347, 276] on button "Next" at bounding box center [327, 275] width 89 height 22
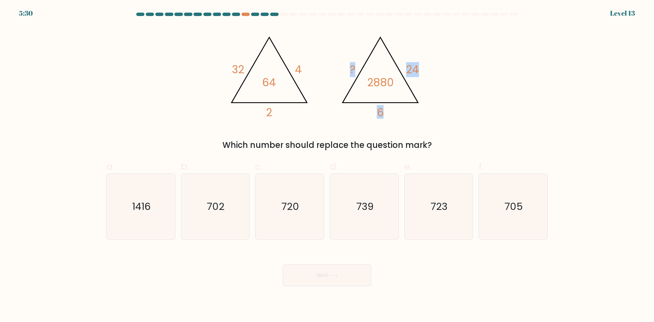
drag, startPoint x: 347, startPoint y: 64, endPoint x: 400, endPoint y: 110, distance: 70.1
click at [400, 110] on icon "@import url('https://fonts.googleapis.com/css?family=Abril+Fatface:400,100,100i…" at bounding box center [327, 74] width 204 height 97
drag, startPoint x: 355, startPoint y: 68, endPoint x: 342, endPoint y: 63, distance: 14.9
click at [355, 68] on tspan "?" at bounding box center [352, 69] width 5 height 15
click at [340, 61] on icon "@import url('https://fonts.googleapis.com/css?family=Abril+Fatface:400,100,100i…" at bounding box center [327, 74] width 204 height 97
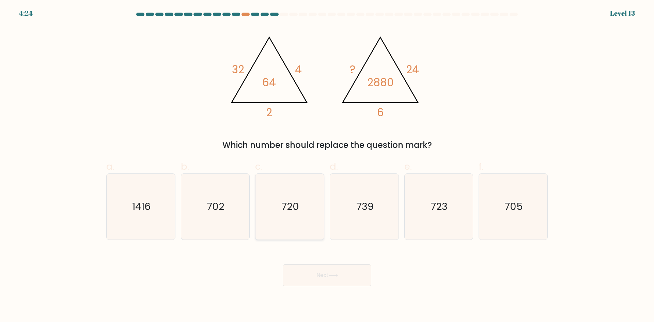
drag, startPoint x: 289, startPoint y: 196, endPoint x: 292, endPoint y: 200, distance: 5.4
click at [289, 196] on icon "720" at bounding box center [290, 207] width 66 height 66
click at [327, 166] on input "c. 720" at bounding box center [327, 163] width 0 height 4
radio input "true"
click at [344, 273] on button "Next" at bounding box center [327, 275] width 89 height 22
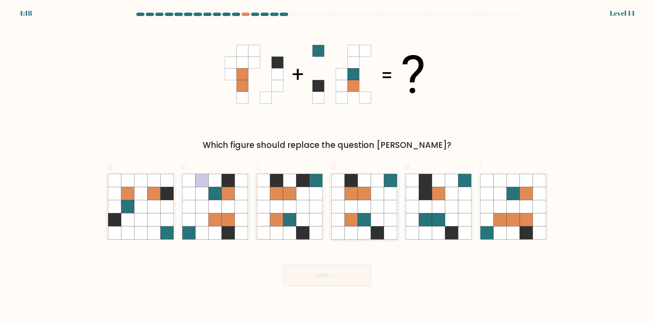
click at [376, 215] on icon at bounding box center [377, 219] width 13 height 13
click at [328, 166] on input "d." at bounding box center [327, 163] width 0 height 4
radio input "true"
click at [347, 276] on button "Next" at bounding box center [327, 275] width 89 height 22
click at [328, 274] on button "Next" at bounding box center [327, 275] width 89 height 22
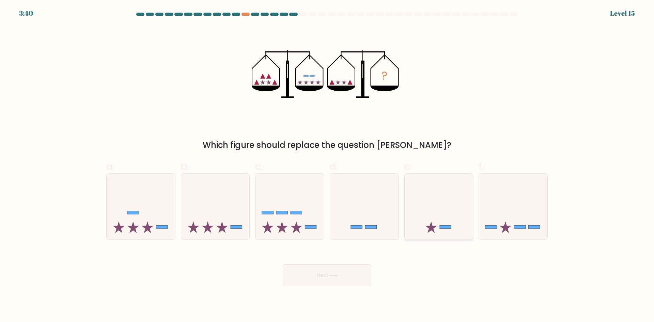
click at [441, 224] on icon at bounding box center [439, 206] width 69 height 57
click at [328, 166] on input "e." at bounding box center [327, 163] width 0 height 4
radio input "true"
click at [349, 276] on button "Next" at bounding box center [327, 275] width 89 height 22
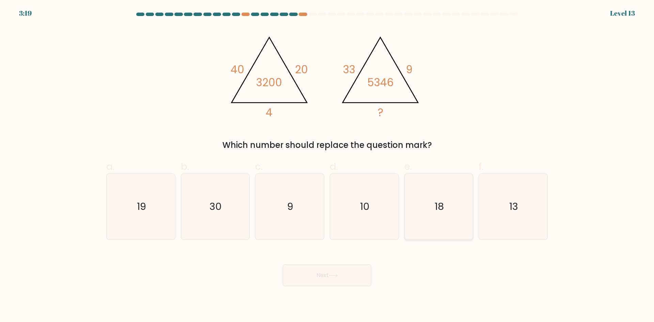
click at [431, 216] on icon "18" at bounding box center [439, 207] width 66 height 66
click at [328, 166] on input "e. 18" at bounding box center [327, 163] width 0 height 4
radio input "true"
click at [347, 274] on button "Next" at bounding box center [327, 275] width 89 height 22
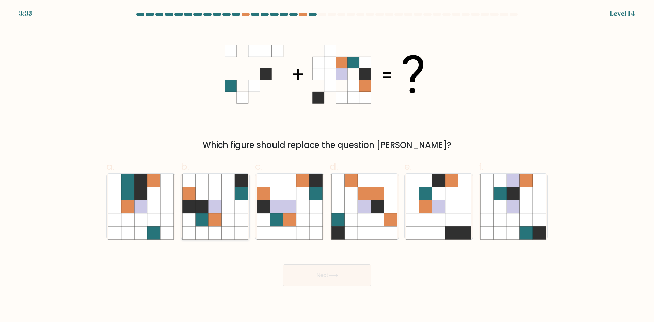
click at [226, 208] on icon at bounding box center [228, 206] width 13 height 13
click at [327, 166] on input "b." at bounding box center [327, 163] width 0 height 4
radio input "true"
click at [303, 275] on button "Next" at bounding box center [327, 275] width 89 height 22
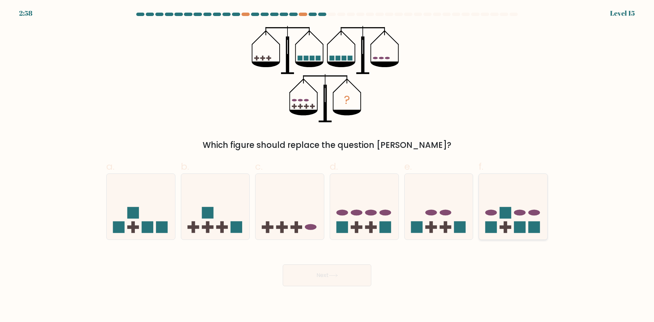
click at [501, 202] on icon at bounding box center [513, 206] width 69 height 57
click at [328, 166] on input "f." at bounding box center [327, 163] width 0 height 4
radio input "true"
click at [334, 274] on icon at bounding box center [333, 276] width 9 height 4
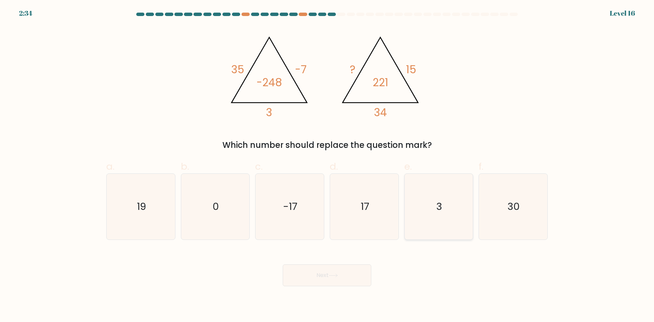
click at [423, 210] on icon "3" at bounding box center [439, 207] width 66 height 66
click at [328, 166] on input "e. 3" at bounding box center [327, 163] width 0 height 4
radio input "true"
click at [353, 203] on icon "17" at bounding box center [365, 207] width 66 height 66
click at [328, 166] on input "d. 17" at bounding box center [327, 163] width 0 height 4
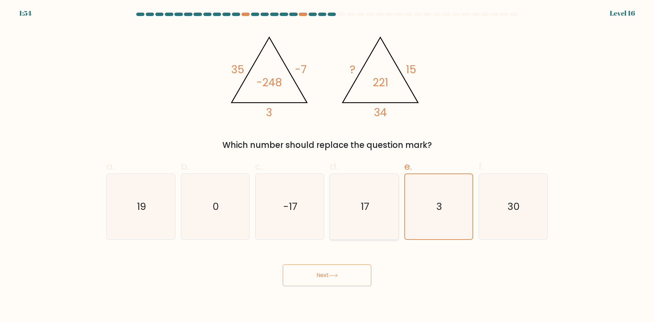
radio input "true"
drag, startPoint x: 328, startPoint y: 282, endPoint x: 323, endPoint y: 281, distance: 5.2
click at [328, 282] on button "Next" at bounding box center [327, 275] width 89 height 22
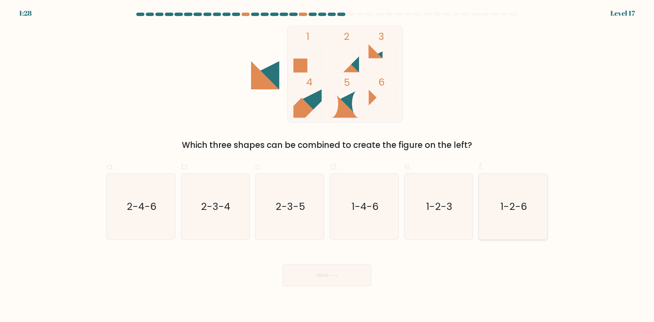
click at [530, 215] on icon "1-2-6" at bounding box center [514, 207] width 66 height 66
click at [328, 166] on input "f. 1-2-6" at bounding box center [327, 163] width 0 height 4
radio input "true"
click at [349, 271] on button "Next" at bounding box center [327, 275] width 89 height 22
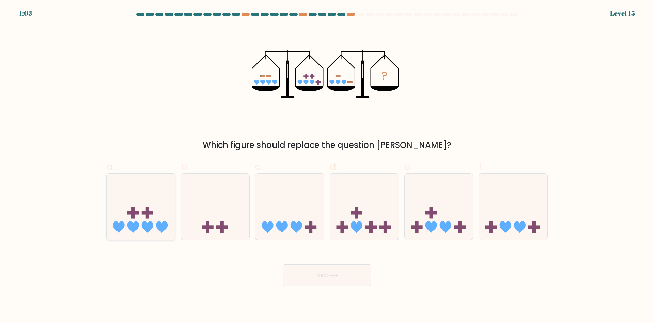
click at [140, 203] on icon at bounding box center [141, 206] width 69 height 57
click at [327, 166] on input "a." at bounding box center [327, 163] width 0 height 4
radio input "true"
click at [323, 274] on button "Next" at bounding box center [327, 275] width 89 height 22
click at [323, 247] on form at bounding box center [327, 150] width 654 height 274
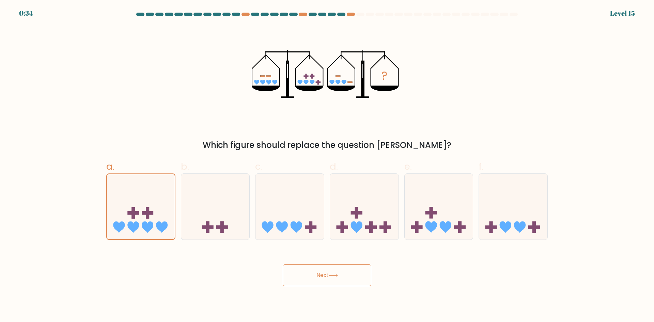
click at [331, 278] on button "Next" at bounding box center [327, 275] width 89 height 22
click at [330, 277] on button "Next" at bounding box center [327, 275] width 89 height 22
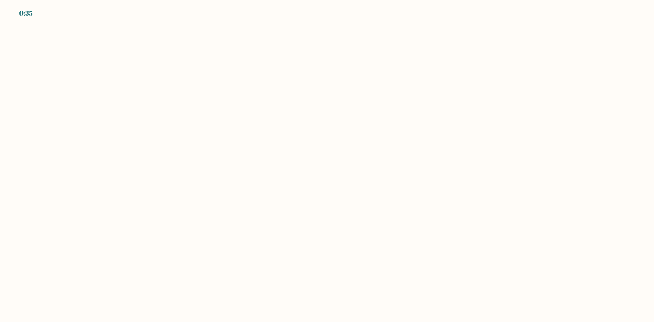
click at [107, 91] on body "0:35" at bounding box center [327, 161] width 654 height 322
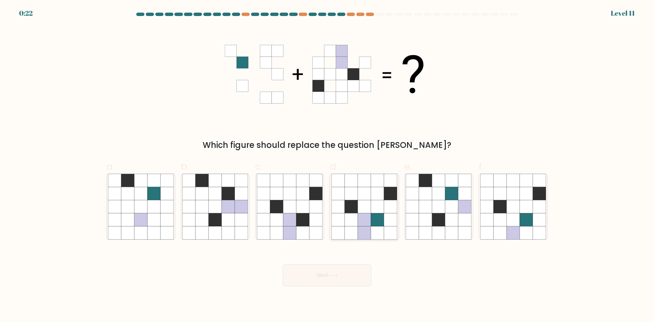
click at [363, 214] on icon at bounding box center [364, 219] width 13 height 13
click at [328, 166] on input "d." at bounding box center [327, 163] width 0 height 4
radio input "true"
click at [347, 275] on button "Next" at bounding box center [327, 275] width 89 height 22
click at [346, 272] on button "Next" at bounding box center [327, 275] width 89 height 22
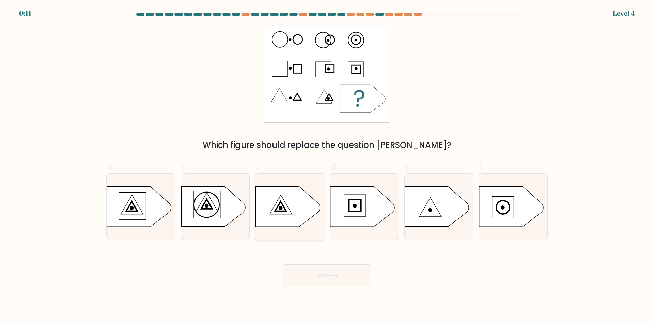
click at [305, 200] on icon at bounding box center [288, 207] width 64 height 40
click at [327, 166] on input "c." at bounding box center [327, 163] width 0 height 4
radio input "true"
click at [314, 277] on button "Next" at bounding box center [327, 275] width 89 height 22
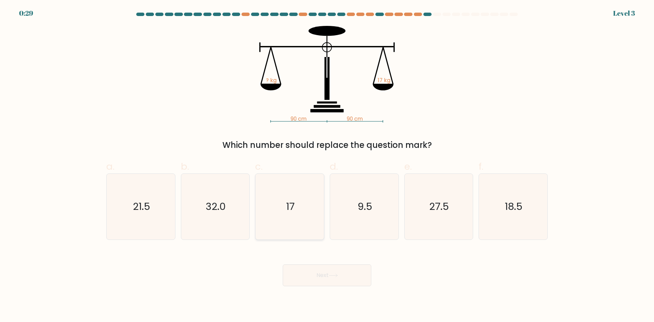
click at [282, 193] on icon "17" at bounding box center [290, 207] width 66 height 66
click at [327, 166] on input "c. 17" at bounding box center [327, 163] width 0 height 4
radio input "true"
click at [328, 268] on button "Next" at bounding box center [327, 275] width 89 height 22
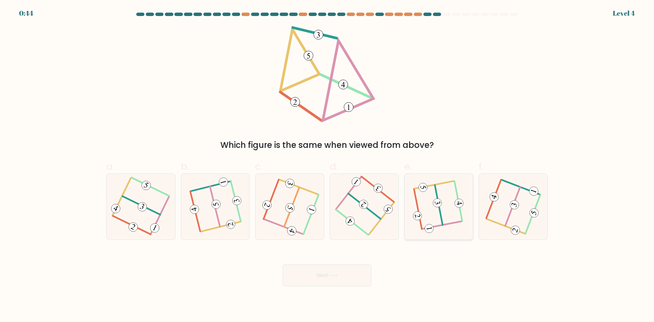
click at [443, 212] on icon at bounding box center [439, 206] width 50 height 52
click at [328, 166] on input "e." at bounding box center [327, 163] width 0 height 4
radio input "true"
click at [336, 273] on button "Next" at bounding box center [327, 275] width 89 height 22
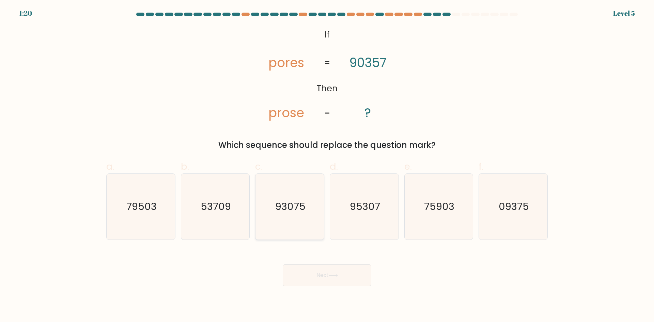
click at [301, 200] on text "93075" at bounding box center [290, 207] width 30 height 14
click at [327, 166] on input "c. 93075" at bounding box center [327, 163] width 0 height 4
radio input "true"
click at [350, 273] on button "Next" at bounding box center [327, 275] width 89 height 22
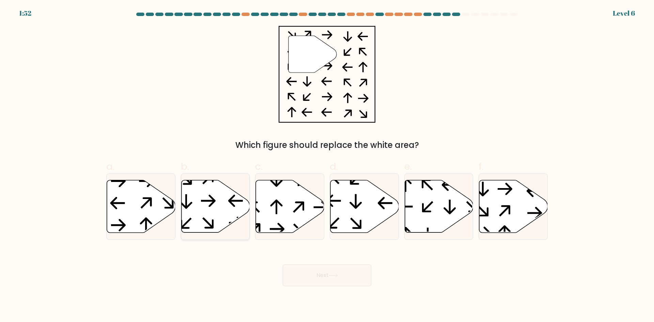
click at [219, 198] on icon at bounding box center [215, 206] width 69 height 52
click at [327, 166] on input "b." at bounding box center [327, 163] width 0 height 4
radio input "true"
click at [317, 274] on button "Next" at bounding box center [327, 275] width 89 height 22
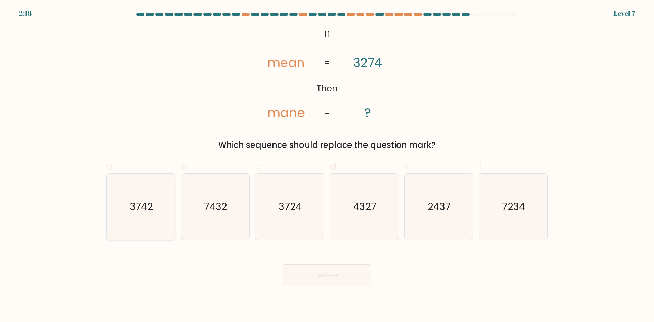
click at [152, 201] on text "3742" at bounding box center [141, 207] width 23 height 14
click at [327, 166] on input "a. 3742" at bounding box center [327, 163] width 0 height 4
radio input "true"
click at [326, 274] on button "Next" at bounding box center [327, 275] width 89 height 22
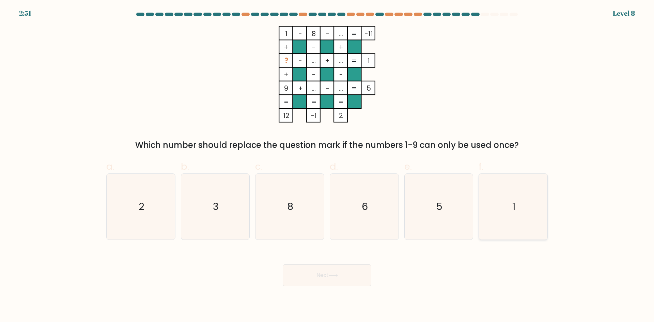
click at [505, 211] on icon "1" at bounding box center [514, 207] width 66 height 66
click at [328, 166] on input "f. 1" at bounding box center [327, 163] width 0 height 4
radio input "true"
click at [143, 204] on text "2" at bounding box center [142, 207] width 6 height 14
click at [327, 166] on input "a. 2" at bounding box center [327, 163] width 0 height 4
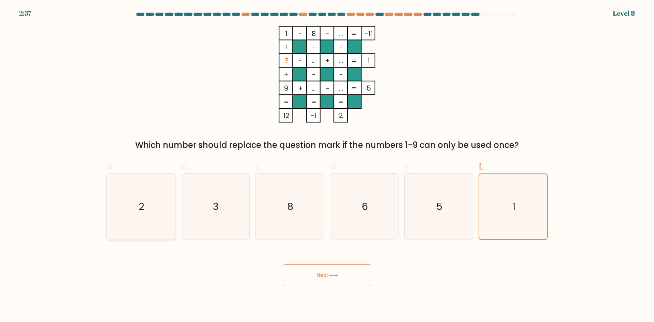
radio input "true"
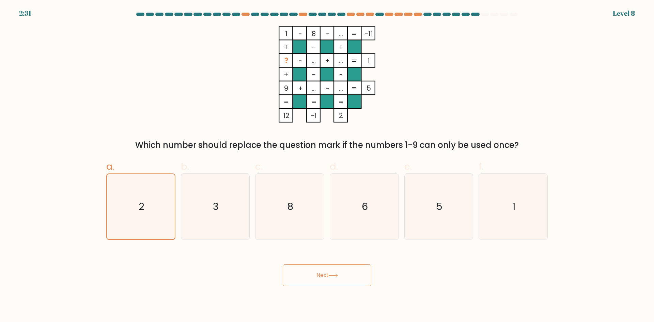
click at [345, 279] on button "Next" at bounding box center [327, 275] width 89 height 22
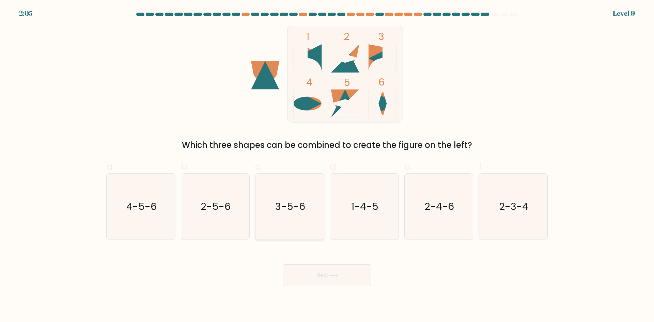
click at [304, 199] on icon "3-5-6" at bounding box center [290, 207] width 66 height 66
click at [327, 166] on input "c. 3-5-6" at bounding box center [327, 163] width 0 height 4
radio input "true"
click at [353, 273] on button "Next" at bounding box center [327, 275] width 89 height 22
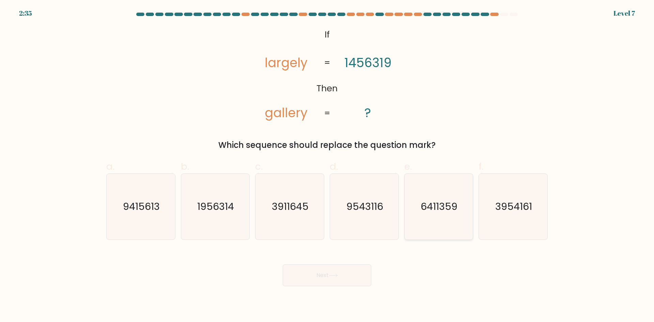
click at [430, 200] on text "6411359" at bounding box center [439, 207] width 37 height 14
click at [442, 260] on div "Next" at bounding box center [327, 267] width 450 height 38
click at [439, 218] on icon "6411359" at bounding box center [439, 207] width 66 height 66
click at [328, 166] on input "e. 6411359" at bounding box center [327, 163] width 0 height 4
radio input "true"
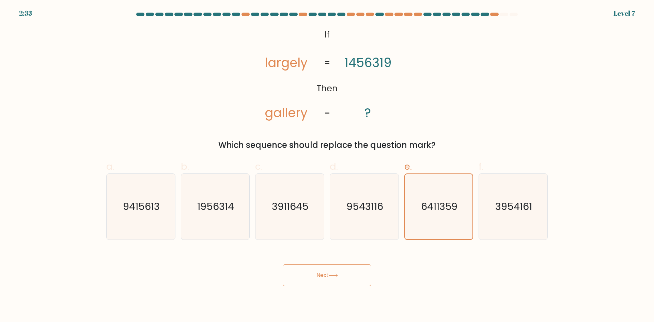
click at [346, 275] on button "Next" at bounding box center [327, 275] width 89 height 22
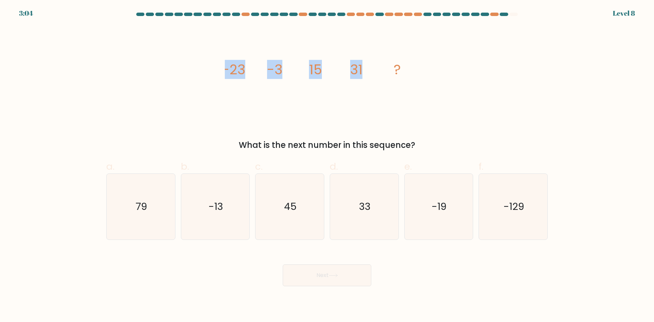
drag, startPoint x: 243, startPoint y: 66, endPoint x: 380, endPoint y: 66, distance: 137.0
click at [380, 66] on div "image/svg+xml -23 -3 15 31 ? What is the next number in this sequence?" at bounding box center [327, 88] width 450 height 125
copy g "-23 -3 15 31"
click at [269, 201] on icon "45" at bounding box center [290, 207] width 66 height 66
click at [327, 166] on input "c. 45" at bounding box center [327, 163] width 0 height 4
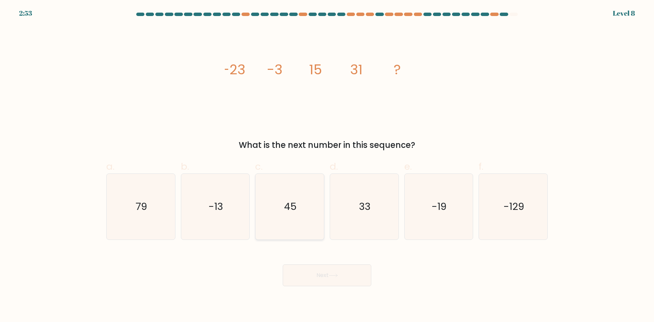
radio input "true"
click at [328, 275] on button "Next" at bounding box center [327, 275] width 89 height 22
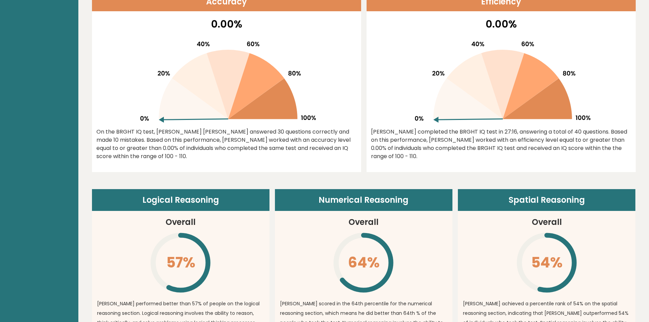
scroll to position [265, 0]
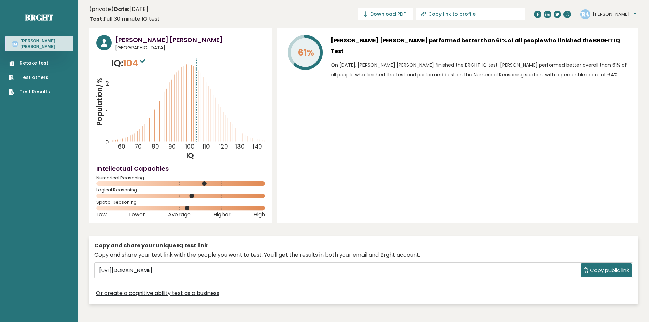
click at [31, 61] on link "Retake test" at bounding box center [29, 63] width 41 height 7
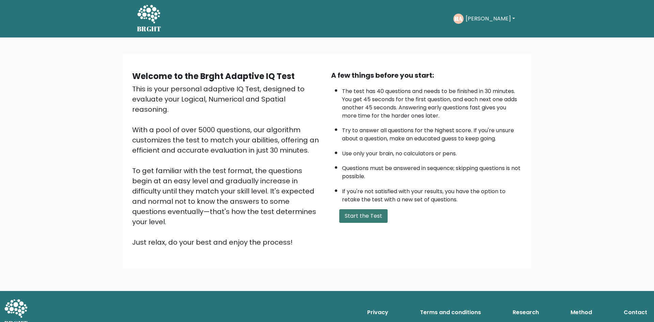
click at [354, 216] on button "Start the Test" at bounding box center [363, 216] width 48 height 14
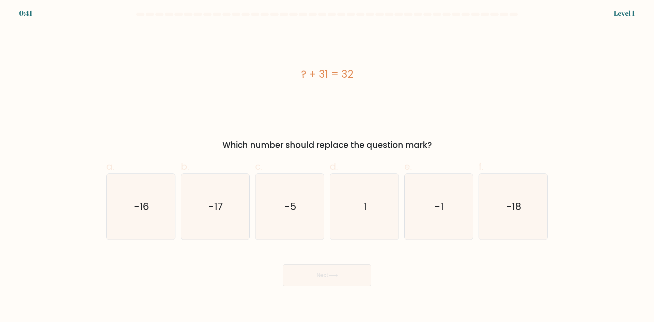
drag, startPoint x: 303, startPoint y: 72, endPoint x: 364, endPoint y: 78, distance: 62.0
click at [364, 78] on div "? + 31 = 32" at bounding box center [327, 73] width 442 height 15
copy div "? + 31 = 32"
click at [355, 189] on icon "1" at bounding box center [365, 207] width 66 height 66
click at [328, 166] on input "d. 1" at bounding box center [327, 163] width 0 height 4
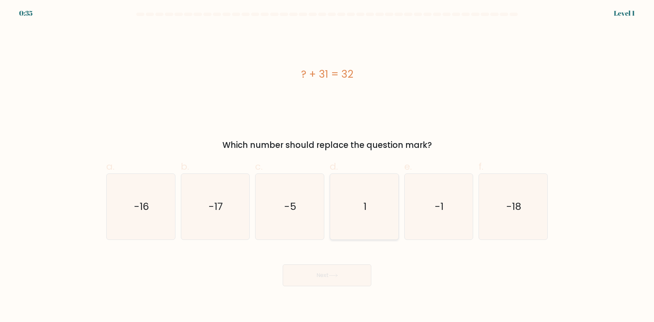
radio input "true"
click at [327, 280] on button "Next" at bounding box center [327, 275] width 89 height 22
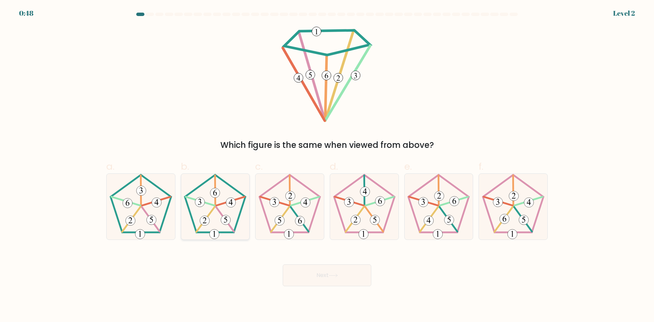
click at [223, 201] on icon at bounding box center [215, 207] width 66 height 66
click at [327, 166] on input "b." at bounding box center [327, 163] width 0 height 4
radio input "true"
click at [315, 275] on button "Next" at bounding box center [327, 275] width 89 height 22
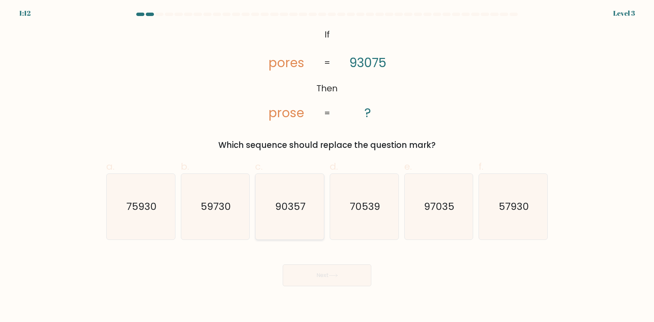
click at [306, 207] on icon "90357" at bounding box center [290, 207] width 66 height 66
click at [327, 166] on input "c. 90357" at bounding box center [327, 163] width 0 height 4
radio input "true"
click at [324, 279] on button "Next" at bounding box center [327, 275] width 89 height 22
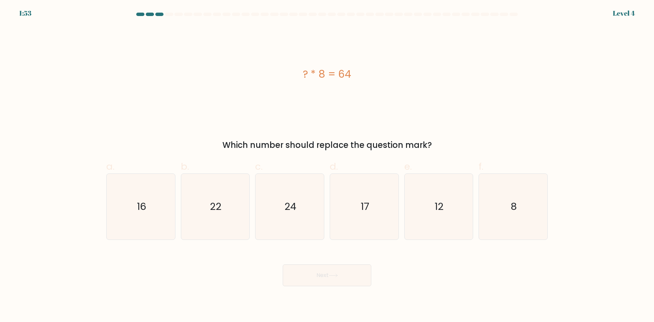
drag, startPoint x: 298, startPoint y: 73, endPoint x: 356, endPoint y: 75, distance: 58.0
click at [356, 75] on div "? * 8 = 64" at bounding box center [327, 73] width 442 height 15
copy div "? * 8 = 64"
click at [501, 212] on icon "8" at bounding box center [514, 207] width 66 height 66
click at [328, 166] on input "f. 8" at bounding box center [327, 163] width 0 height 4
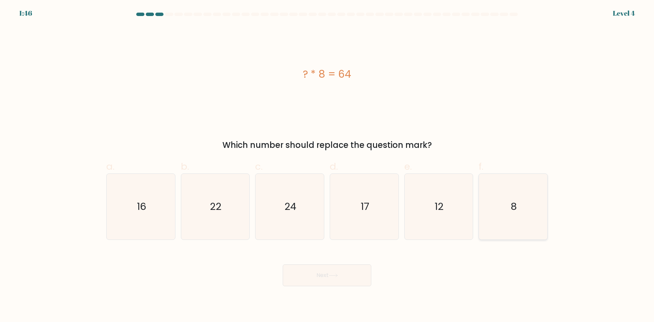
radio input "true"
click at [313, 284] on button "Next" at bounding box center [327, 275] width 89 height 22
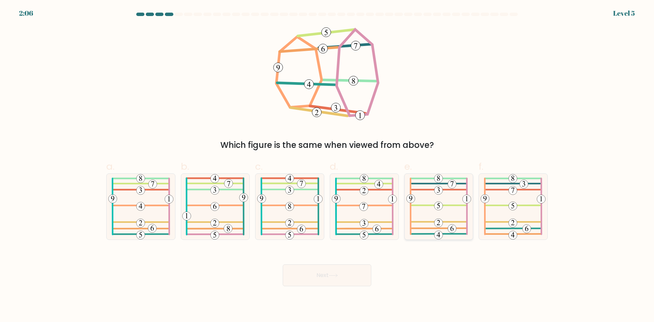
click at [445, 207] on icon at bounding box center [439, 207] width 65 height 66
click at [328, 166] on input "e." at bounding box center [327, 163] width 0 height 4
radio input "true"
click at [338, 276] on icon at bounding box center [333, 276] width 9 height 4
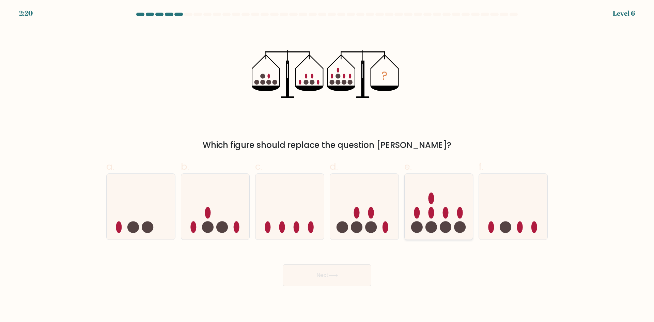
click at [437, 201] on icon at bounding box center [439, 206] width 69 height 57
click at [328, 166] on input "e." at bounding box center [327, 163] width 0 height 4
radio input "true"
click at [340, 271] on button "Next" at bounding box center [327, 275] width 89 height 22
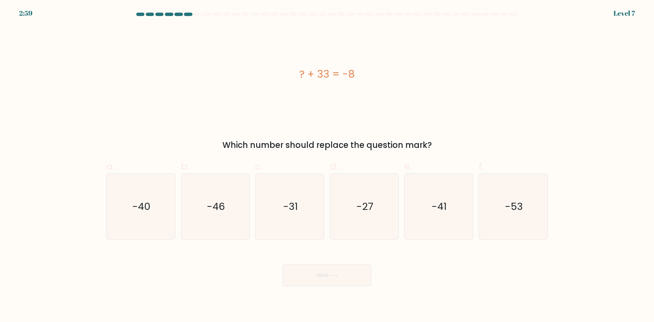
drag, startPoint x: 295, startPoint y: 75, endPoint x: 360, endPoint y: 76, distance: 65.1
click at [360, 76] on div "? + 33 = -8" at bounding box center [327, 73] width 442 height 15
copy div "? + 33 = -8"
click at [455, 204] on icon "-41" at bounding box center [439, 207] width 66 height 66
click at [328, 166] on input "e. -41" at bounding box center [327, 163] width 0 height 4
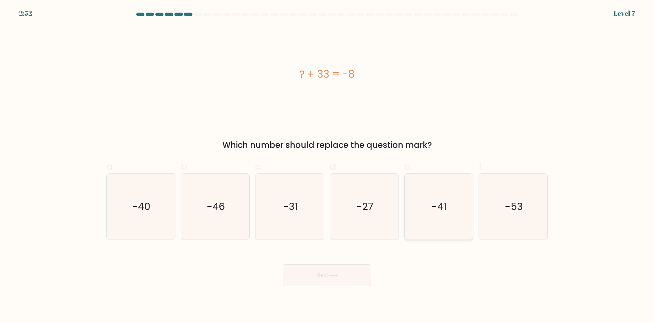
radio input "true"
click at [332, 272] on button "Next" at bounding box center [327, 275] width 89 height 22
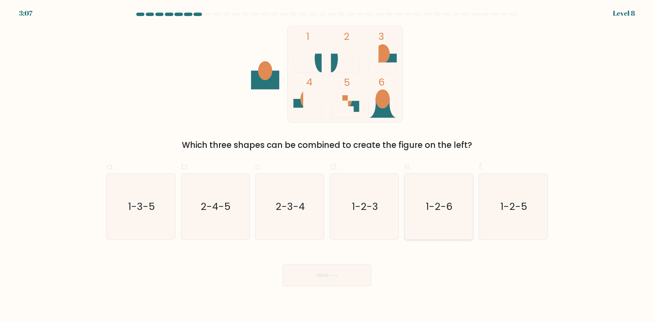
click at [443, 197] on icon "1-2-6" at bounding box center [439, 207] width 66 height 66
click at [328, 166] on input "e. 1-2-6" at bounding box center [327, 163] width 0 height 4
radio input "true"
click at [354, 275] on button "Next" at bounding box center [327, 275] width 89 height 22
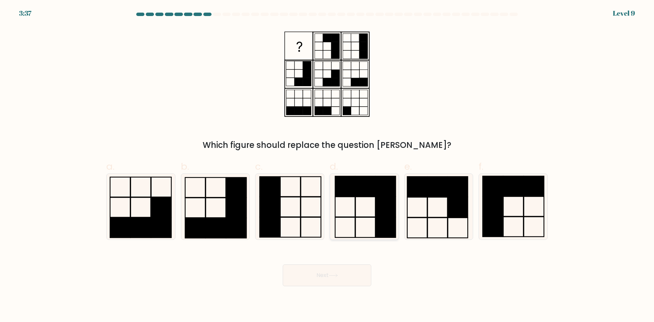
click at [367, 187] on rect at bounding box center [365, 186] width 20 height 20
click at [328, 166] on input "d." at bounding box center [327, 163] width 0 height 4
radio input "true"
click at [343, 277] on button "Next" at bounding box center [327, 275] width 89 height 22
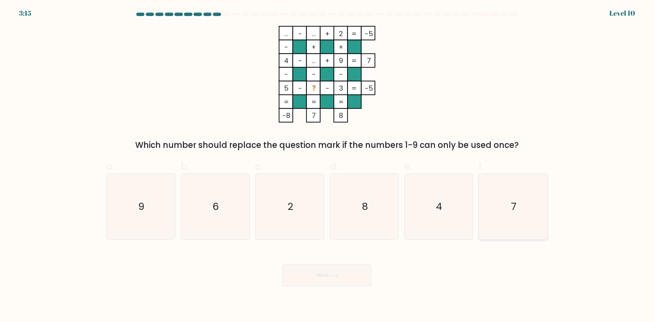
click at [486, 208] on icon "7" at bounding box center [514, 207] width 66 height 66
click at [328, 166] on input "f. 7" at bounding box center [327, 163] width 0 height 4
radio input "true"
click at [346, 275] on button "Next" at bounding box center [327, 275] width 89 height 22
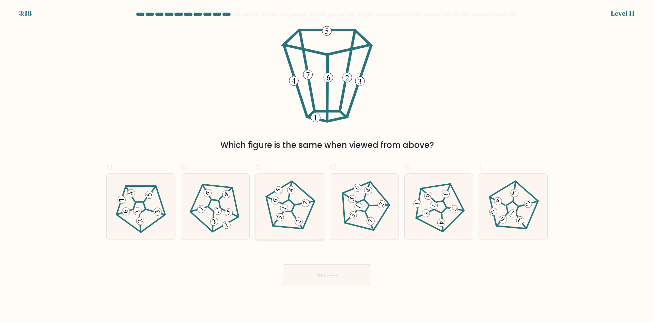
click at [284, 204] on icon at bounding box center [289, 206] width 52 height 52
click at [327, 166] on input "c." at bounding box center [327, 163] width 0 height 4
radio input "true"
click at [325, 282] on button "Next" at bounding box center [327, 275] width 89 height 22
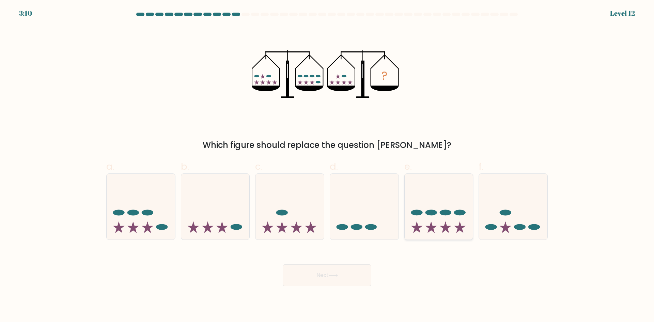
click at [452, 208] on icon at bounding box center [439, 206] width 69 height 57
click at [328, 166] on input "e." at bounding box center [327, 163] width 0 height 4
radio input "true"
click at [342, 278] on button "Next" at bounding box center [327, 275] width 89 height 22
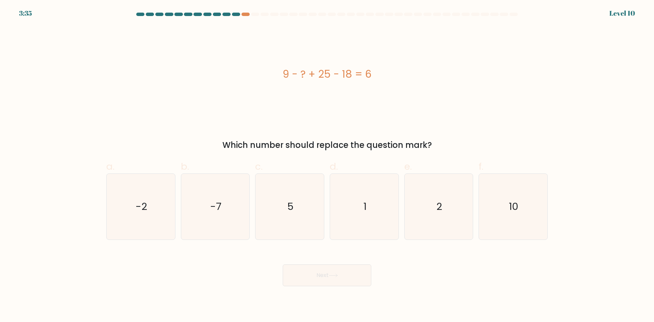
drag, startPoint x: 278, startPoint y: 71, endPoint x: 381, endPoint y: 85, distance: 103.6
click at [381, 85] on div "9 - ? + 25 - 18 = 6" at bounding box center [327, 74] width 442 height 97
copy div "9 - ? + 25 - 18 = 6"
click at [516, 210] on text "10" at bounding box center [515, 207] width 10 height 14
click at [482, 269] on div "Next" at bounding box center [327, 267] width 450 height 38
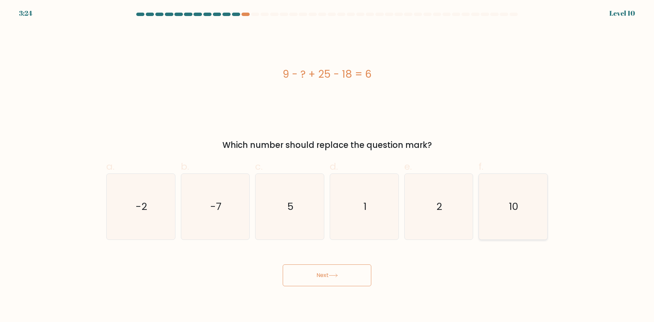
click at [496, 226] on icon "10" at bounding box center [514, 207] width 66 height 66
click at [328, 166] on input "f. 10" at bounding box center [327, 163] width 0 height 4
radio input "true"
click at [363, 279] on button "Next" at bounding box center [327, 275] width 89 height 22
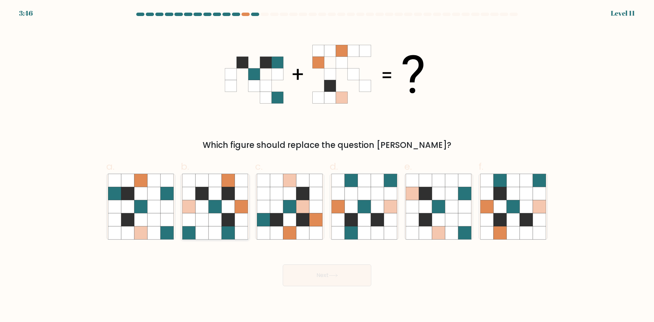
click at [216, 218] on icon at bounding box center [215, 219] width 13 height 13
click at [327, 166] on input "b." at bounding box center [327, 163] width 0 height 4
radio input "true"
click at [314, 271] on button "Next" at bounding box center [327, 275] width 89 height 22
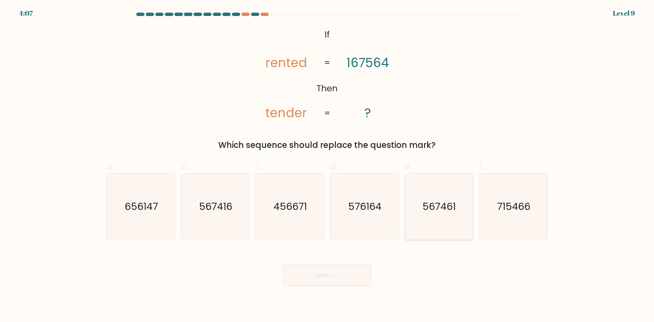
click at [436, 206] on text "567461" at bounding box center [439, 207] width 33 height 14
click at [328, 166] on input "e. 567461" at bounding box center [327, 163] width 0 height 4
radio input "true"
click at [338, 270] on button "Next" at bounding box center [327, 275] width 89 height 22
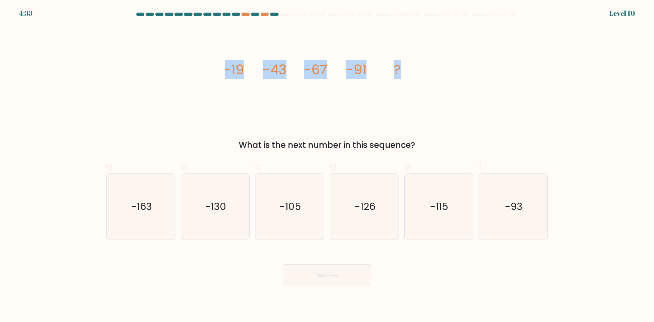
drag, startPoint x: 217, startPoint y: 69, endPoint x: 416, endPoint y: 73, distance: 199.4
click at [416, 73] on div "image/svg+xml -19 -43 -67 -91 ? What is the next number in this sequence?" at bounding box center [327, 88] width 450 height 125
copy g "-19 -43 -67 -91 ?"
drag, startPoint x: 428, startPoint y: 215, endPoint x: 425, endPoint y: 217, distance: 4.2
click at [428, 215] on icon "-115" at bounding box center [439, 207] width 66 height 66
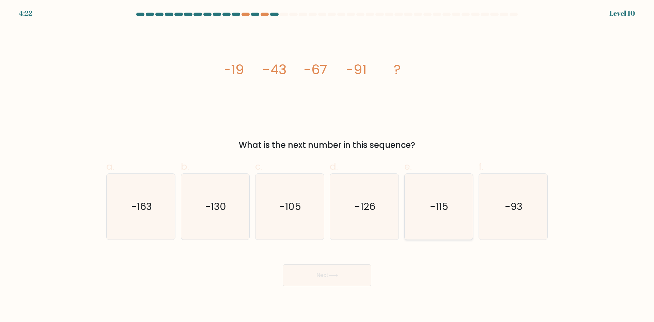
click at [328, 166] on input "e. -115" at bounding box center [327, 163] width 0 height 4
radio input "true"
click at [349, 278] on button "Next" at bounding box center [327, 275] width 89 height 22
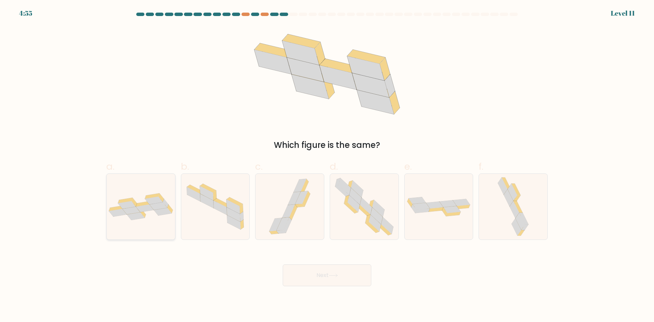
click at [133, 211] on icon at bounding box center [131, 211] width 18 height 8
click at [327, 166] on input "a." at bounding box center [327, 163] width 0 height 4
radio input "true"
click at [318, 272] on button "Next" at bounding box center [327, 275] width 89 height 22
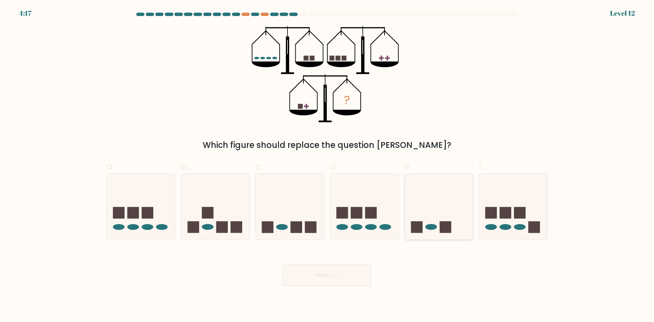
click at [438, 203] on icon at bounding box center [439, 206] width 69 height 57
click at [328, 166] on input "e." at bounding box center [327, 163] width 0 height 4
radio input "true"
click at [340, 281] on button "Next" at bounding box center [327, 275] width 89 height 22
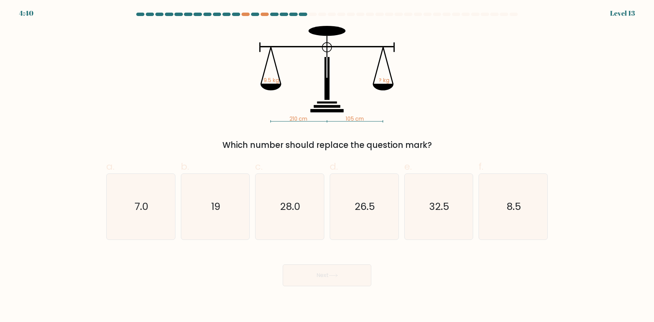
click at [197, 100] on div "210 cm 105 cm 9.5 kg ? kg Which number should replace the question mark?" at bounding box center [327, 88] width 450 height 125
drag, startPoint x: 225, startPoint y: 215, endPoint x: 230, endPoint y: 224, distance: 10.2
click at [225, 215] on icon "19" at bounding box center [215, 207] width 66 height 66
click at [327, 166] on input "b. 19" at bounding box center [327, 163] width 0 height 4
radio input "true"
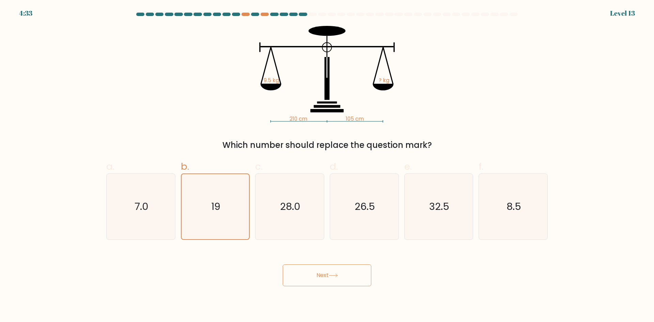
click at [310, 279] on button "Next" at bounding box center [327, 275] width 89 height 22
click at [181, 97] on div "210 cm 105 cm 9.5 kg ? kg Which number should replace the question mark?" at bounding box center [327, 88] width 450 height 125
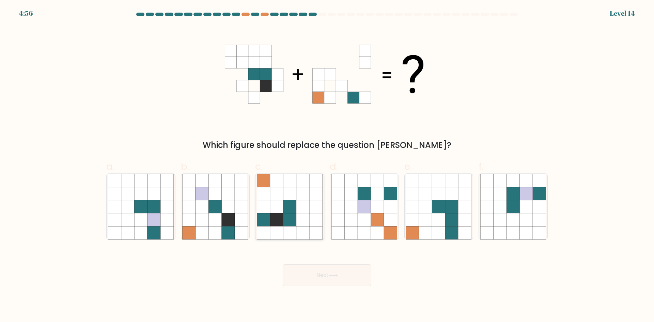
click at [273, 197] on icon at bounding box center [276, 193] width 13 height 13
click at [327, 166] on input "c." at bounding box center [327, 163] width 0 height 4
radio input "true"
click at [336, 284] on button "Next" at bounding box center [327, 275] width 89 height 22
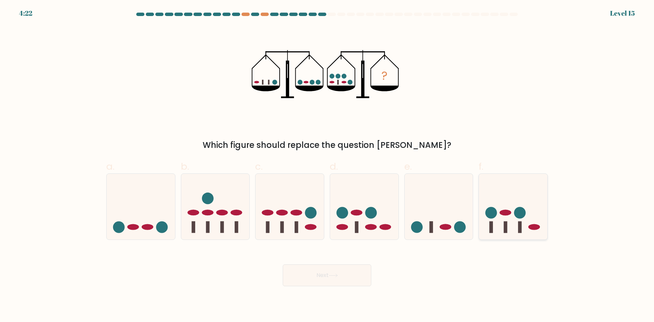
click at [516, 214] on circle at bounding box center [521, 213] width 12 height 12
click at [328, 166] on input "f." at bounding box center [327, 163] width 0 height 4
radio input "true"
click at [352, 273] on button "Next" at bounding box center [327, 275] width 89 height 22
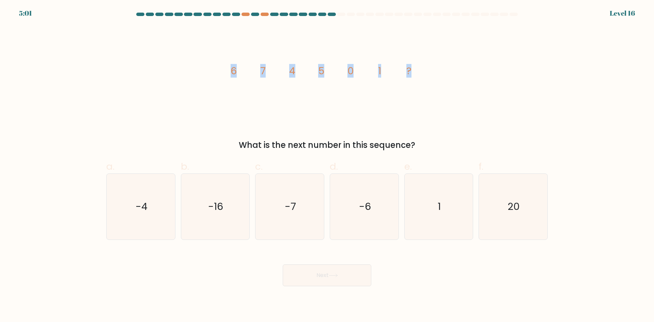
drag, startPoint x: 224, startPoint y: 75, endPoint x: 418, endPoint y: 75, distance: 194.6
click at [418, 75] on div "image/svg+xml 6 7 4 5 0 1 ? What is the next number in this sequence?" at bounding box center [327, 88] width 450 height 125
copy g "6 7 4 5 0 1 ?"
click at [382, 198] on icon "-6" at bounding box center [365, 207] width 66 height 66
click at [328, 166] on input "d. -6" at bounding box center [327, 163] width 0 height 4
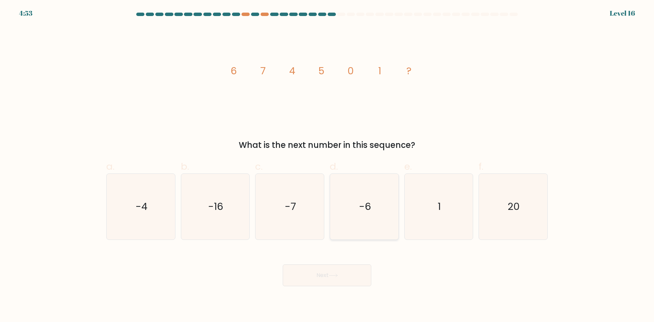
radio input "true"
click at [336, 272] on button "Next" at bounding box center [327, 275] width 89 height 22
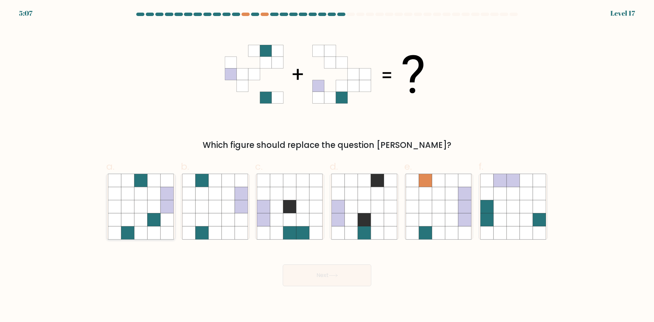
click at [137, 202] on icon at bounding box center [140, 206] width 13 height 13
click at [327, 166] on input "a." at bounding box center [327, 163] width 0 height 4
radio input "true"
click at [323, 273] on button "Next" at bounding box center [327, 275] width 89 height 22
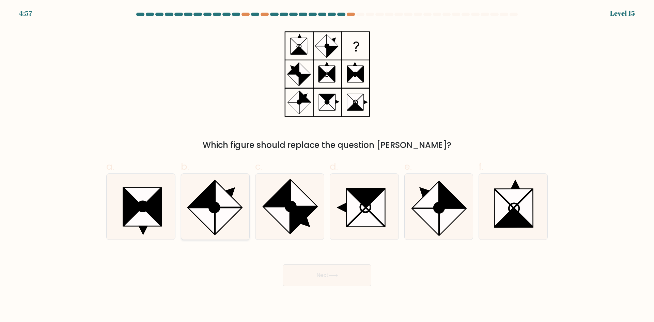
click at [201, 209] on icon at bounding box center [201, 221] width 26 height 26
click at [327, 166] on input "b." at bounding box center [327, 163] width 0 height 4
radio input "true"
click at [311, 275] on button "Next" at bounding box center [327, 275] width 89 height 22
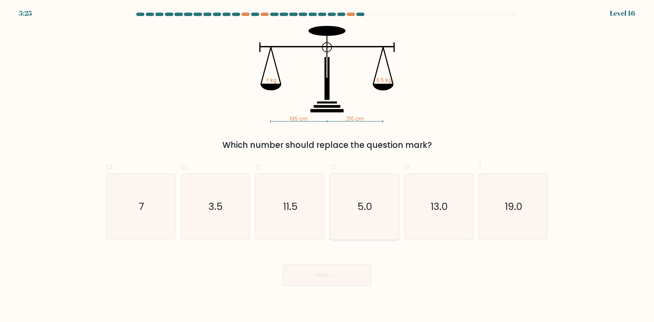
click at [365, 207] on text "5.0" at bounding box center [365, 207] width 15 height 14
click at [328, 166] on input "d. 5.0" at bounding box center [327, 163] width 0 height 4
radio input "true"
click at [352, 275] on button "Next" at bounding box center [327, 275] width 89 height 22
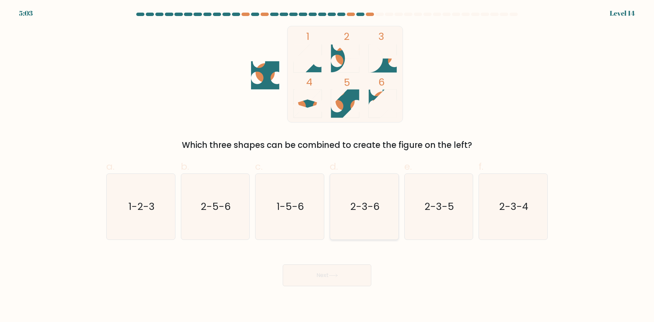
click at [355, 196] on icon "2-3-6" at bounding box center [365, 207] width 66 height 66
click at [328, 166] on input "d. 2-3-6" at bounding box center [327, 163] width 0 height 4
radio input "true"
drag, startPoint x: 297, startPoint y: 201, endPoint x: 299, endPoint y: 215, distance: 14.4
click at [297, 201] on text "1-5-6" at bounding box center [290, 207] width 27 height 14
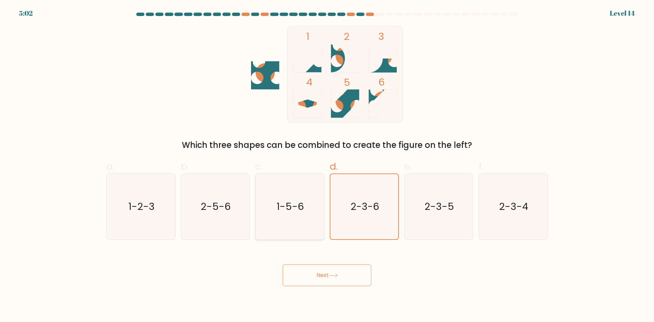
click at [327, 166] on input "c. 1-5-6" at bounding box center [327, 163] width 0 height 4
radio input "true"
click at [332, 272] on button "Next" at bounding box center [327, 275] width 89 height 22
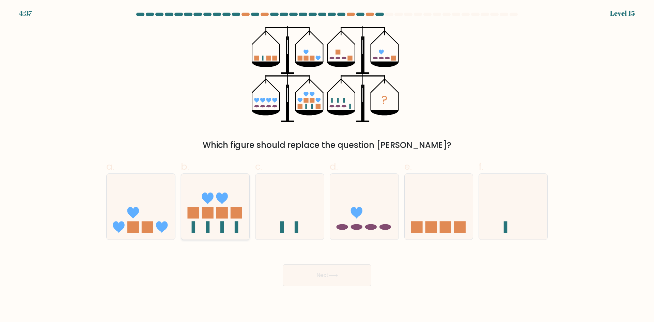
click at [231, 197] on icon at bounding box center [215, 206] width 69 height 57
click at [327, 166] on input "b." at bounding box center [327, 163] width 0 height 4
radio input "true"
click at [325, 274] on button "Next" at bounding box center [327, 275] width 89 height 22
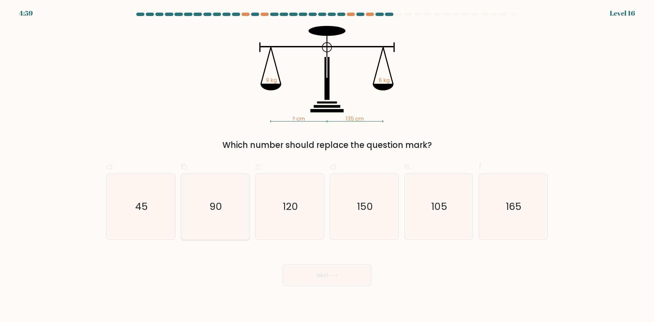
click at [224, 201] on icon "90" at bounding box center [215, 207] width 66 height 66
click at [327, 166] on input "b. 90" at bounding box center [327, 163] width 0 height 4
radio input "true"
click at [420, 210] on icon "105" at bounding box center [439, 207] width 66 height 66
click at [328, 166] on input "e. 105" at bounding box center [327, 163] width 0 height 4
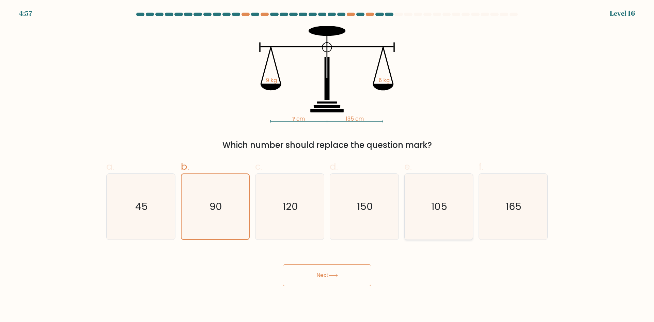
radio input "true"
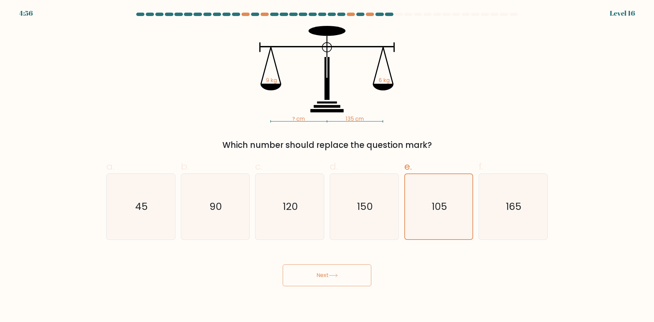
click at [329, 276] on button "Next" at bounding box center [327, 275] width 89 height 22
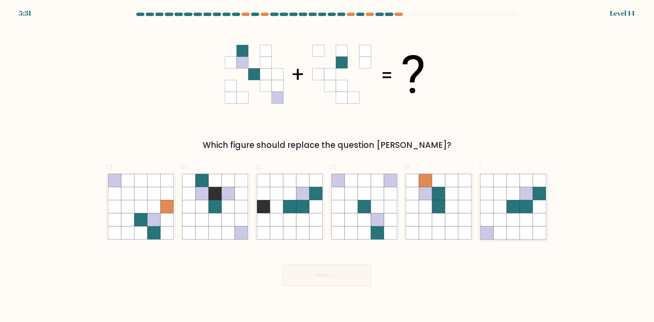
click at [506, 213] on icon at bounding box center [500, 206] width 13 height 13
click at [328, 166] on input "f." at bounding box center [327, 163] width 0 height 4
radio input "true"
click at [324, 282] on button "Next" at bounding box center [327, 275] width 89 height 22
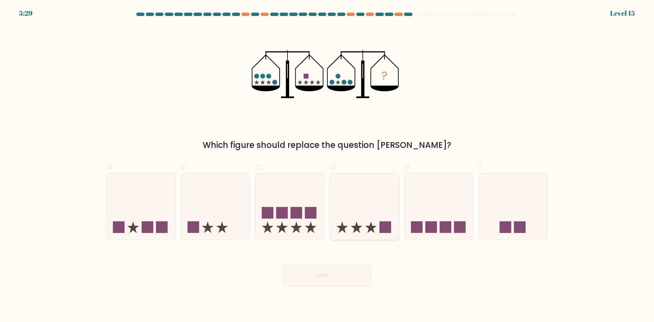
click at [357, 210] on icon at bounding box center [364, 206] width 69 height 57
click at [328, 166] on input "d." at bounding box center [327, 163] width 0 height 4
radio input "true"
click at [345, 279] on button "Next" at bounding box center [327, 275] width 89 height 22
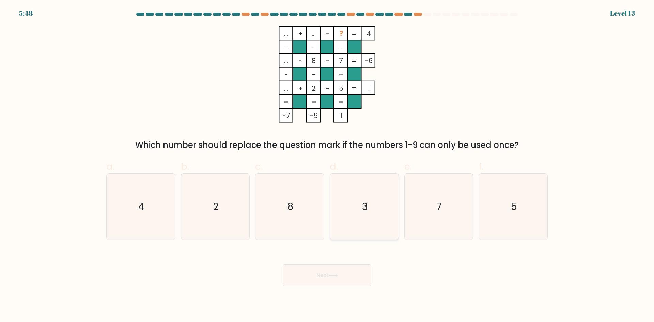
click at [342, 216] on icon "3" at bounding box center [365, 207] width 66 height 66
click at [328, 166] on input "d. 3" at bounding box center [327, 163] width 0 height 4
radio input "true"
click at [340, 282] on button "Next" at bounding box center [327, 275] width 89 height 22
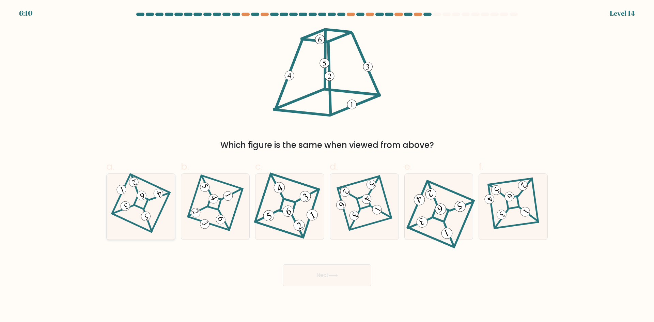
click at [146, 203] on icon at bounding box center [140, 206] width 45 height 52
click at [327, 166] on input "a." at bounding box center [327, 163] width 0 height 4
radio input "true"
click at [320, 277] on button "Next" at bounding box center [327, 275] width 89 height 22
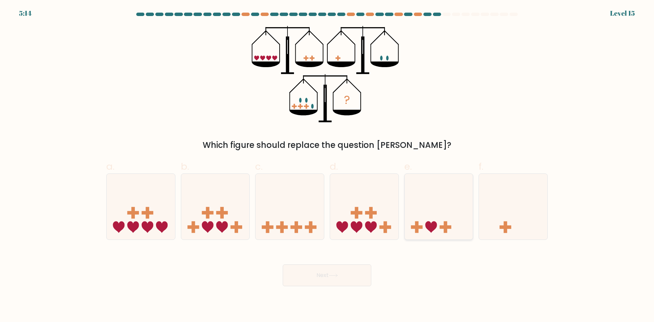
click at [414, 205] on icon at bounding box center [439, 206] width 69 height 57
click at [328, 166] on input "e." at bounding box center [327, 163] width 0 height 4
radio input "true"
click at [338, 270] on button "Next" at bounding box center [327, 275] width 89 height 22
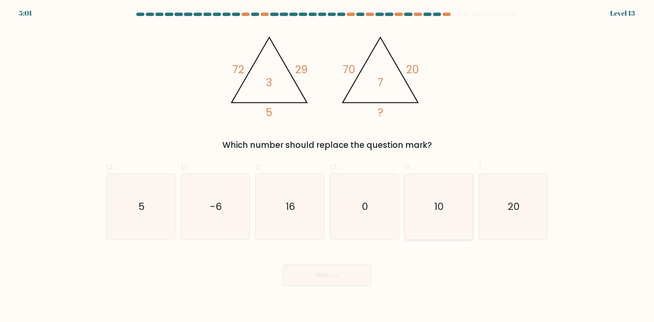
click at [447, 210] on icon "10" at bounding box center [439, 207] width 66 height 66
click at [328, 166] on input "e. 10" at bounding box center [327, 163] width 0 height 4
radio input "true"
click at [288, 213] on icon "16" at bounding box center [290, 207] width 66 height 66
click at [327, 166] on input "c. 16" at bounding box center [327, 163] width 0 height 4
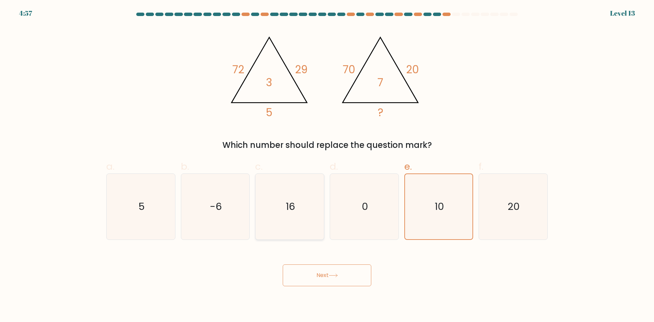
radio input "true"
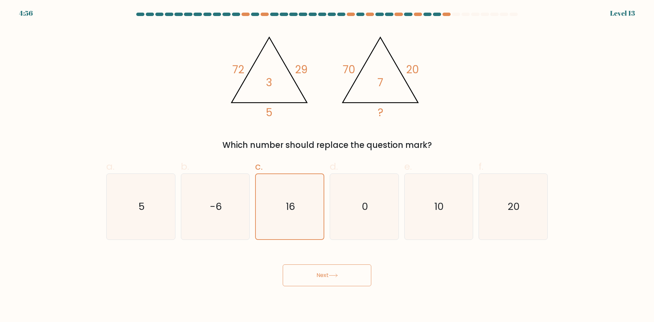
click at [316, 276] on button "Next" at bounding box center [327, 275] width 89 height 22
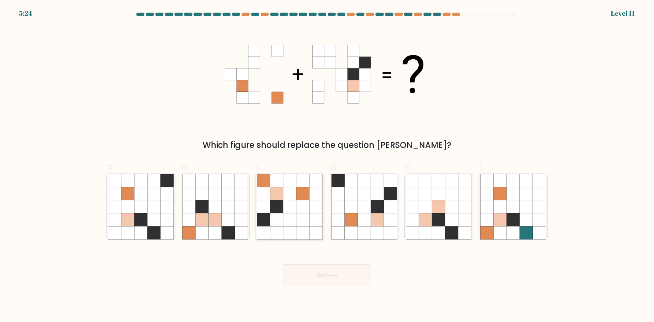
click at [301, 203] on icon at bounding box center [303, 206] width 13 height 13
click at [327, 166] on input "c." at bounding box center [327, 163] width 0 height 4
radio input "true"
click at [341, 276] on button "Next" at bounding box center [327, 275] width 89 height 22
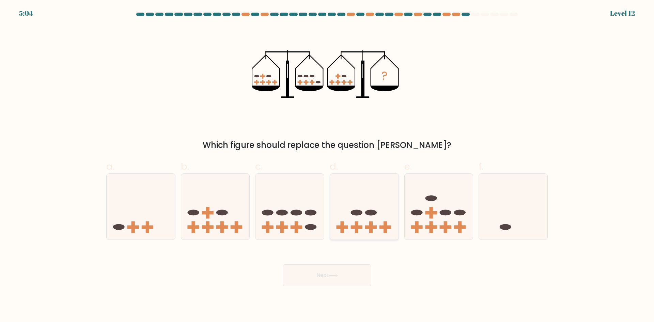
click at [355, 198] on icon at bounding box center [364, 206] width 69 height 57
click at [328, 166] on input "d." at bounding box center [327, 163] width 0 height 4
radio input "true"
click at [333, 274] on icon at bounding box center [333, 276] width 9 height 4
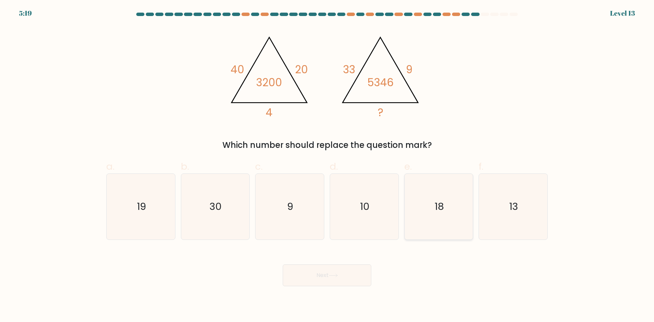
click at [421, 197] on icon "18" at bounding box center [439, 207] width 66 height 66
click at [328, 166] on input "e. 18" at bounding box center [327, 163] width 0 height 4
radio input "true"
click at [330, 280] on button "Next" at bounding box center [327, 275] width 89 height 22
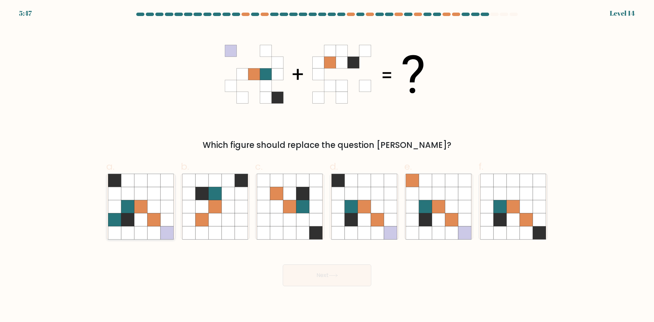
click at [120, 204] on icon at bounding box center [114, 206] width 13 height 13
click at [327, 166] on input "a." at bounding box center [327, 163] width 0 height 4
radio input "true"
click at [358, 187] on icon at bounding box center [351, 193] width 13 height 13
click at [328, 166] on input "d." at bounding box center [327, 163] width 0 height 4
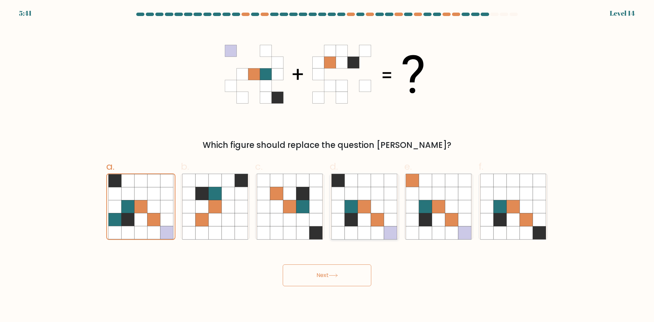
radio input "true"
click at [348, 275] on button "Next" at bounding box center [327, 275] width 89 height 22
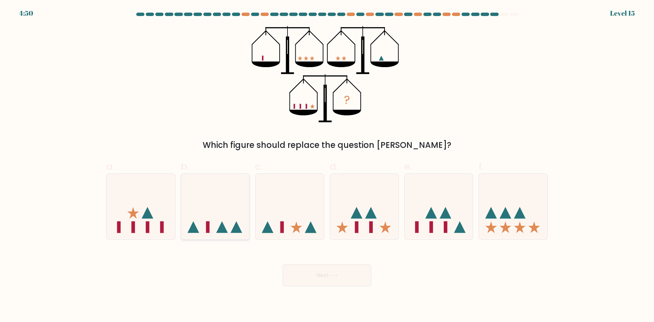
click at [216, 225] on icon at bounding box center [215, 206] width 69 height 57
click at [327, 166] on input "b." at bounding box center [327, 163] width 0 height 4
radio input "true"
click at [308, 281] on button "Next" at bounding box center [327, 275] width 89 height 22
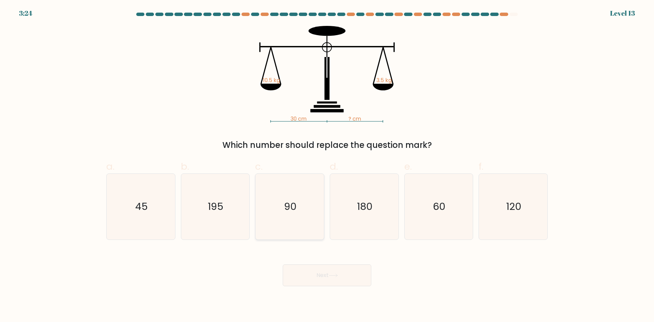
click at [299, 204] on icon "90" at bounding box center [290, 207] width 66 height 66
click at [327, 166] on input "c. 90" at bounding box center [327, 163] width 0 height 4
radio input "true"
click at [335, 277] on icon at bounding box center [333, 276] width 9 height 4
